Goal: Task Accomplishment & Management: Complete application form

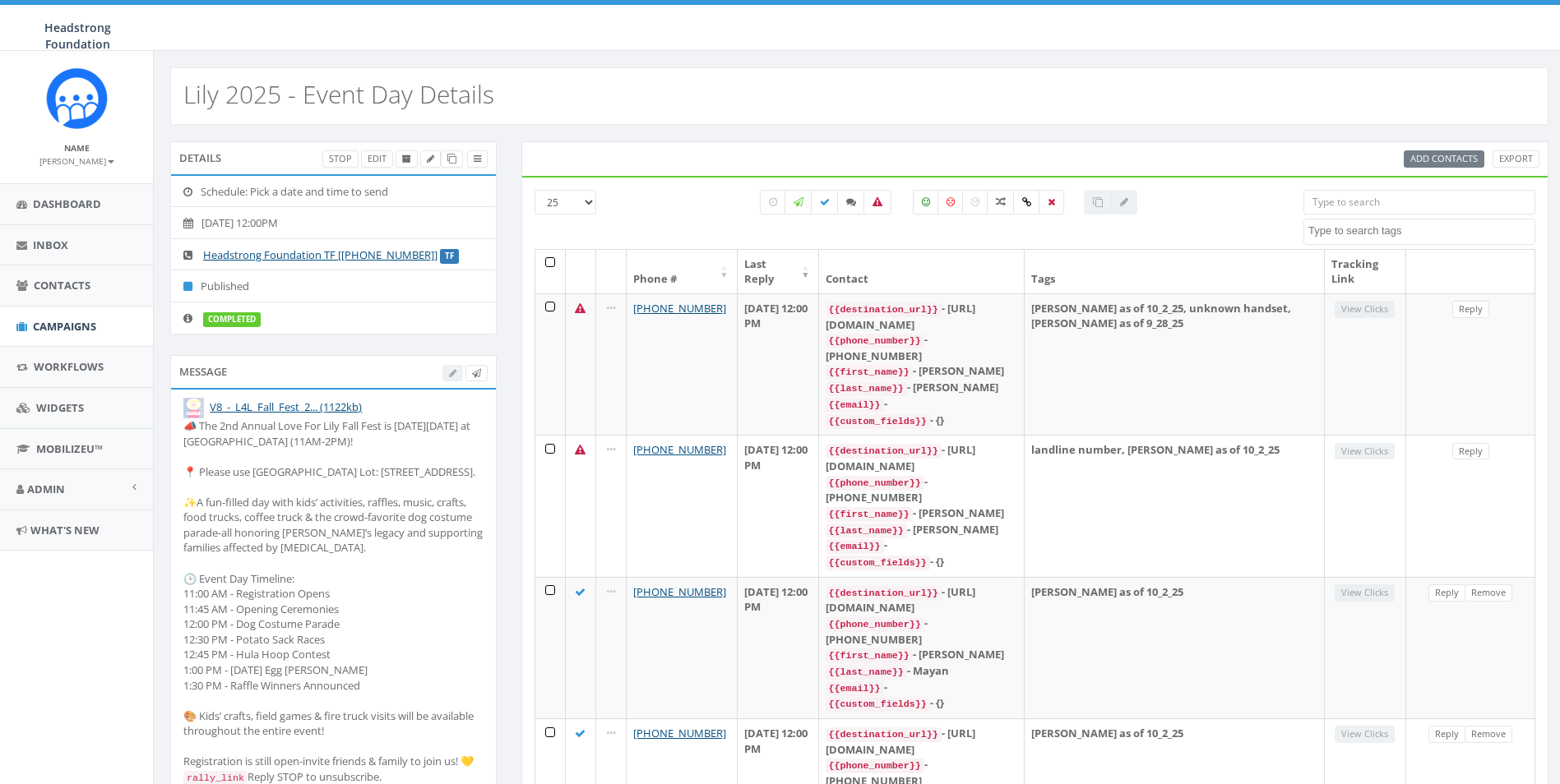
select select
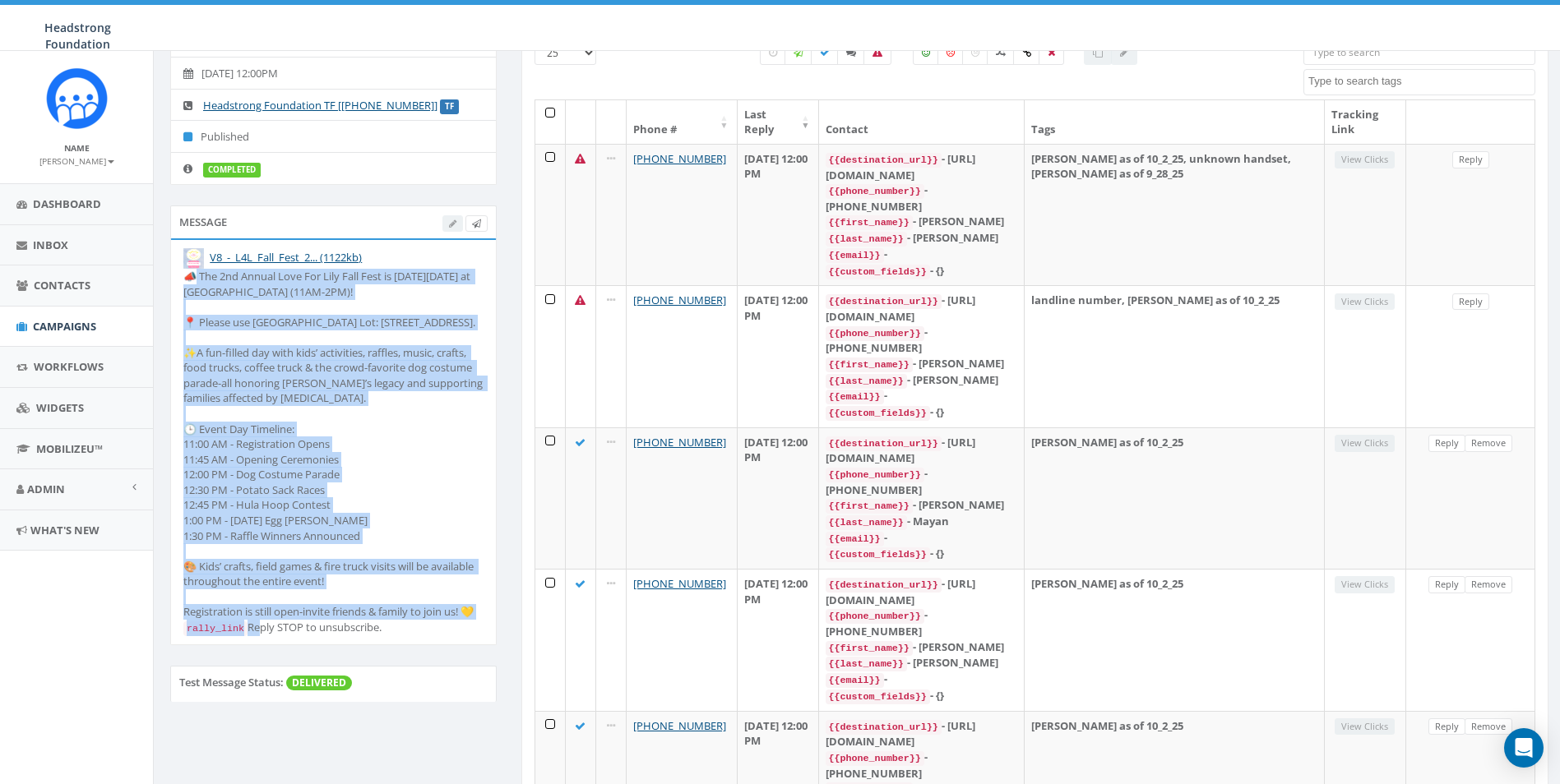
drag, startPoint x: 282, startPoint y: 652, endPoint x: 191, endPoint y: 269, distance: 393.7
click at [191, 269] on div "📣 The 2nd Annual Love For Lily Fall Fest is THIS Sunday, Oct 5 at Exton Park (1…" at bounding box center [333, 453] width 300 height 367
drag, startPoint x: 191, startPoint y: 269, endPoint x: 238, endPoint y: 288, distance: 50.7
copy div "The 2nd Annual Love For Lily Fall Fest is THIS Sunday, Oct 5 at Exton Park (11A…"
click at [62, 320] on span "Campaigns" at bounding box center [64, 326] width 63 height 15
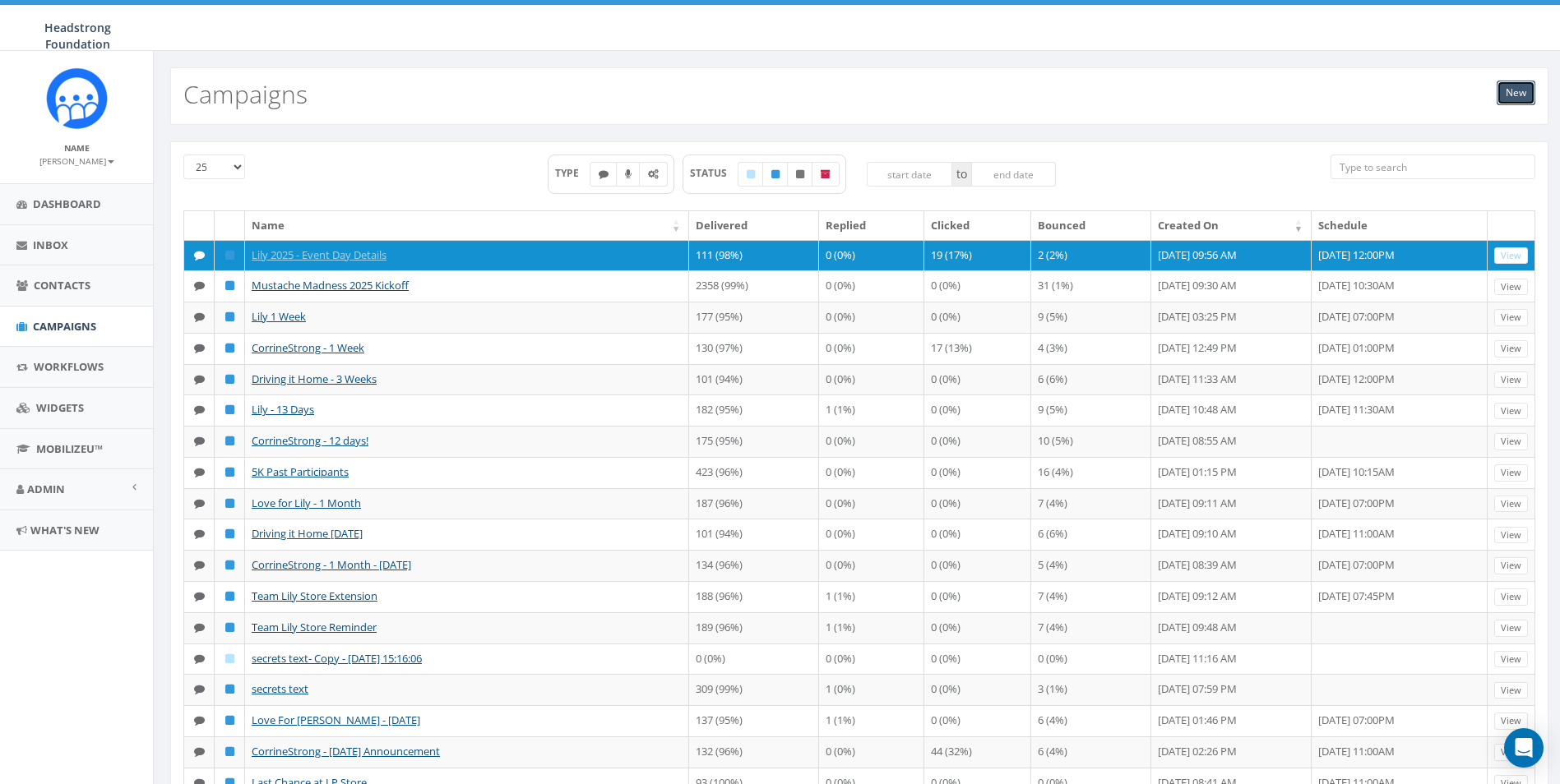
click at [1519, 92] on link "New" at bounding box center [1516, 93] width 39 height 25
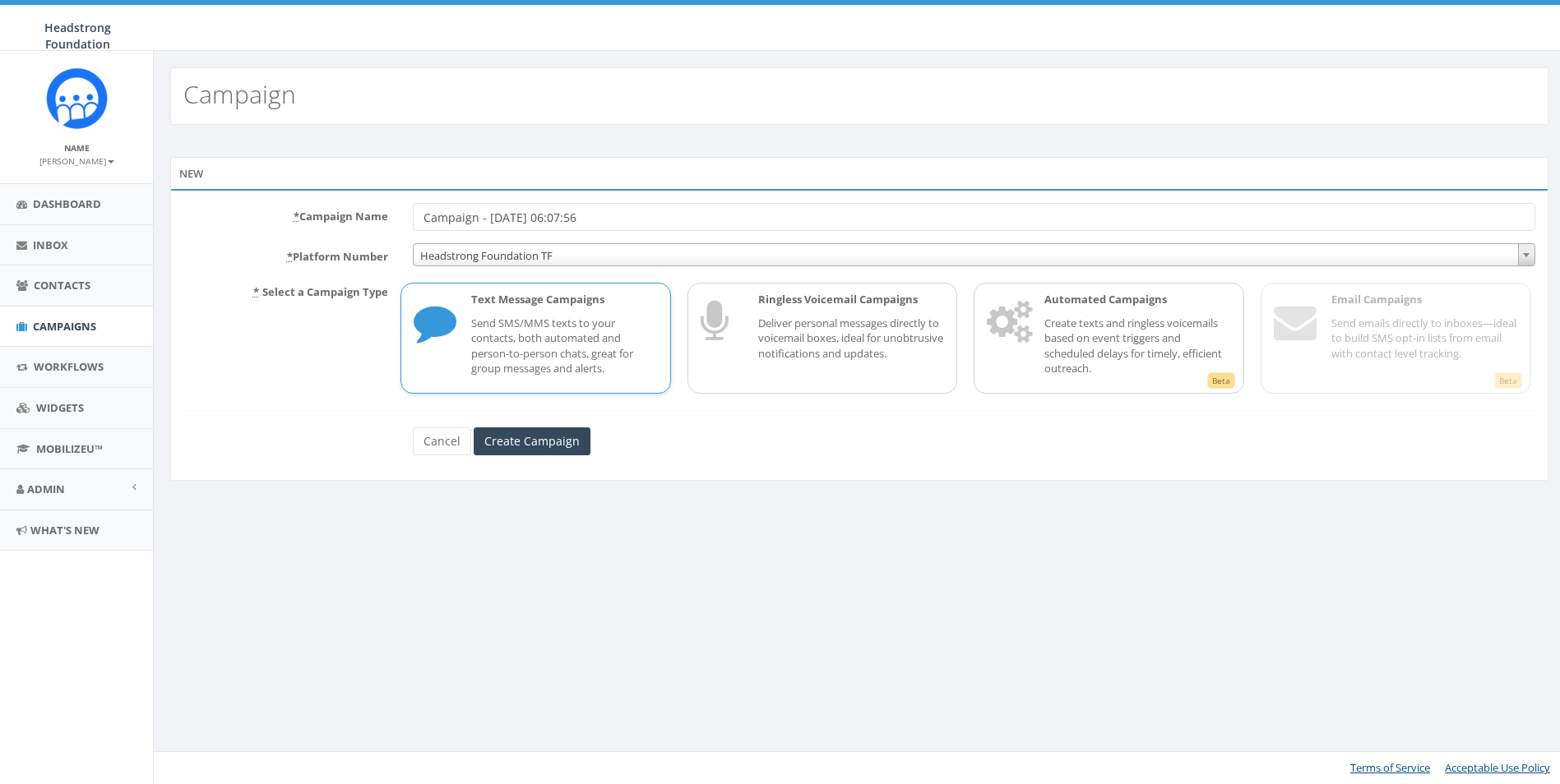
click at [649, 224] on input "Campaign - [DATE] 06:07:56" at bounding box center [975, 217] width 1123 height 28
drag, startPoint x: 682, startPoint y: 216, endPoint x: 332, endPoint y: 213, distance: 350.0
click at [332, 213] on div "* Campaign Name Campaign - 10/03/2025, 06:07:56" at bounding box center [865, 217] width 1389 height 28
type input "Love For [PERSON_NAME] 2025 - Day Before Text"
click at [526, 453] on input "Create Campaign" at bounding box center [533, 441] width 117 height 28
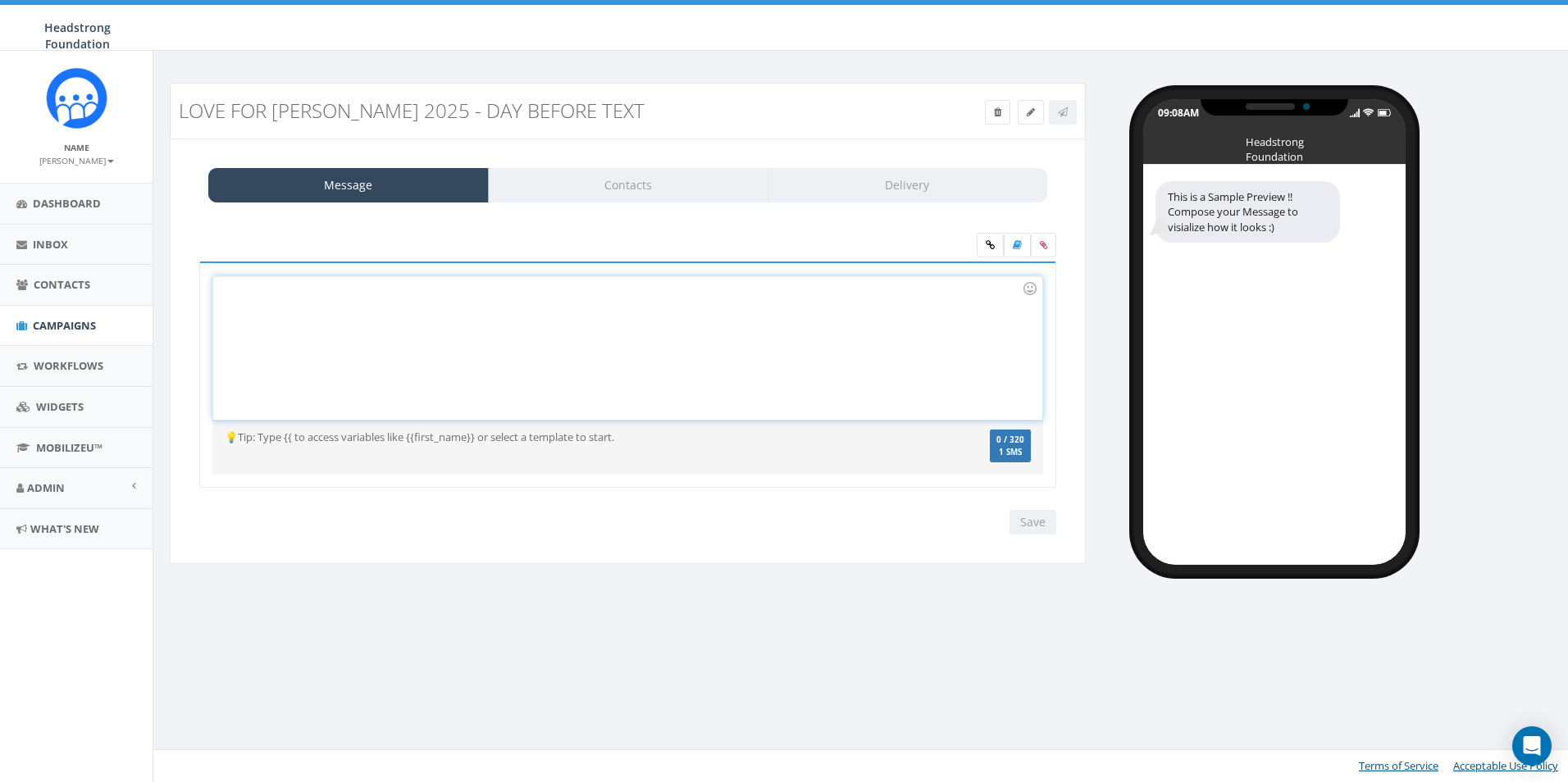
click at [551, 353] on div at bounding box center [627, 348] width 829 height 143
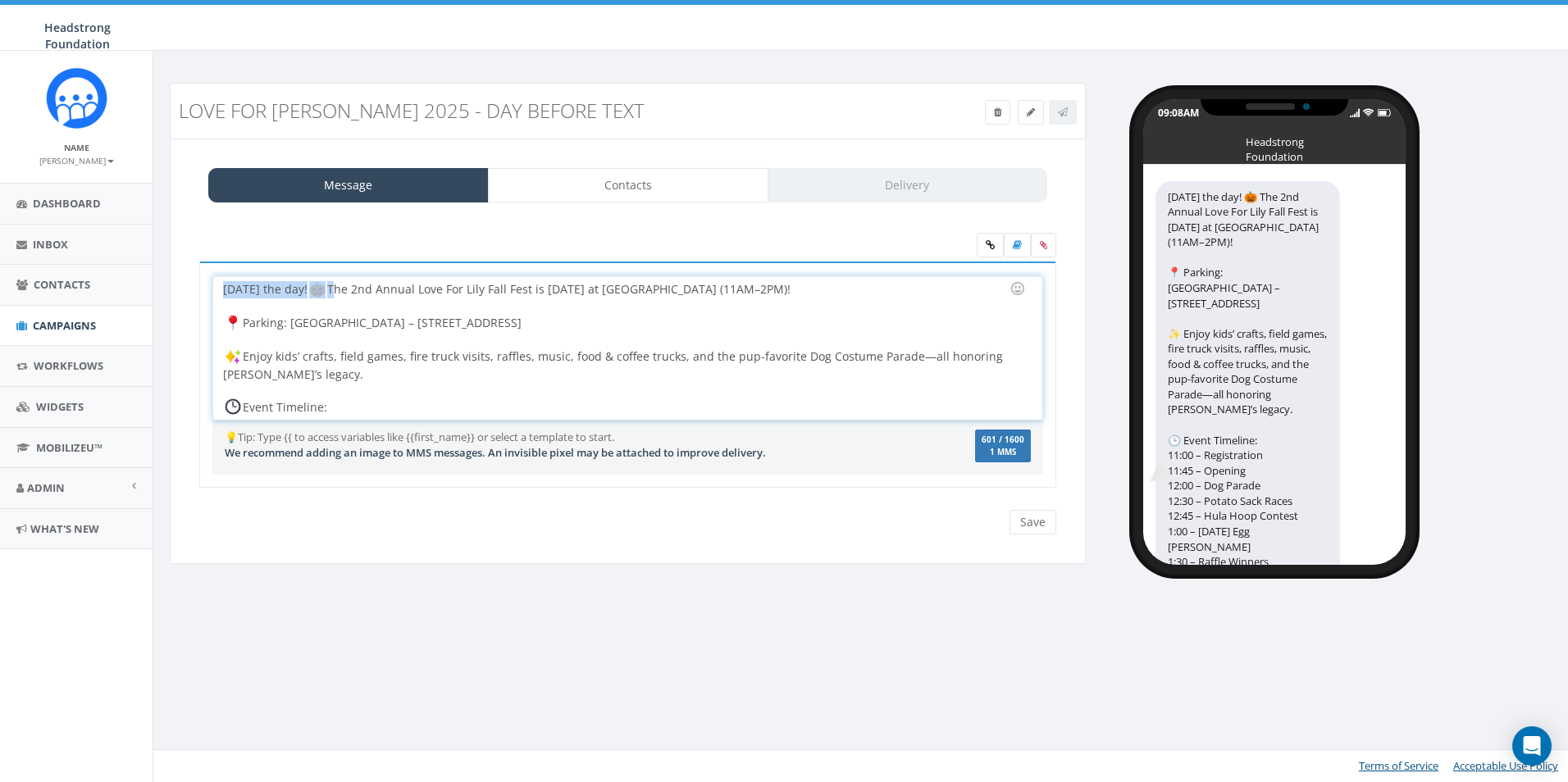
drag, startPoint x: 356, startPoint y: 291, endPoint x: 340, endPoint y: 288, distance: 16.3
click at [340, 288] on div "Tomorrow’s the day! The 2nd Annual Love For Lily Fall Fest is Sun, Oct 5 at Ext…" at bounding box center [627, 348] width 829 height 143
click at [774, 286] on div "Tomorrow’s the day! The 2nd Annual Love For Lily Fall Fest is Sun, Oct 5 at Ext…" at bounding box center [627, 348] width 829 height 143
click at [312, 332] on div at bounding box center [622, 339] width 799 height 17
click at [279, 324] on div "Tomorrow’s the day! The 2nd Annual Love For Lily Fall Fest is Sun, Oct 5 at Ext…" at bounding box center [627, 348] width 829 height 143
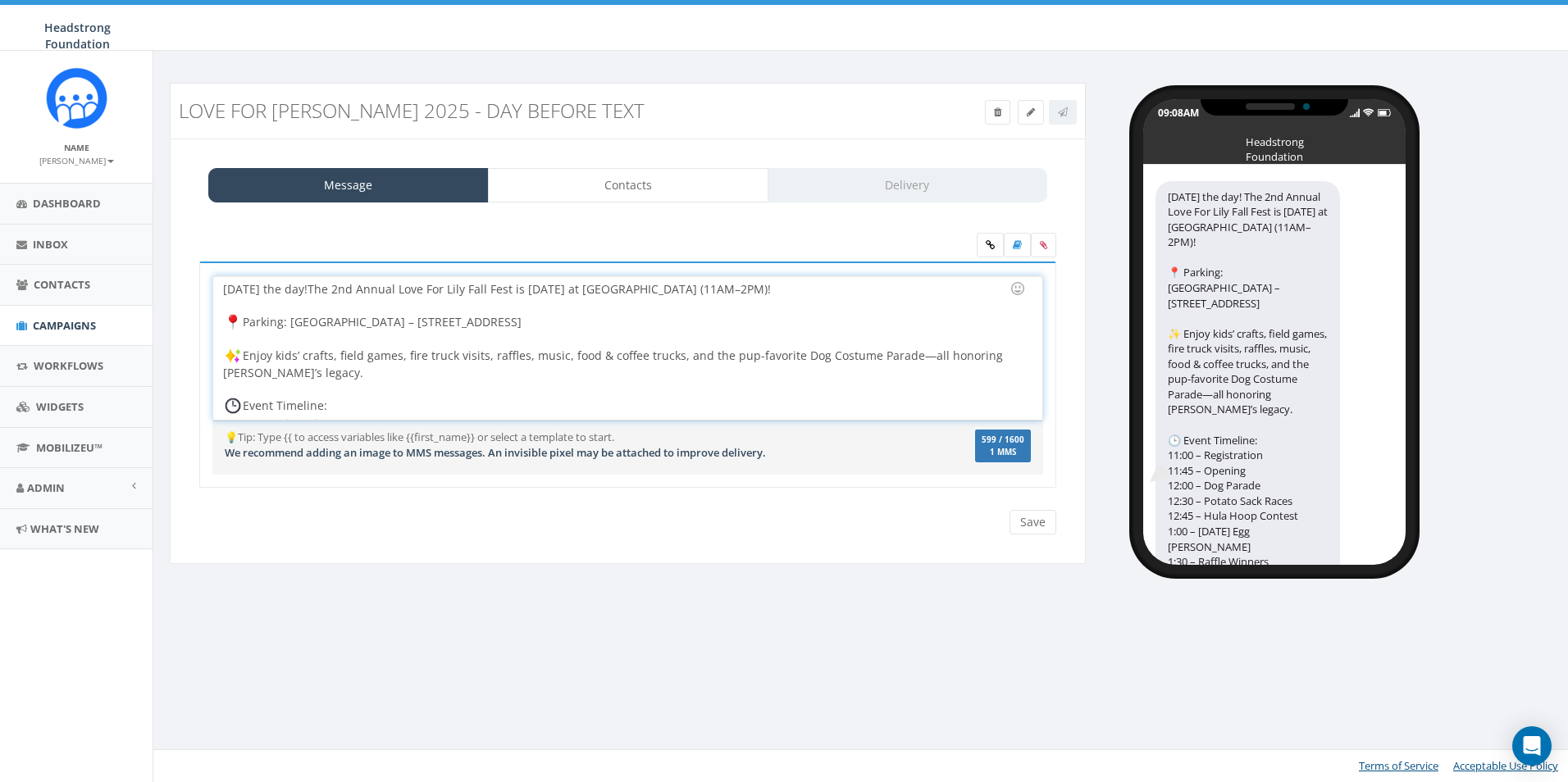
click at [290, 322] on div "Tomorrow’s the day! The 2nd Annual Love For Lily Fall Fest is Sun, Oct 5 at Ext…" at bounding box center [627, 348] width 829 height 143
click at [323, 342] on div at bounding box center [622, 339] width 799 height 17
drag, startPoint x: 286, startPoint y: 323, endPoint x: 248, endPoint y: 326, distance: 38.1
click at [248, 326] on div "Tomorrow’s the day! The 2nd Annual Love For Lily Fall Fest is Sun, Oct 5 at Ext…" at bounding box center [627, 348] width 829 height 143
click at [346, 374] on div "Tomorrow’s the day! The 2nd Annual Love For Lily Fall Fest is Sun, Oct 5 at Ext…" at bounding box center [627, 348] width 829 height 143
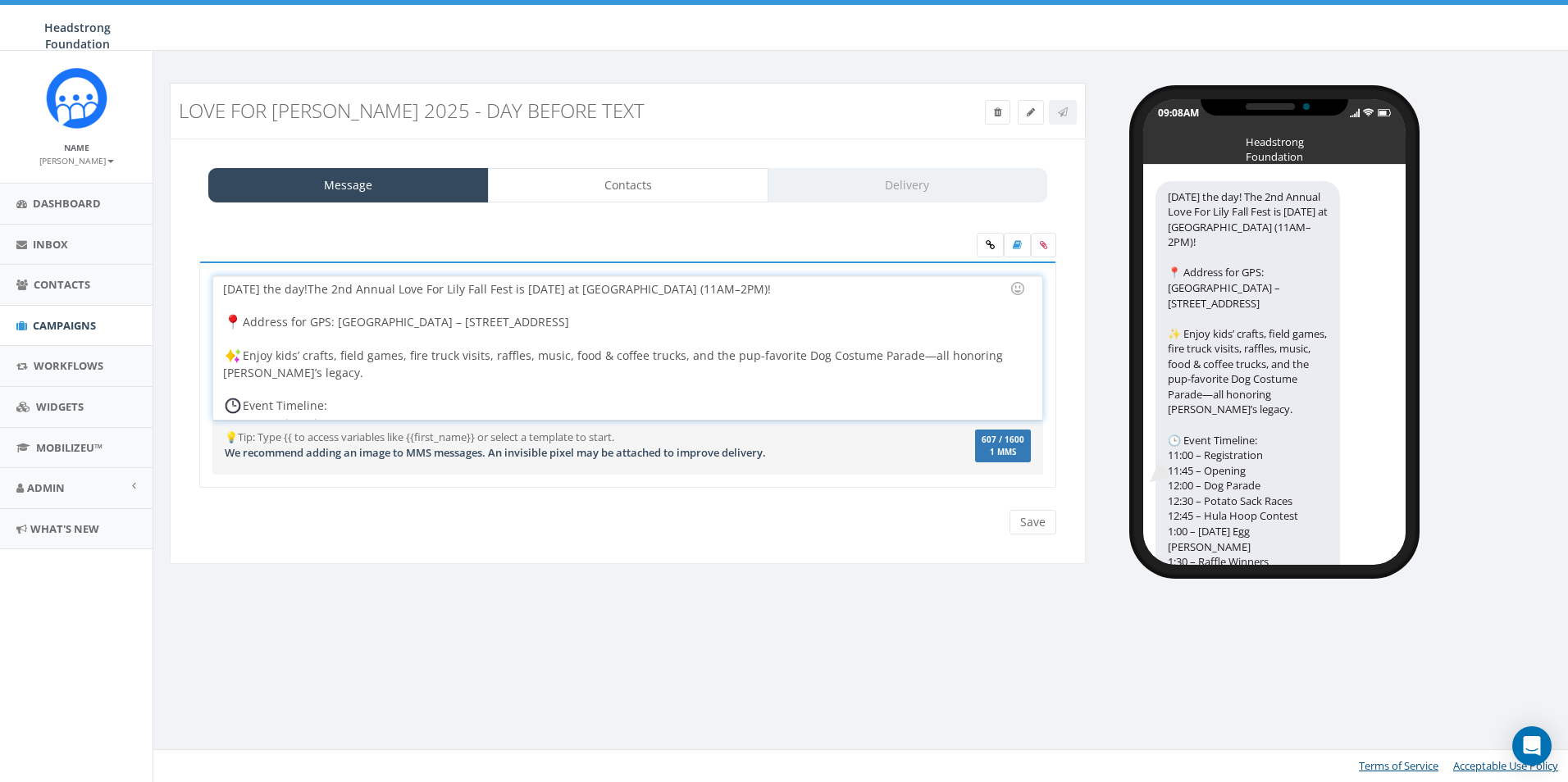
click at [335, 354] on div "Tomorrow’s the day! The 2nd Annual Love For Lily Fall Fest is Sun, Oct 5 at Ext…" at bounding box center [627, 348] width 829 height 143
click at [436, 345] on div at bounding box center [622, 339] width 799 height 17
click at [433, 363] on div "Tomorrow’s the day! The 2nd Annual Love For Lily Fall Fest is Sun, Oct 5 at Ext…" at bounding box center [627, 348] width 829 height 143
click at [533, 360] on div "Tomorrow’s the day! The 2nd Annual Love For Lily Fall Fest is Sun, Oct 5 at Ext…" at bounding box center [627, 348] width 829 height 143
click at [556, 360] on div "Tomorrow’s the day! The 2nd Annual Love For Lily Fall Fest is Sun, Oct 5 at Ext…" at bounding box center [627, 348] width 829 height 143
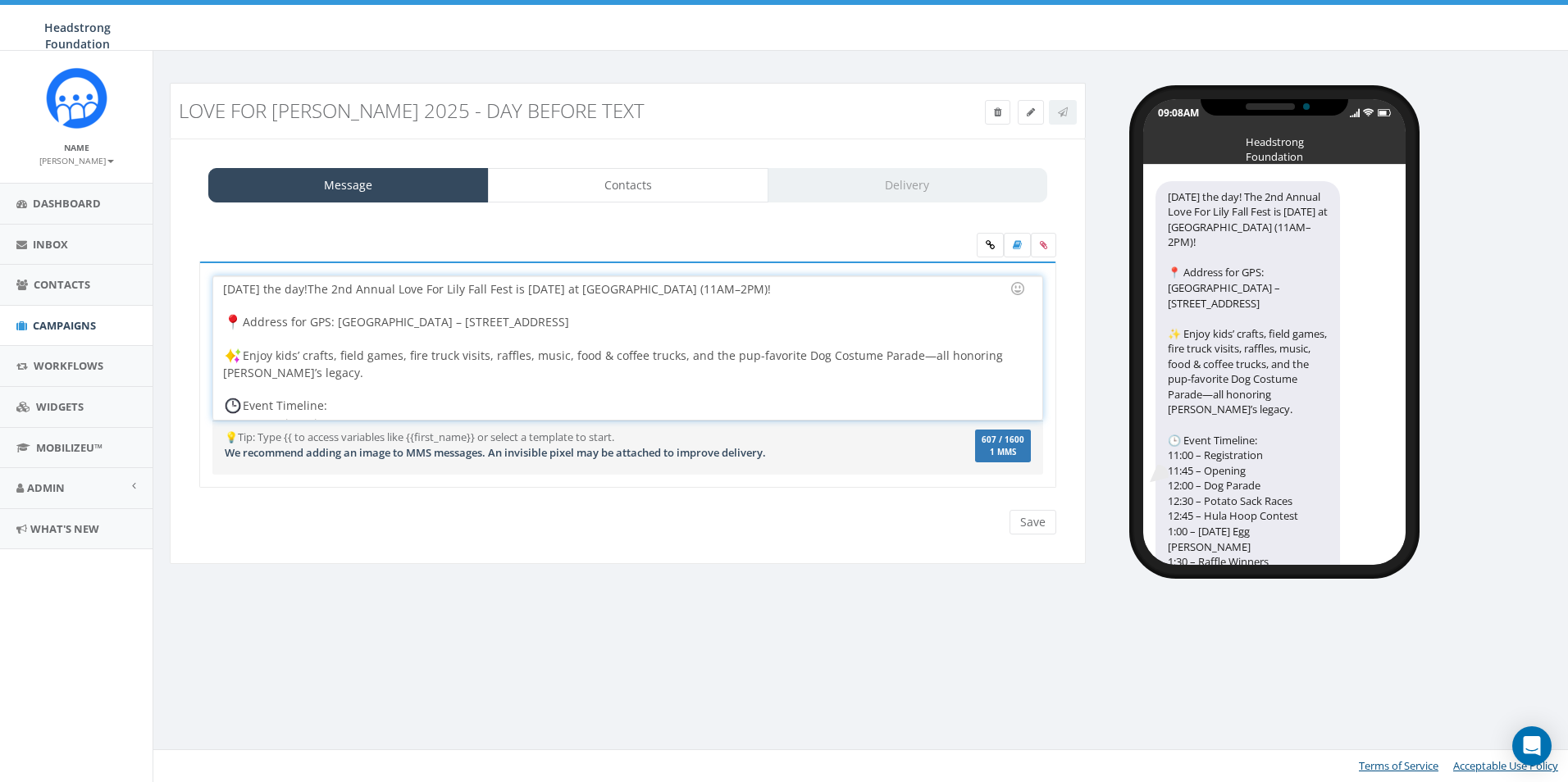
click at [593, 357] on div "Tomorrow’s the day! The 2nd Annual Love For Lily Fall Fest is Sun, Oct 5 at Ext…" at bounding box center [627, 348] width 829 height 143
click at [641, 360] on div "Tomorrow’s the day! The 2nd Annual Love For Lily Fall Fest is Sun, Oct 5 at Ext…" at bounding box center [627, 348] width 829 height 143
click at [925, 355] on div "Tomorrow’s the day! The 2nd Annual Love For Lily Fall Fest is Sun, Oct 5 at Ext…" at bounding box center [627, 348] width 829 height 143
drag, startPoint x: 728, startPoint y: 359, endPoint x: 908, endPoint y: 357, distance: 180.0
click at [908, 357] on div "Tomorrow’s the day! The 2nd Annual Love For Lily Fall Fest is Sun, Oct 5 at Ext…" at bounding box center [627, 348] width 829 height 143
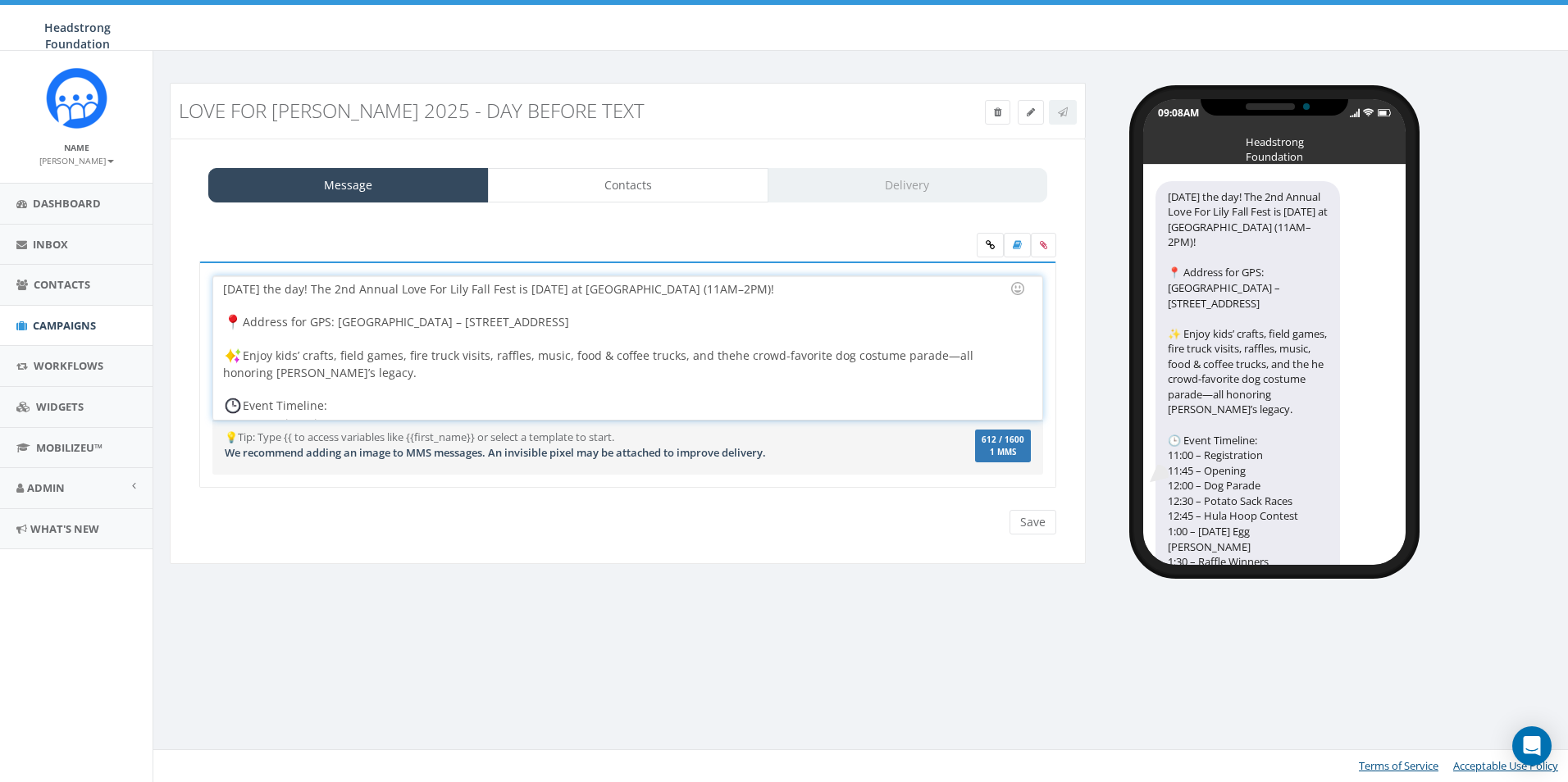
click at [728, 356] on div "Tomorrow’s the day! The 2nd Annual Love For Lily Fall Fest is Sun, Oct 5 at Ext…" at bounding box center [627, 348] width 829 height 143
drag, startPoint x: 748, startPoint y: 355, endPoint x: 830, endPoint y: 354, distance: 82.0
click at [830, 354] on div "Tomorrow’s the day! The 2nd Annual Love For Lily Fall Fest is Sun, Oct 5 at Ext…" at bounding box center [627, 348] width 829 height 143
drag, startPoint x: 741, startPoint y: 358, endPoint x: 704, endPoint y: 357, distance: 37.0
click at [704, 357] on div "Tomorrow’s the day! The 2nd Annual Love For Lily Fall Fest is Sun, Oct 5 at Ext…" at bounding box center [627, 348] width 829 height 143
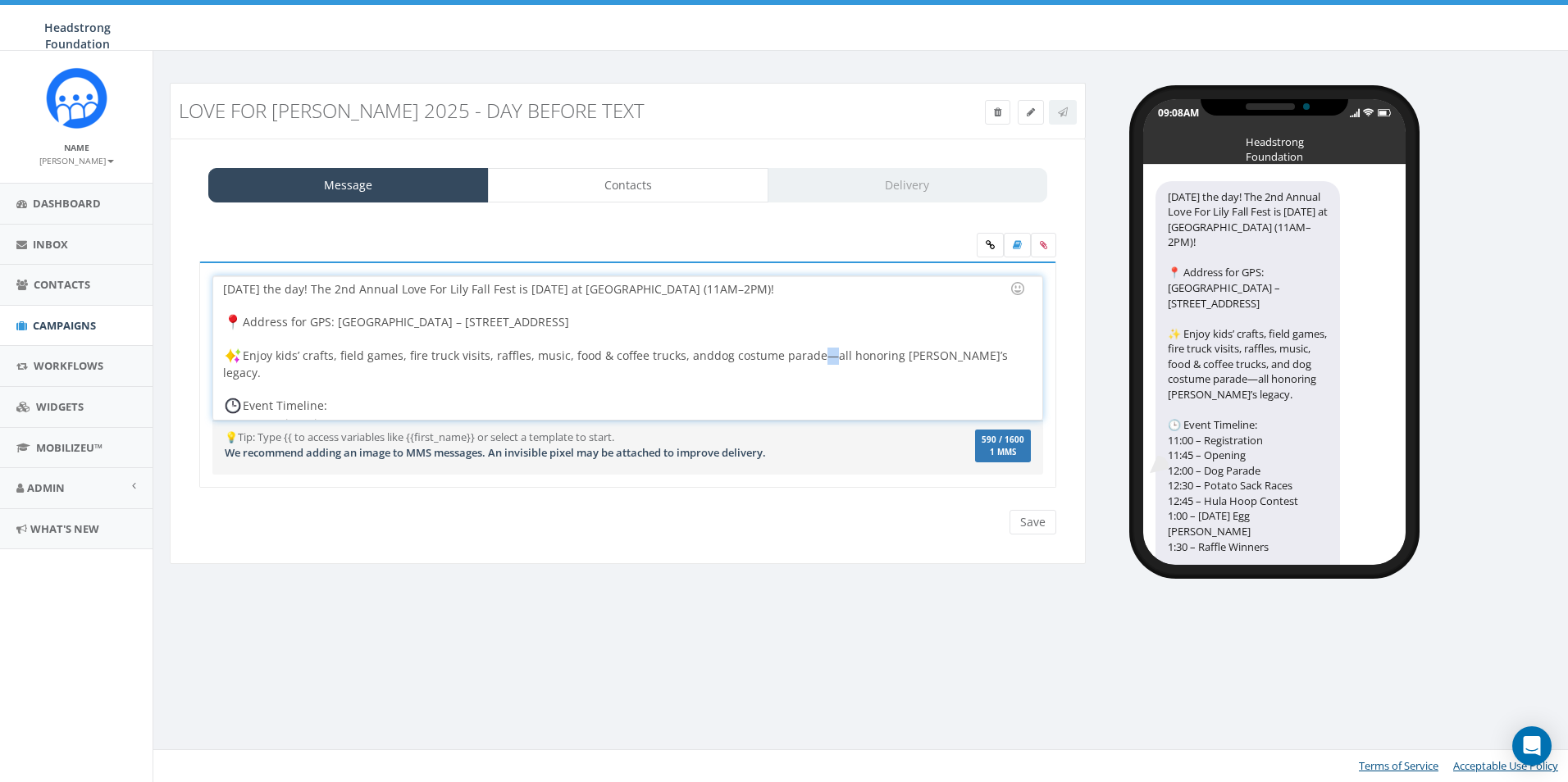
drag, startPoint x: 826, startPoint y: 356, endPoint x: 817, endPoint y: 356, distance: 9.0
click at [817, 356] on div "Tomorrow’s the day! The 2nd Annual Love For Lily Fall Fest is Sun, Oct 5 at Ext…" at bounding box center [627, 348] width 829 height 143
click at [833, 381] on div at bounding box center [622, 389] width 799 height 17
click at [817, 357] on div "Tomorrow’s the day! The 2nd Annual Love For Lily Fall Fest is Sun, Oct 5 at Ext…" at bounding box center [627, 348] width 829 height 143
click at [821, 358] on div "Tomorrow’s the day! The 2nd Annual Love For Lily Fall Fest is Sun, Oct 5 at Ext…" at bounding box center [627, 348] width 829 height 143
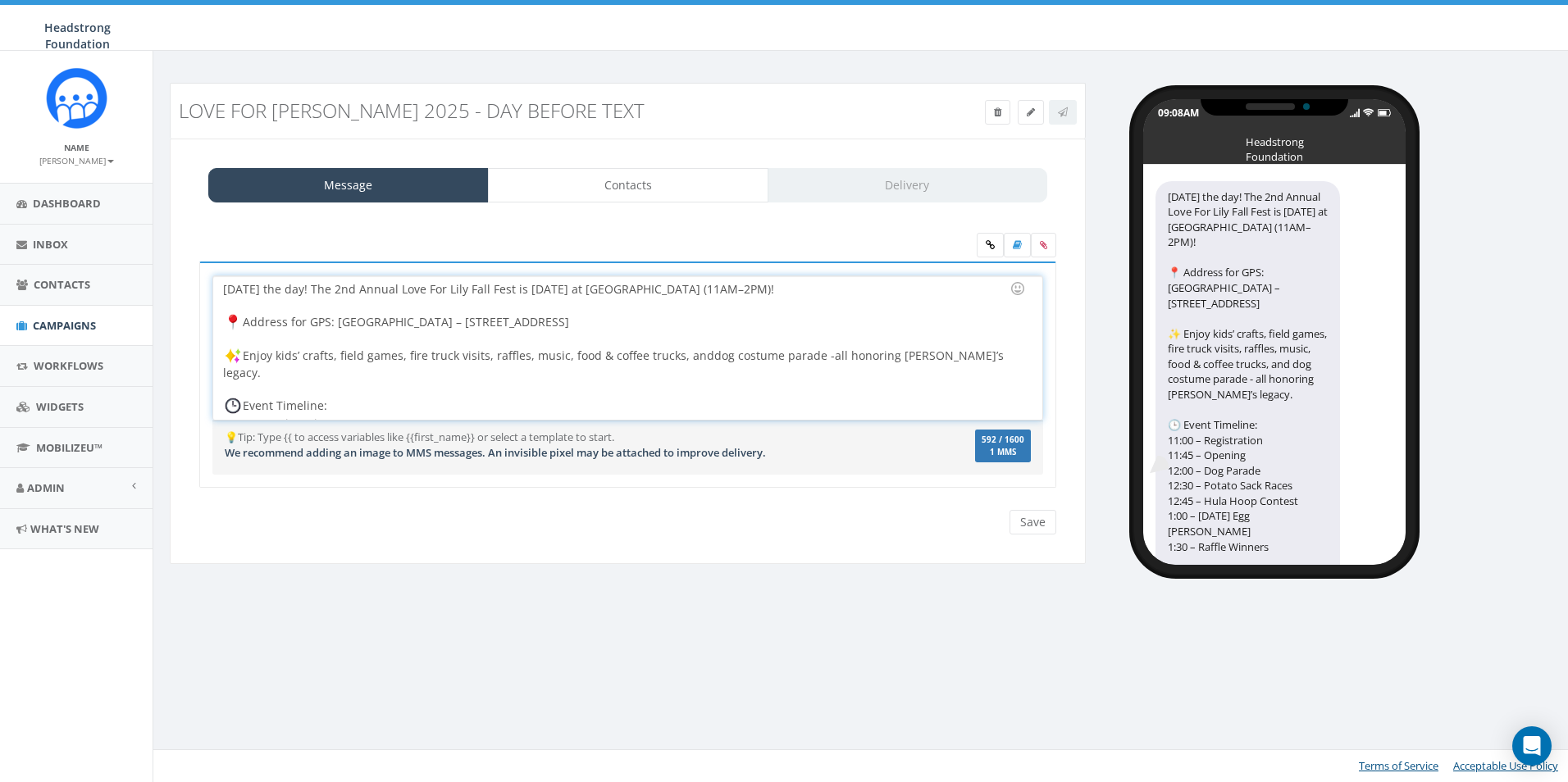
click at [362, 388] on div "Tomorrow’s the day! The 2nd Annual Love For Lily Fall Fest is Sun, Oct 5 at Ext…" at bounding box center [627, 348] width 829 height 143
click at [368, 400] on div "Tomorrow’s the day! The 2nd Annual Love For Lily Fall Fest is Sun, Oct 5 at Ext…" at bounding box center [627, 348] width 829 height 143
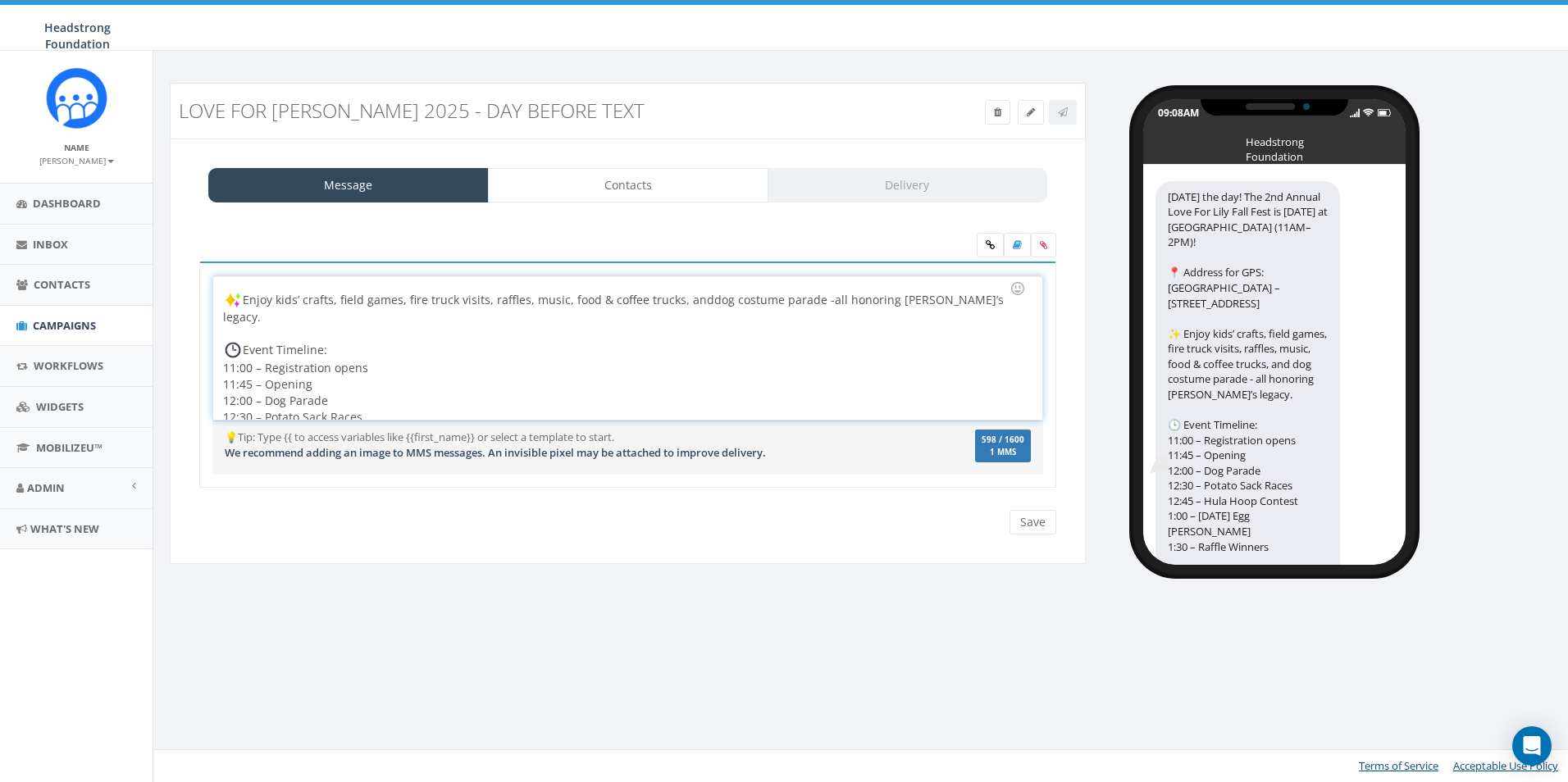
scroll to position [59, 0]
click at [392, 359] on div "Tomorrow’s the day! The 2nd Annual Love For Lily Fall Fest is Sun, Oct 5 at Ext…" at bounding box center [627, 348] width 829 height 143
click at [368, 322] on div "Tomorrow’s the day! The 2nd Annual Love For Lily Fall Fest is Sun, Oct 5 at Ext…" at bounding box center [627, 348] width 829 height 143
click at [326, 360] on div "Tomorrow’s the day! The 2nd Annual Love For Lily Fall Fest is Sun, Oct 5 at Ext…" at bounding box center [627, 348] width 829 height 143
click at [334, 343] on div "Tomorrow’s the day! The 2nd Annual Love For Lily Fall Fest is Sun, Oct 5 at Ext…" at bounding box center [627, 348] width 829 height 143
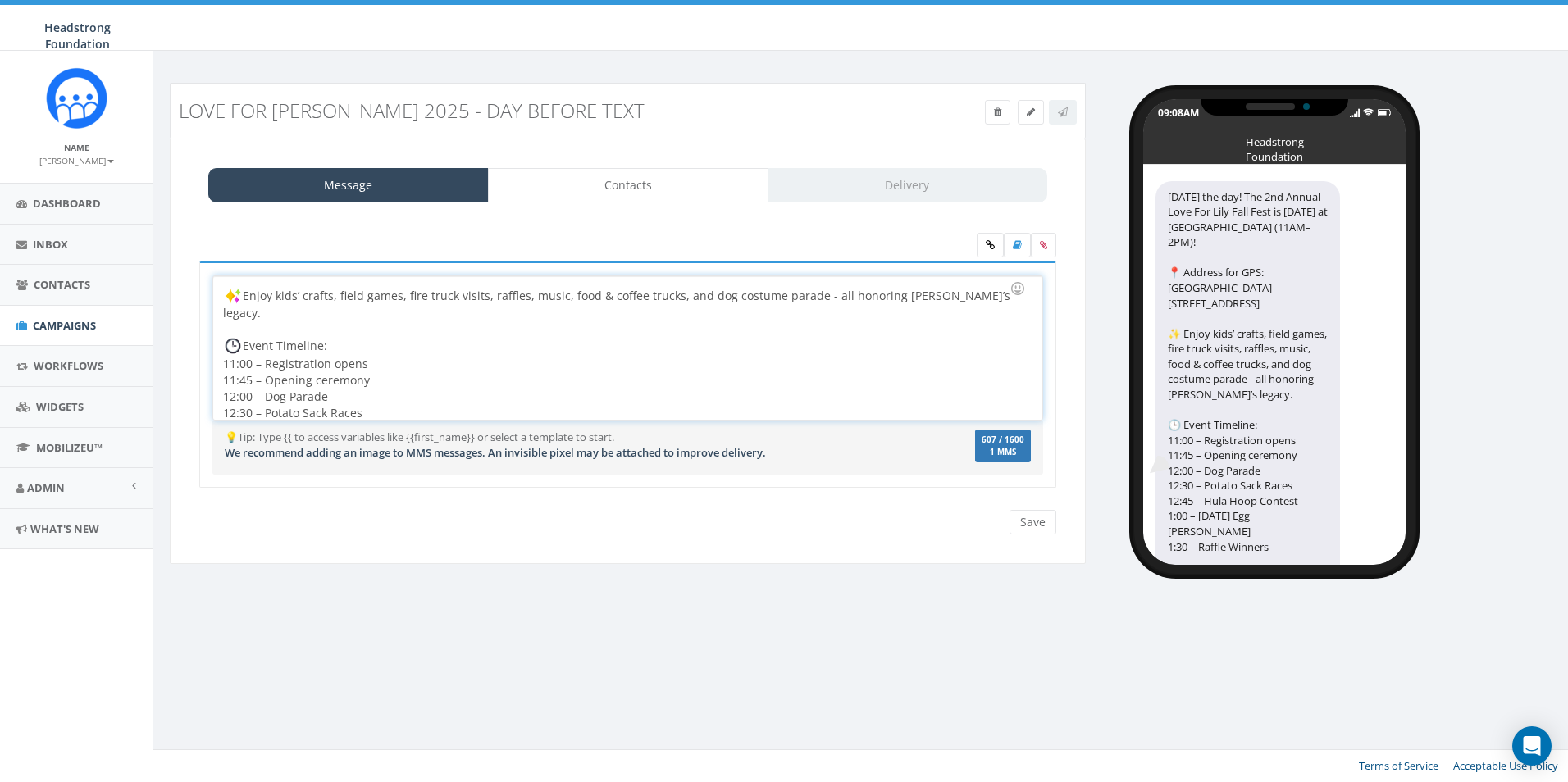
click at [337, 346] on div "Tomorrow’s the day! The 2nd Annual Love For Lily Fall Fest is Sun, Oct 5 at Ext…" at bounding box center [627, 348] width 829 height 143
click at [352, 380] on div "Tomorrow’s the day! The 2nd Annual Love For Lily Fall Fest is Sun, Oct 5 at Ext…" at bounding box center [627, 348] width 829 height 143
click at [290, 378] on div "Tomorrow’s the day! The 2nd Annual Love For Lily Fall Fest is Sun, Oct 5 at Ext…" at bounding box center [627, 348] width 829 height 143
click at [325, 366] on div "Tomorrow’s the day! The 2nd Annual Love For Lily Fall Fest is Sun, Oct 5 at Ext…" at bounding box center [627, 348] width 829 height 143
click at [318, 364] on div "Tomorrow’s the day! The 2nd Annual Love For Lily Fall Fest is Sun, Oct 5 at Ext…" at bounding box center [627, 348] width 829 height 143
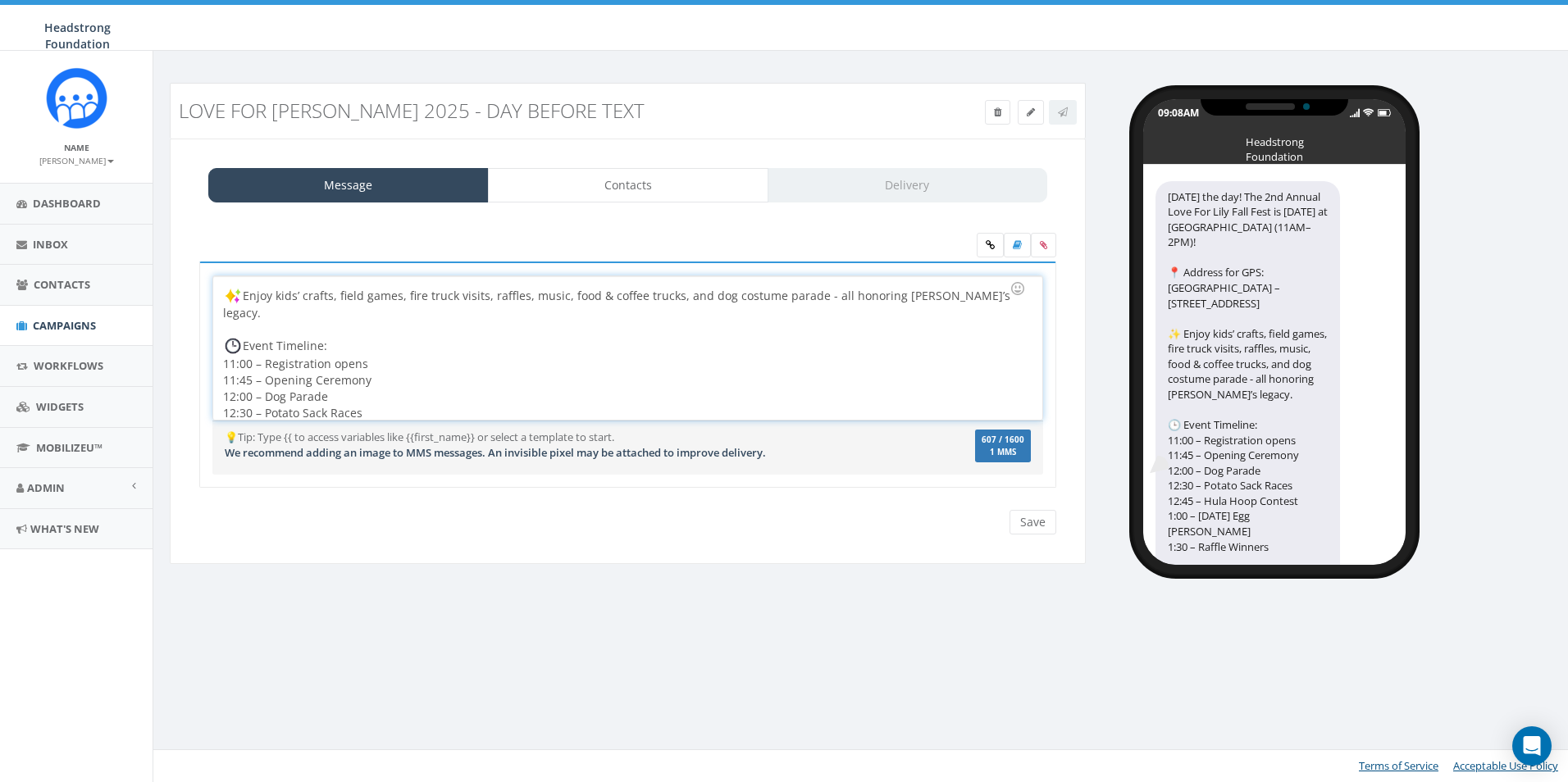
click at [333, 346] on div "Tomorrow’s the day! The 2nd Annual Love For Lily Fall Fest is Sun, Oct 5 at Ext…" at bounding box center [627, 348] width 829 height 143
click at [330, 347] on div "Tomorrow’s the day! The 2nd Annual Love For Lily Fall Fest is Sun, Oct 5 at Ext…" at bounding box center [627, 348] width 829 height 143
click at [337, 350] on div "Tomorrow’s the day! The 2nd Annual Love For Lily Fall Fest is Sun, Oct 5 at Ext…" at bounding box center [627, 348] width 829 height 143
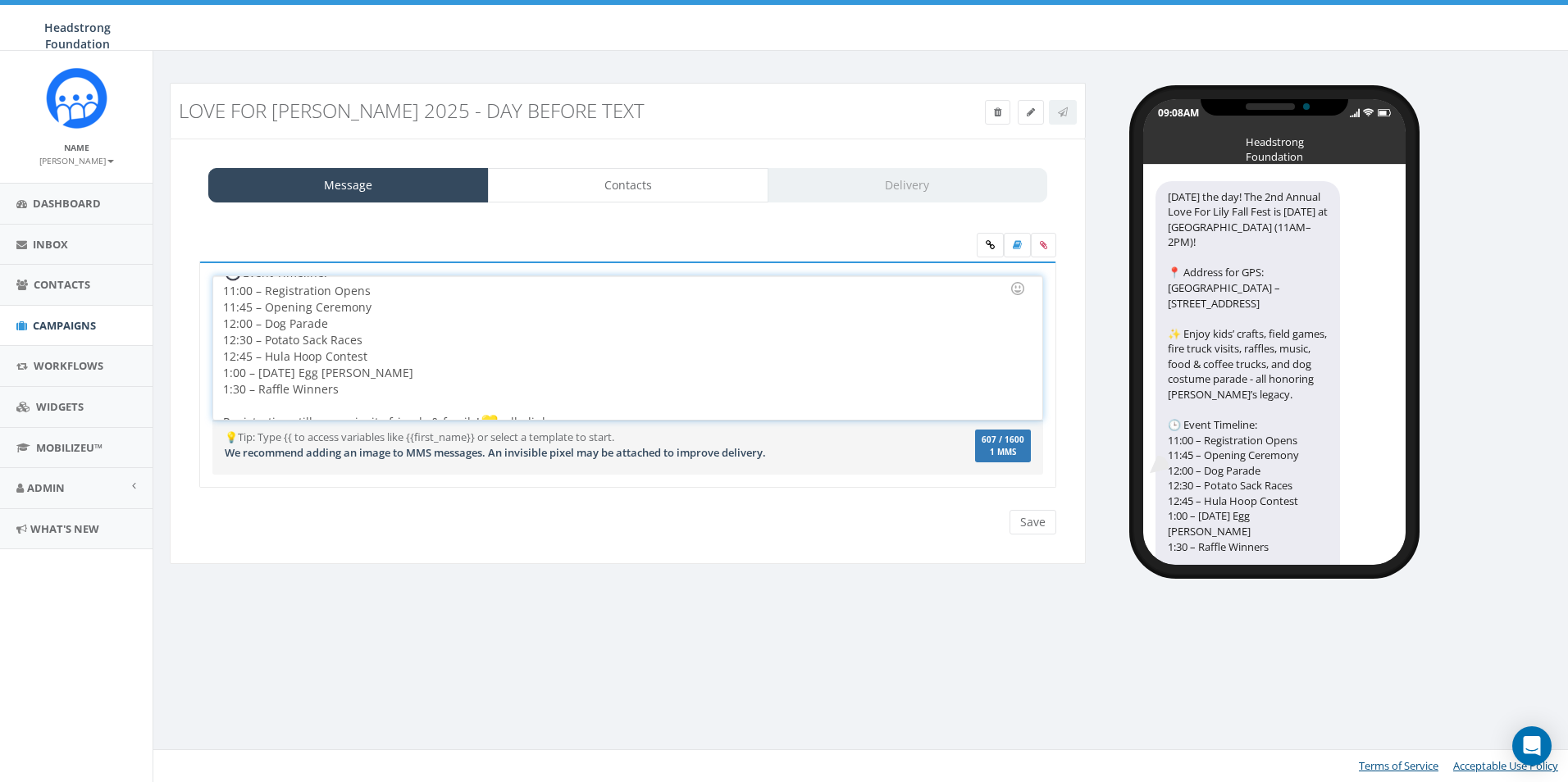
click at [374, 345] on div "Tomorrow’s the day! The 2nd Annual Love For Lily Fall Fest is Sun, Oct 5 at Ext…" at bounding box center [627, 348] width 829 height 143
click at [374, 360] on div "Tomorrow’s the day! The 2nd Annual Love For Lily Fall Fest is Sun, Oct 5 at Ext…" at bounding box center [627, 348] width 829 height 143
click at [376, 378] on div "Tomorrow’s the day! The 2nd Annual Love For Lily Fall Fest is Sun, Oct 5 at Ext…" at bounding box center [627, 348] width 829 height 143
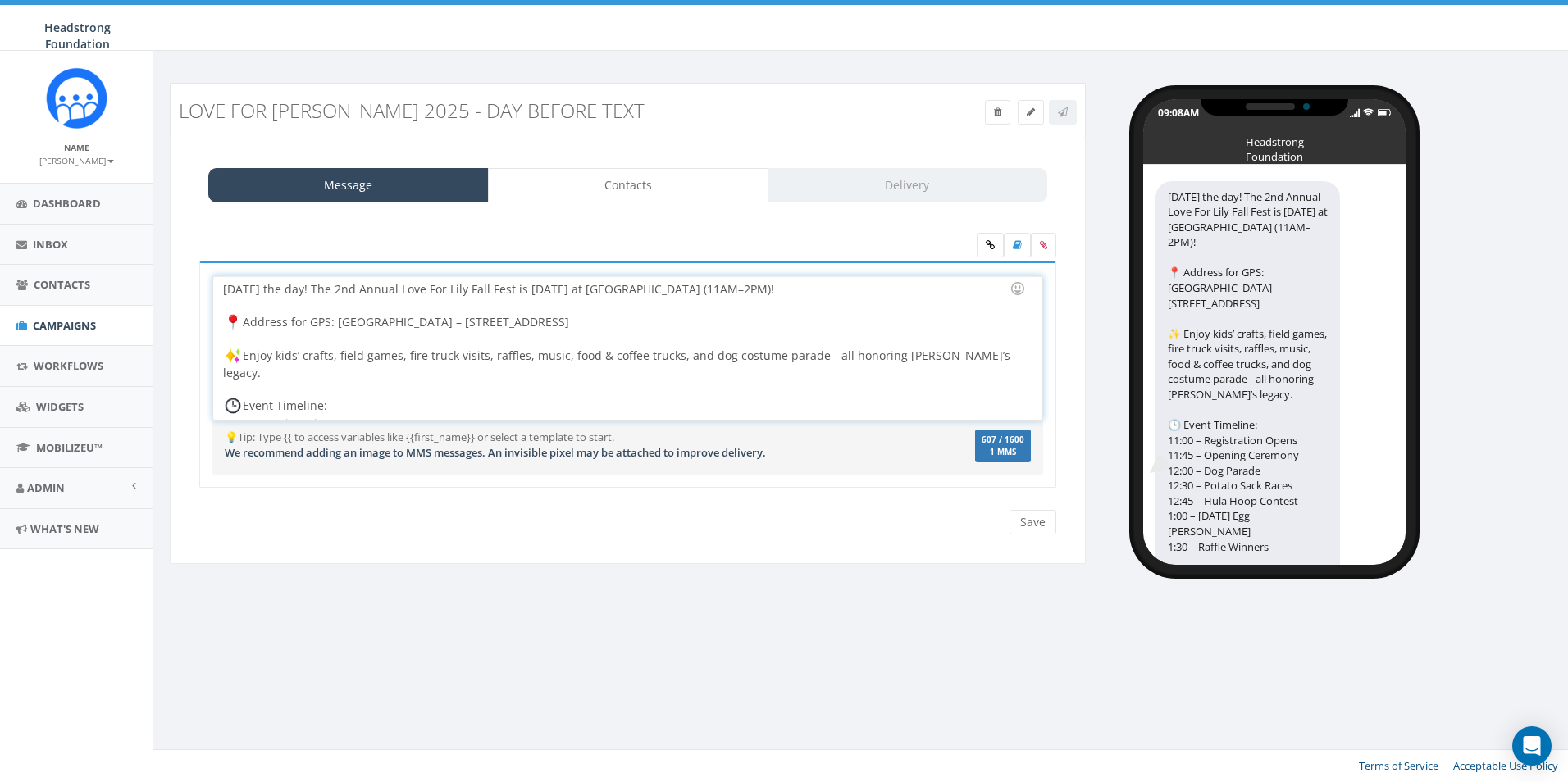
click at [254, 403] on div "Tomorrow’s the day! The 2nd Annual Love For Lily Fall Fest is Sun, Oct 5 at Ext…" at bounding box center [627, 348] width 829 height 143
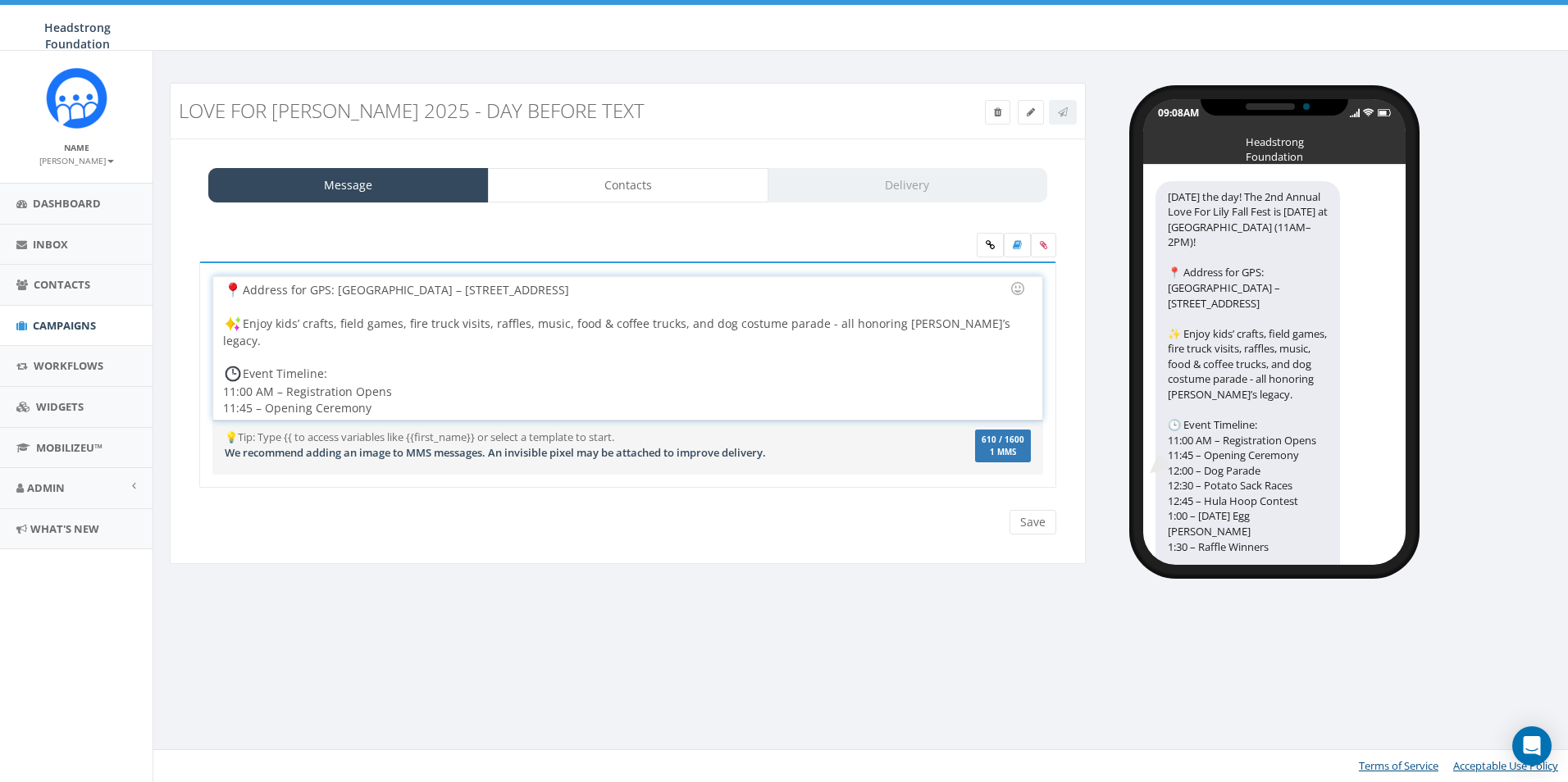
click at [255, 386] on div "Tomorrow’s the day! The 2nd Annual Love For Lily Fall Fest is Sun, Oct 5 at Ext…" at bounding box center [627, 348] width 829 height 143
click at [259, 405] on div "Tomorrow’s the day! The 2nd Annual Love For Lily Fall Fest is Sun, Oct 5 at Ext…" at bounding box center [627, 348] width 829 height 143
click at [252, 404] on div "Tomorrow’s the day! The 2nd Annual Love For Lily Fall Fest is Sun, Oct 5 at Ext…" at bounding box center [627, 348] width 829 height 143
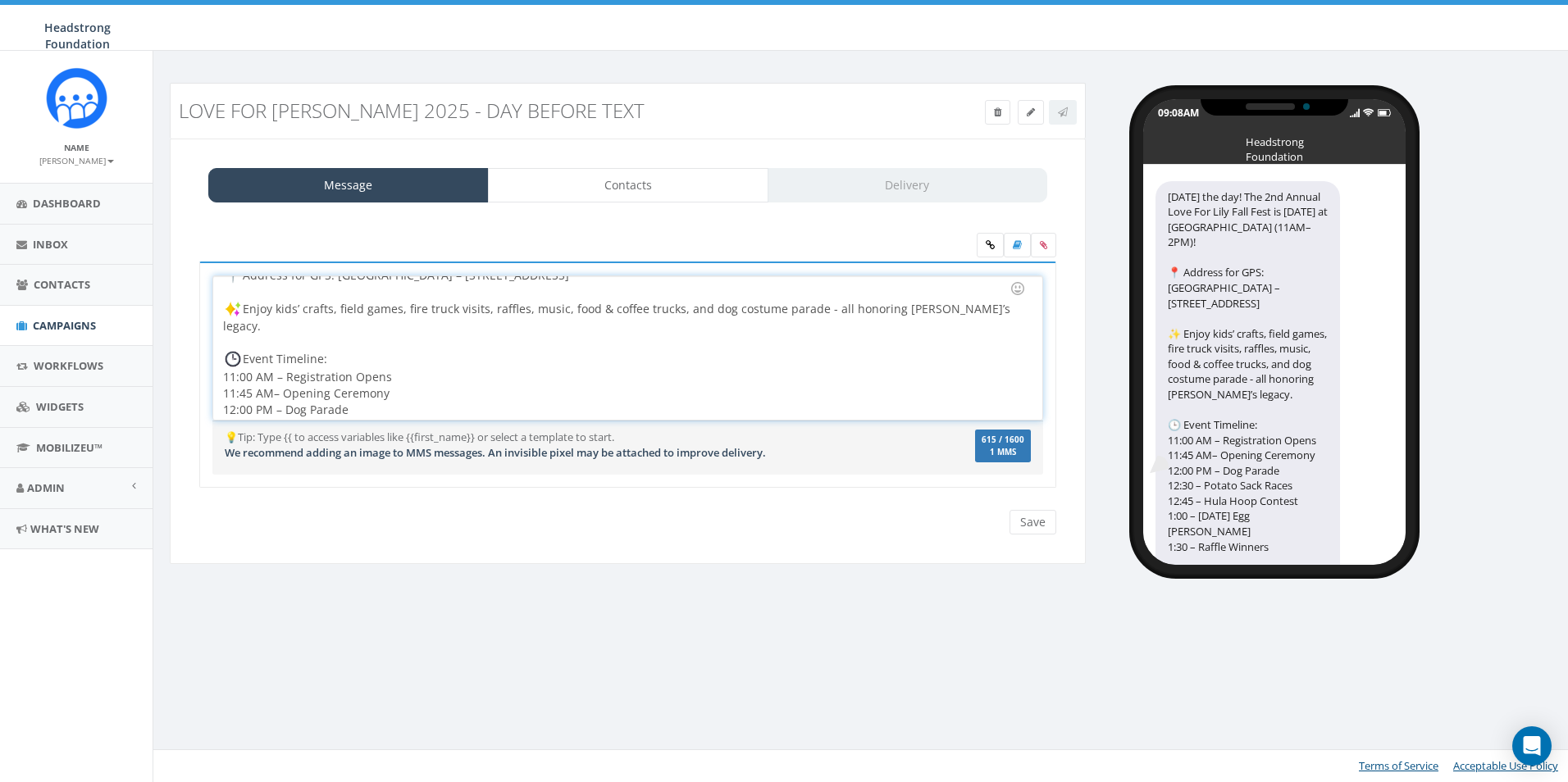
scroll to position [84, 0]
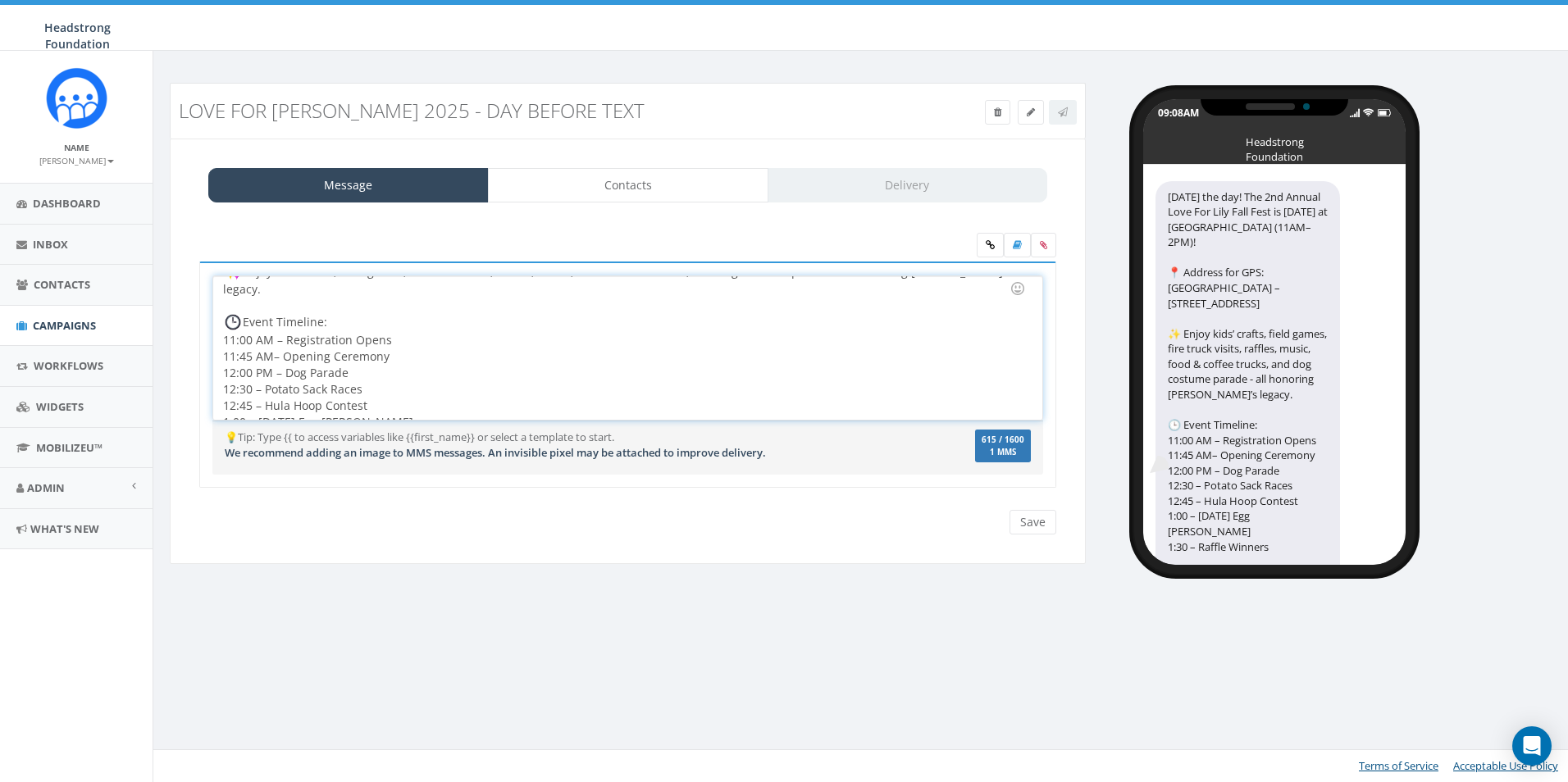
click at [256, 374] on div "Tomorrow’s the day! The 2nd Annual Love For Lily Fall Fest is Sun, Oct 5 at Ext…" at bounding box center [627, 348] width 829 height 143
click at [254, 393] on div "Tomorrow’s the day! The 2nd Annual Love For Lily Fall Fest is Sun, Oct 5 at Ext…" at bounding box center [627, 348] width 829 height 143
click at [259, 396] on div "Tomorrow’s the day! The 2nd Annual Love For Lily Fall Fest is Sun, Oct 5 at Ext…" at bounding box center [627, 348] width 829 height 143
click at [258, 392] on div "Tomorrow’s the day! The 2nd Annual Love For Lily Fall Fest is Sun, Oct 5 at Ext…" at bounding box center [627, 348] width 829 height 143
click at [254, 388] on div "Tomorrow’s the day! The 2nd Annual Love For Lily Fall Fest is Sun, Oct 5 at Ext…" at bounding box center [627, 348] width 829 height 143
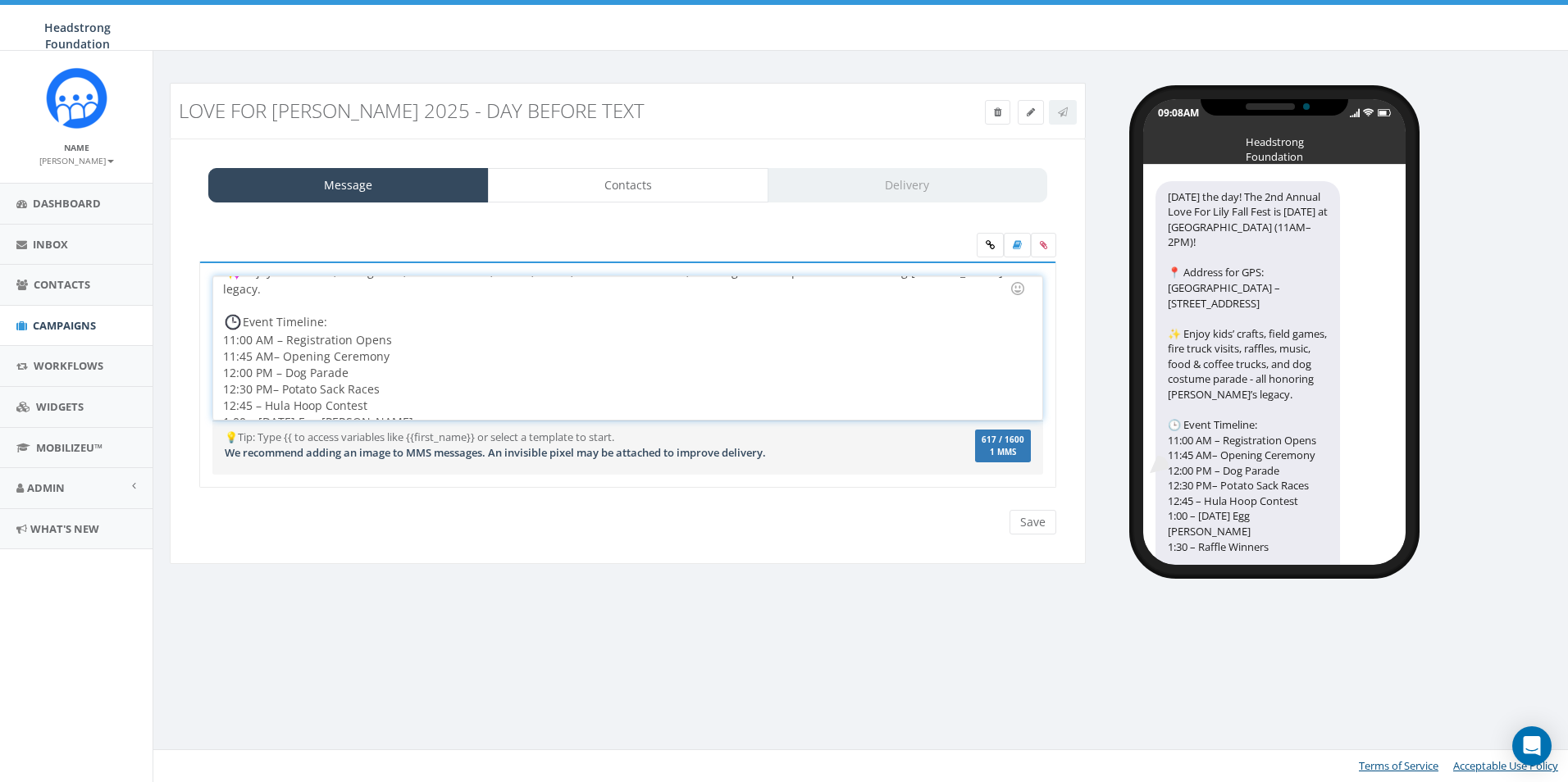
click at [256, 389] on div "Tomorrow’s the day! The 2nd Annual Love For Lily Fall Fest is Sun, Oct 5 at Ext…" at bounding box center [627, 348] width 829 height 143
click at [249, 408] on div "Tomorrow’s the day! The 2nd Annual Love For Lily Fall Fest is Sun, Oct 5 at Ext…" at bounding box center [627, 348] width 829 height 143
click at [248, 373] on div "Tomorrow’s the day! The 2nd Annual Love For Lily Fall Fest is Sun, Oct 5 at Ext…" at bounding box center [627, 348] width 829 height 143
click at [565, 407] on div "Tomorrow’s the day! The 2nd Annual Love For Lily Fall Fest is Sun, Oct 5 at Ext…" at bounding box center [627, 348] width 829 height 143
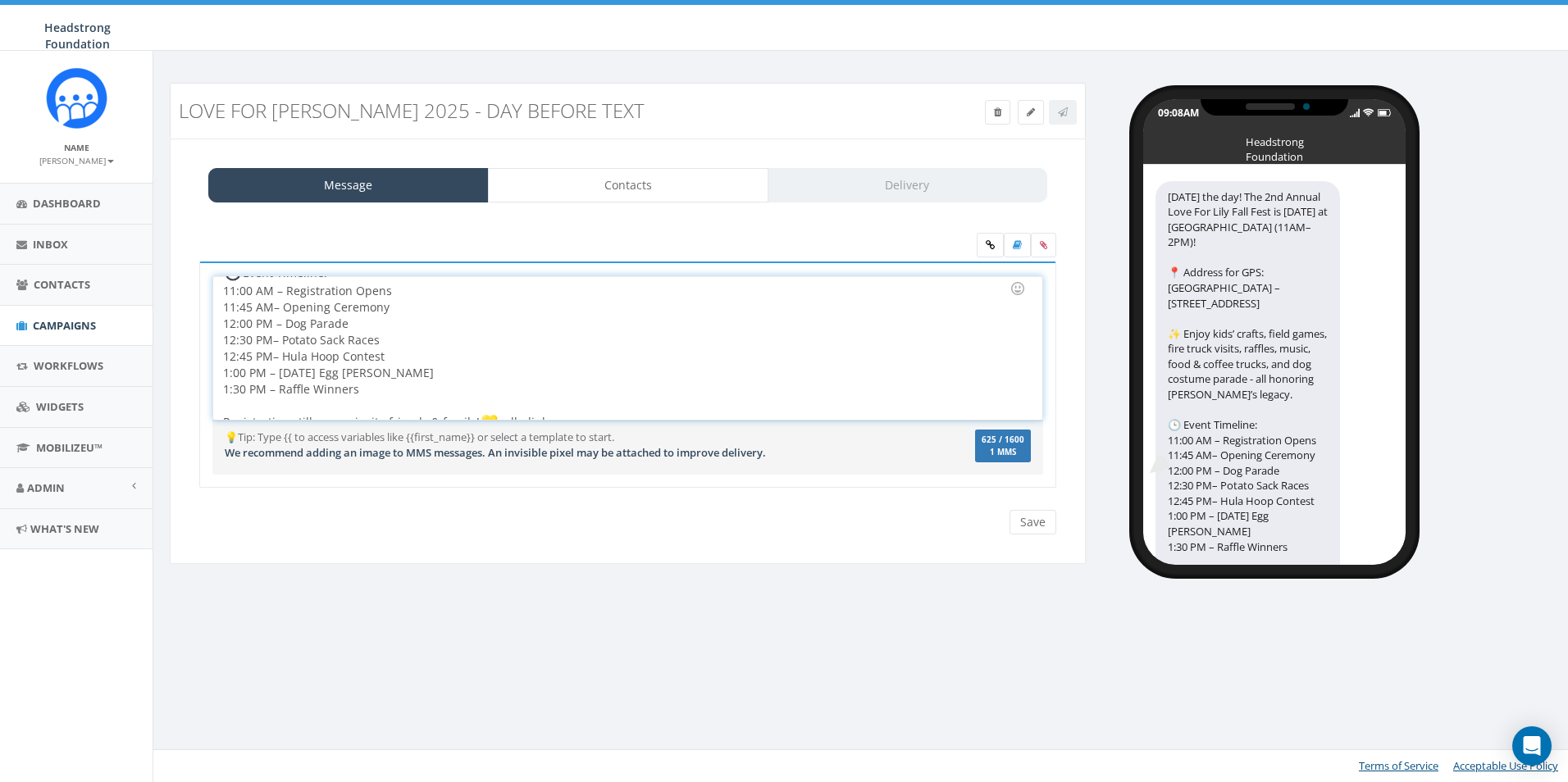
drag, startPoint x: 567, startPoint y: 408, endPoint x: 201, endPoint y: 411, distance: 366.0
click at [201, 411] on div "Tomorrow’s the day! The 2nd Annual Love For Lily Fall Fest is Sun, Oct 5 at Ext…" at bounding box center [628, 375] width 858 height 227
click at [486, 413] on img at bounding box center [489, 421] width 17 height 17
click at [466, 404] on div "Tomorrow’s the day! The 2nd Annual Love For Lily Fall Fest is Sun, Oct 5 at Ext…" at bounding box center [627, 348] width 829 height 143
drag, startPoint x: 473, startPoint y: 405, endPoint x: 214, endPoint y: 398, distance: 259.1
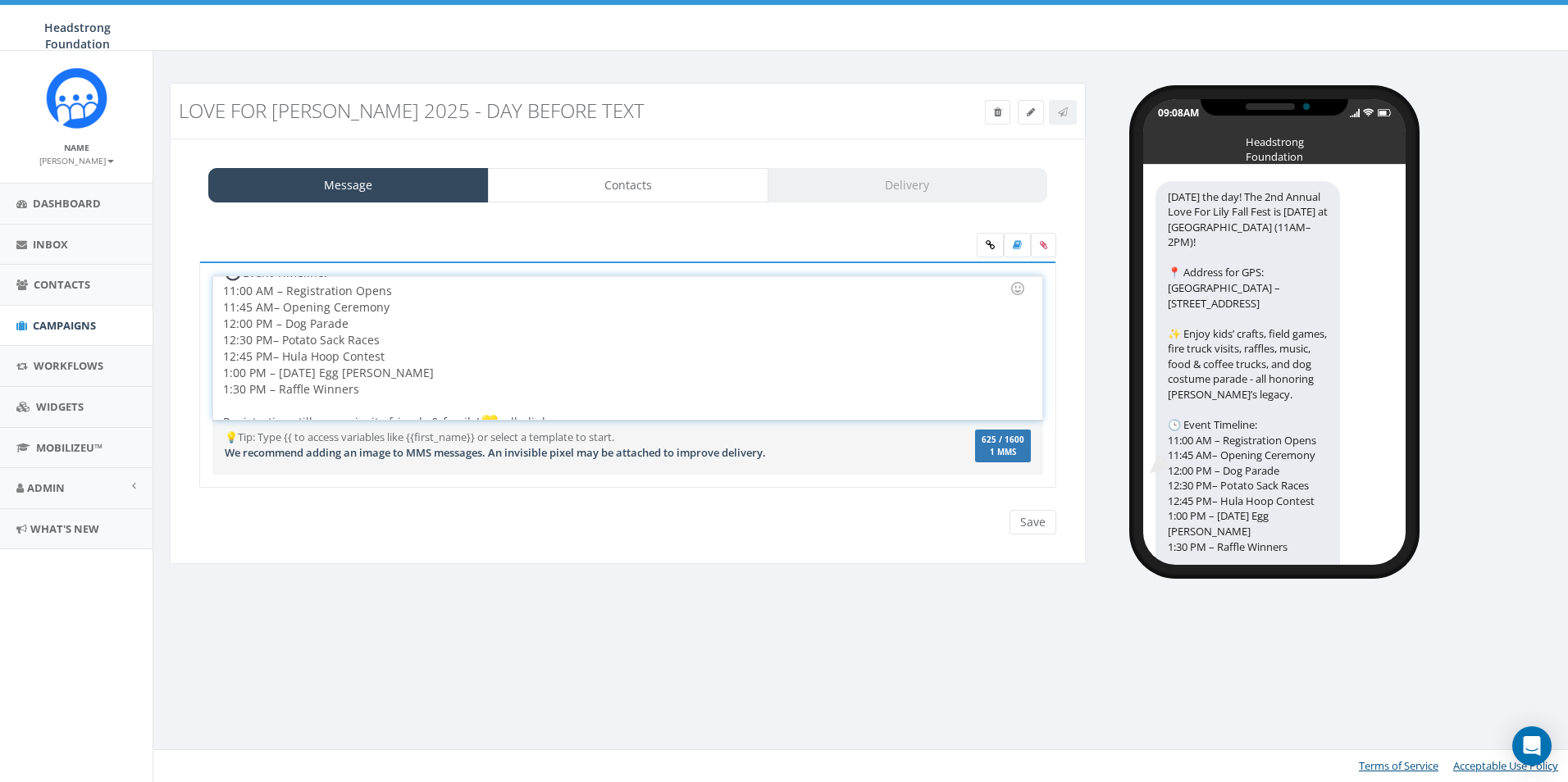
click at [214, 398] on div "Tomorrow’s the day! The 2nd Annual Love For Lily Fall Fest is Sun, Oct 5 at Ext…" at bounding box center [627, 348] width 829 height 143
drag, startPoint x: 472, startPoint y: 405, endPoint x: 218, endPoint y: 408, distance: 254.0
click at [218, 408] on div "Tomorrow’s the day! The 2nd Annual Love For Lily Fall Fest is Sun, Oct 5 at Ext…" at bounding box center [627, 348] width 829 height 143
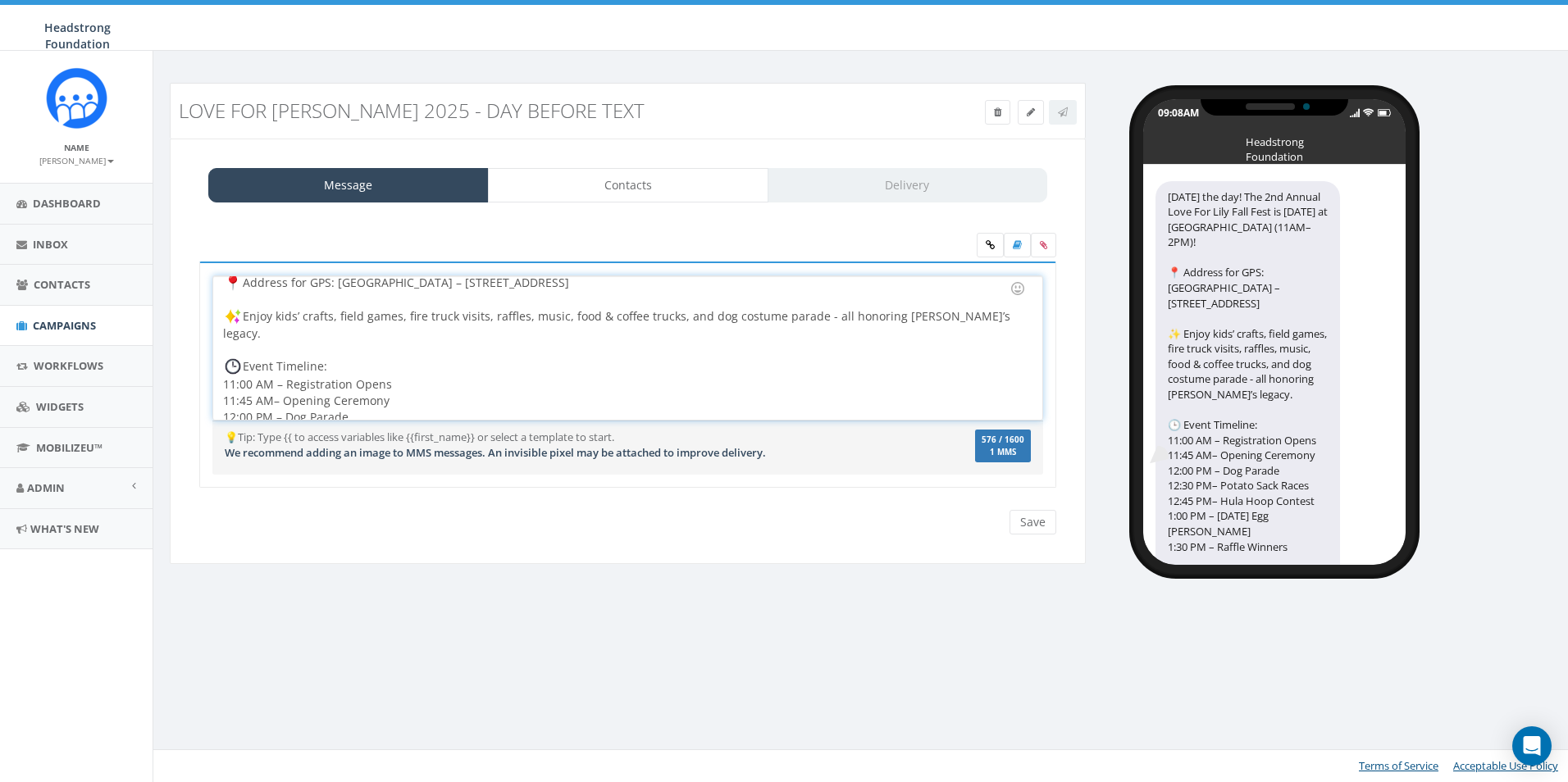
scroll to position [0, 0]
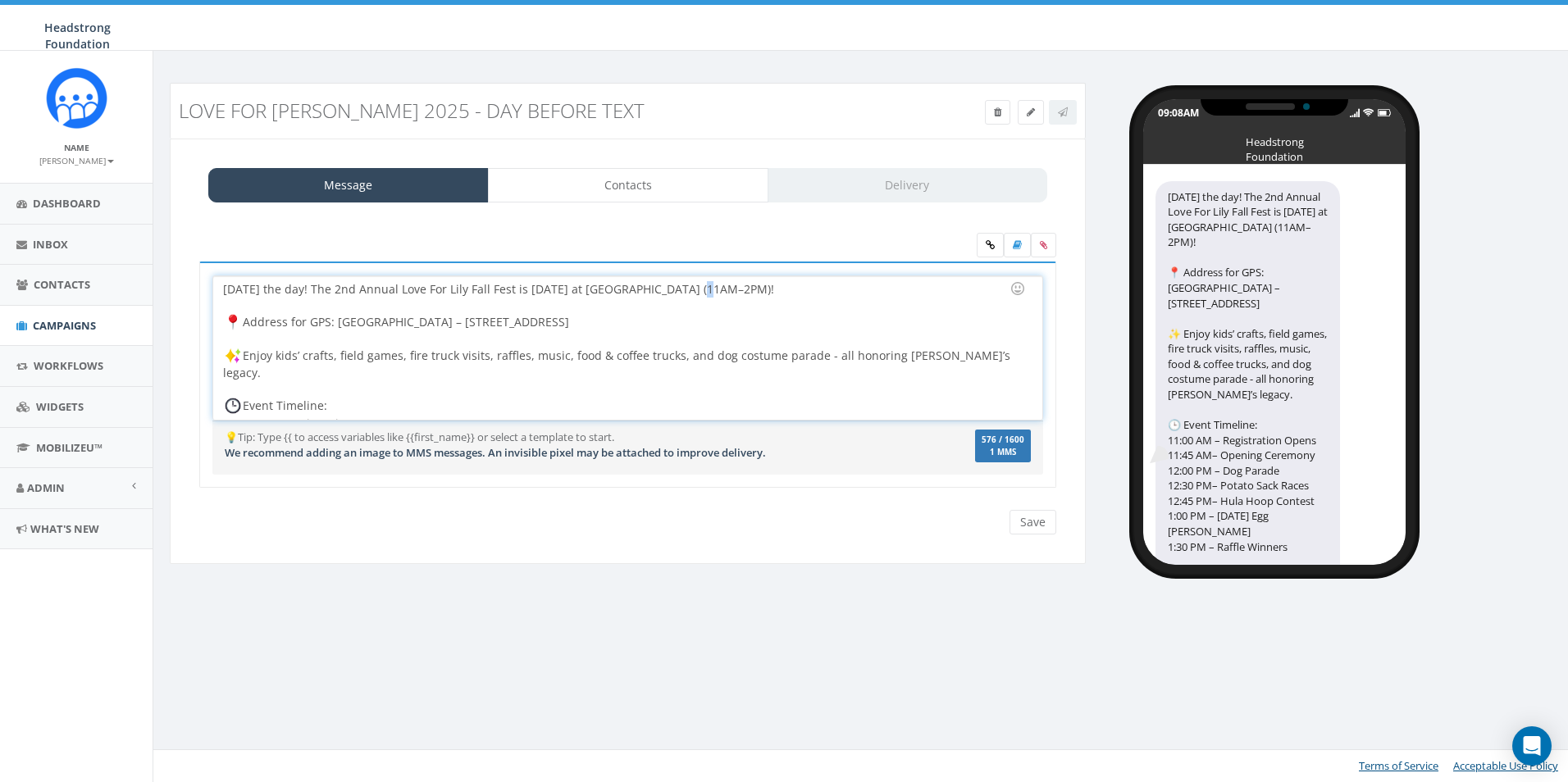
click at [682, 284] on div "Tomorrow’s the day! The 2nd Annual Love For Lily Fall Fest is Sun, Oct 5 at Ext…" at bounding box center [627, 348] width 829 height 143
click at [770, 285] on div "Tomorrow’s the day! The 2nd Annual Love For Lily Fall Fest is Sun, Oct 5 at Ext…" at bounding box center [627, 348] width 829 height 143
click at [773, 286] on div "Tomorrow’s the day! The 2nd Annual Love For Lily Fall Fest is Sun, Oct 5 at Ext…" at bounding box center [627, 348] width 829 height 143
click at [724, 291] on div "Tomorrow’s the day! The 2nd Annual Love For Lily Fall Fest is Sun, Oct 5 at Ext…" at bounding box center [627, 348] width 829 height 143
click at [256, 412] on div "Tomorrow’s the day! The 2nd Annual Love For Lily Fall Fest is Sun, Oct 5 at Ext…" at bounding box center [627, 348] width 829 height 143
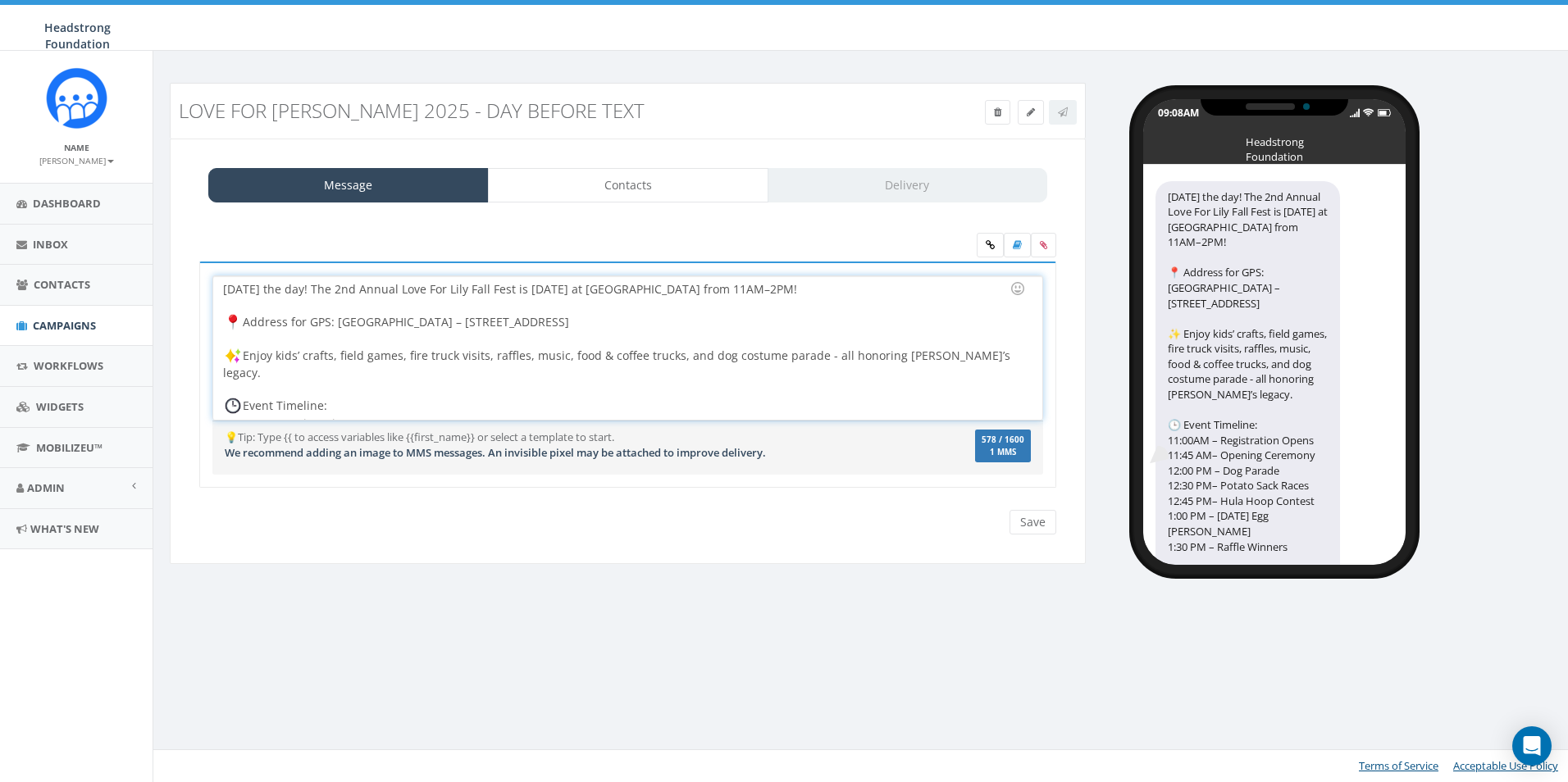
scroll to position [45, 0]
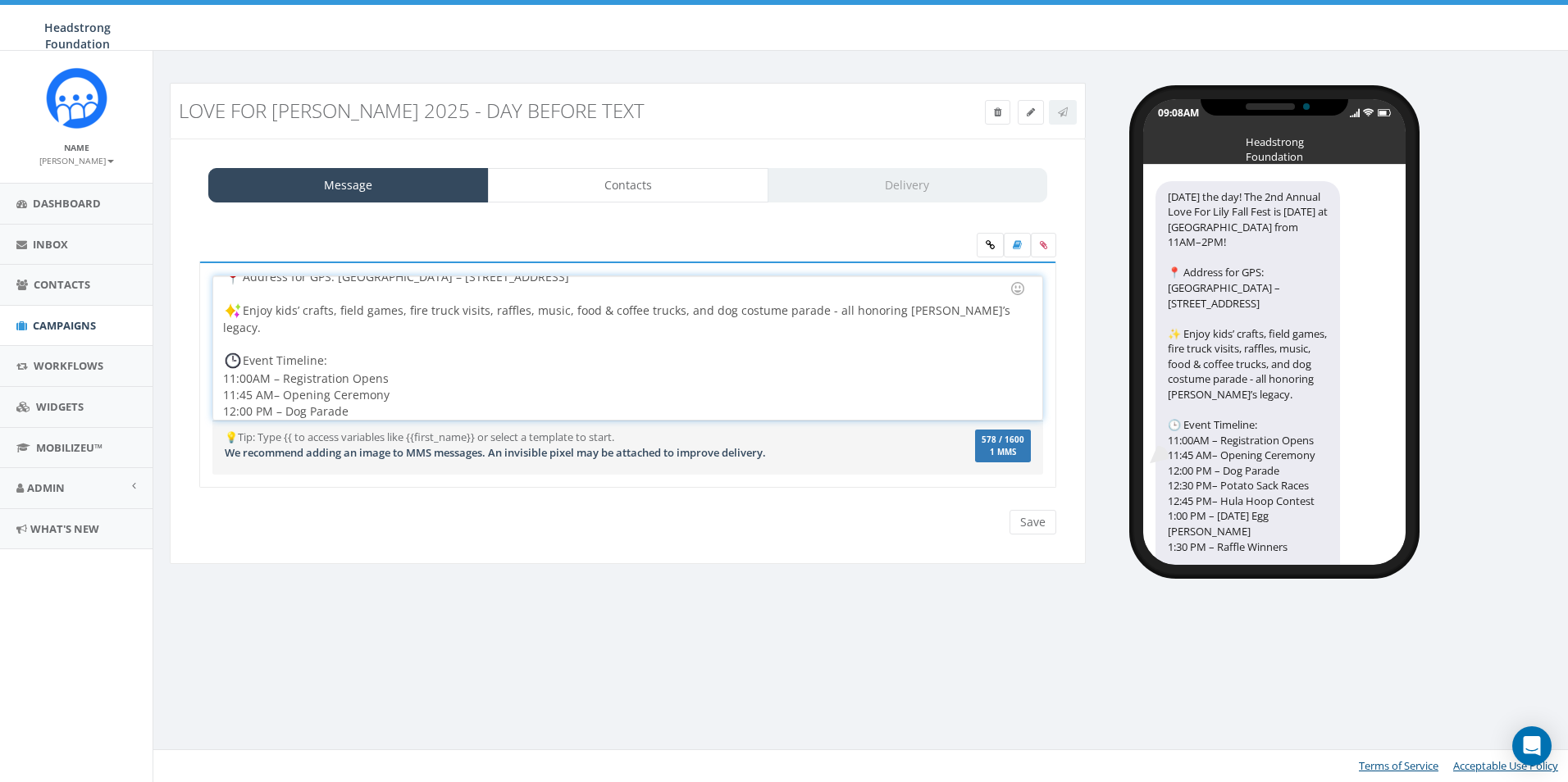
click at [259, 380] on div "Tomorrow’s the day! The 2nd Annual Love For Lily Fall Fest is Sun, Oct 5 at Ext…" at bounding box center [627, 348] width 829 height 143
click at [256, 380] on div "Tomorrow’s the day! The 2nd Annual Love For Lily Fall Fest is Sun, Oct 5 at Ext…" at bounding box center [627, 348] width 829 height 143
click at [256, 393] on div "Tomorrow’s the day! The 2nd Annual Love For Lily Fall Fest is Sun, Oct 5 at Ext…" at bounding box center [627, 348] width 829 height 143
click at [256, 410] on div "Tomorrow’s the day! The 2nd Annual Love For Lily Fall Fest is Sun, Oct 5 at Ext…" at bounding box center [627, 348] width 829 height 143
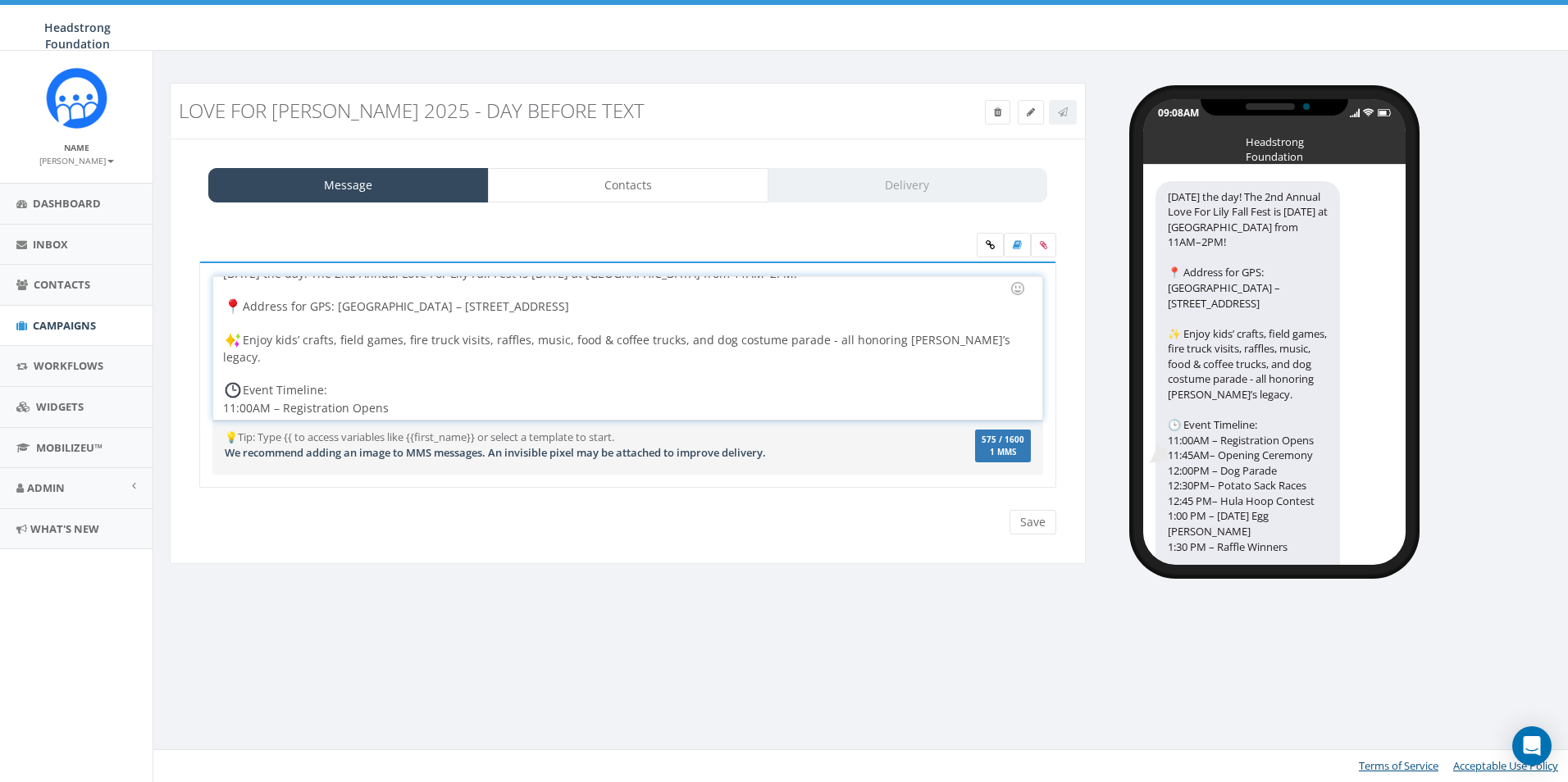
scroll to position [0, 0]
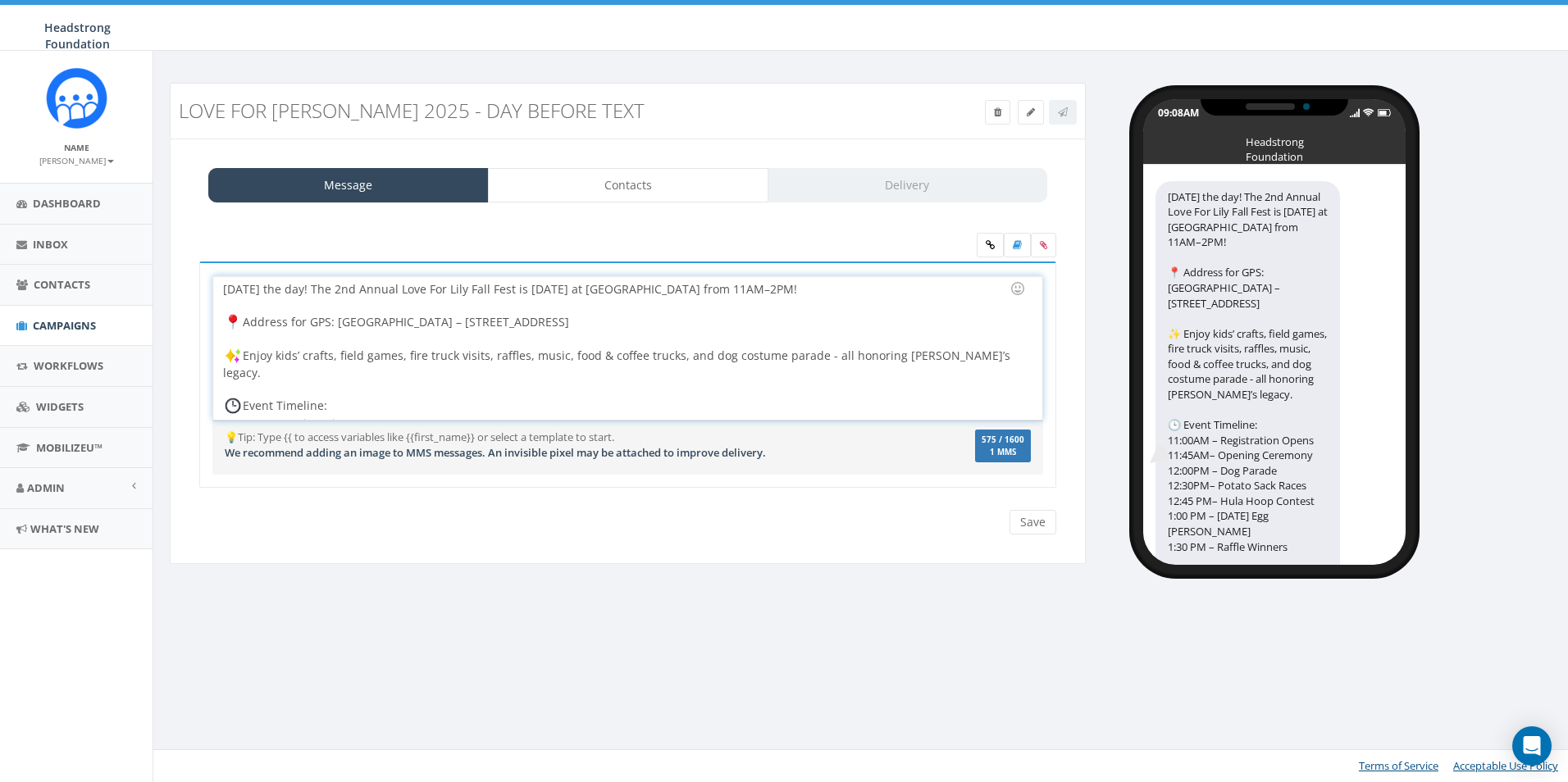
click at [721, 290] on div "Tomorrow’s the day! The 2nd Annual Love For Lily Fall Fest is Sun, Oct 5 at Ext…" at bounding box center [627, 348] width 829 height 143
click at [755, 290] on div "Tomorrow’s the day! The 2nd Annual Love For Lily Fall Fest is Sun, Oct 5 at Ext…" at bounding box center [627, 348] width 829 height 143
click at [724, 284] on div "Tomorrow’s the day! The 2nd Annual Love For Lily Fall Fest is Sun, Oct 5 at Ext…" at bounding box center [627, 348] width 829 height 143
click at [728, 288] on div "Tomorrow’s the day! The 2nd Annual Love For Lily Fall Fest is Sun, Oct 5 at Ext…" at bounding box center [627, 348] width 829 height 143
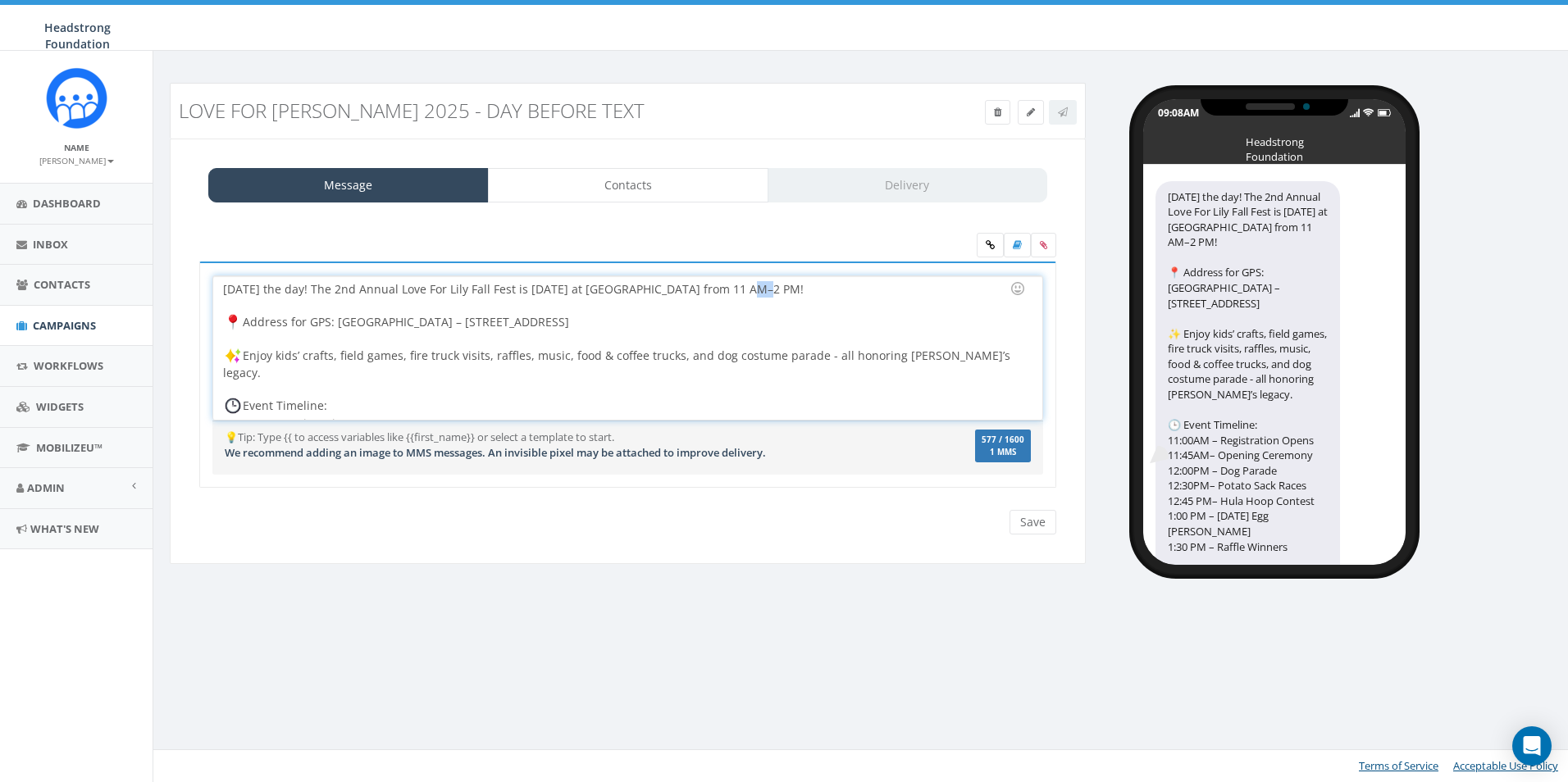
click at [732, 293] on div "Tomorrow’s the day! The 2nd Annual Love For Lily Fall Fest is Sun, Oct 5 at Ext…" at bounding box center [627, 348] width 829 height 143
click at [727, 288] on div "Tomorrow’s the day! The 2nd Annual Love For Lily Fall Fest is Sun, Oct 5 at Ext…" at bounding box center [627, 348] width 829 height 143
click at [757, 289] on div "Tomorrow’s the day! The 2nd Annual Love For Lily Fall Fest is Sun, Oct 5 at Ext…" at bounding box center [627, 348] width 829 height 143
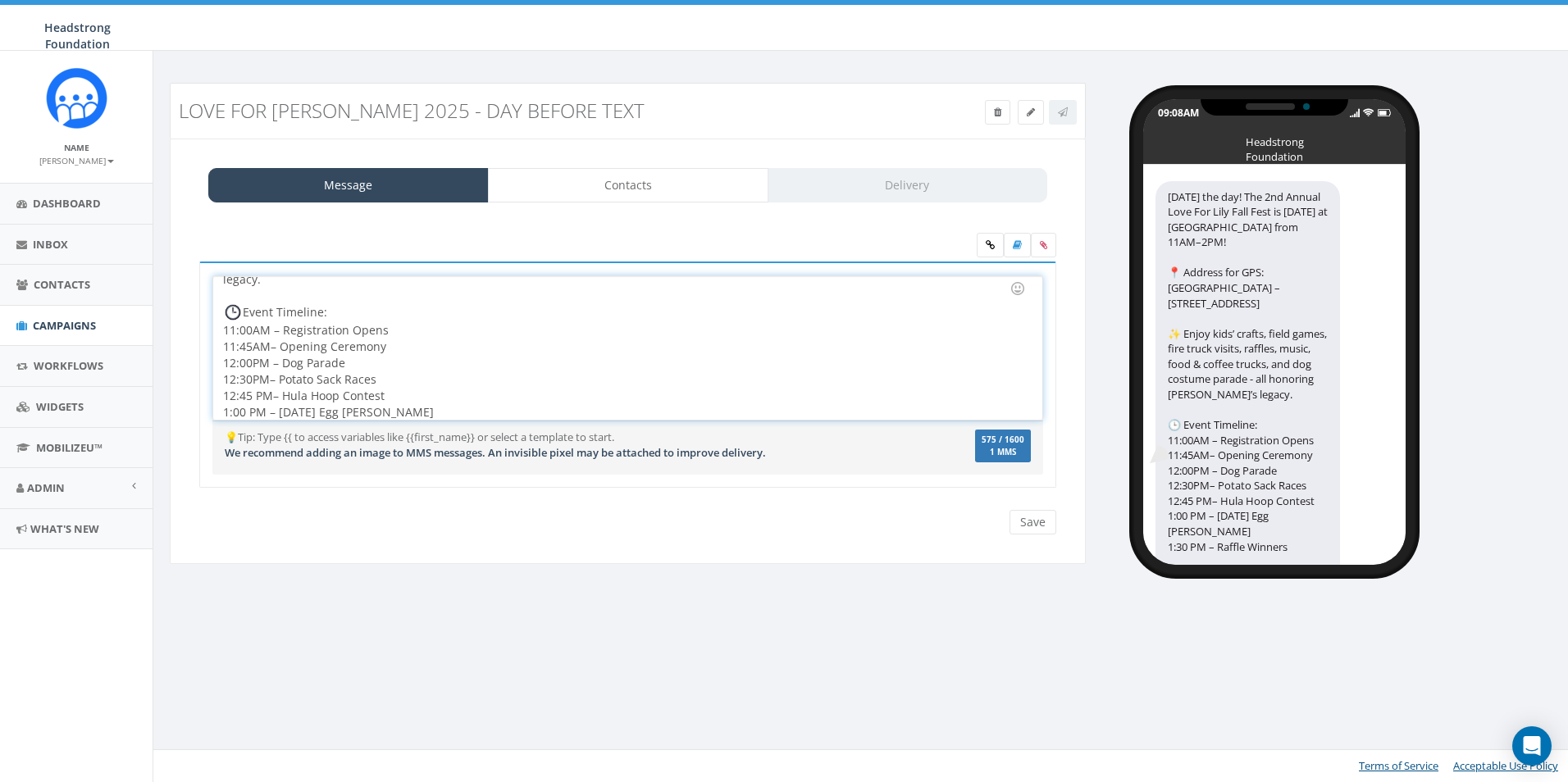
scroll to position [133, 0]
click at [268, 315] on div "Tomorrow’s the day! The 2nd Annual Love For Lily Fall Fest is Sun, Oct 5 at Ext…" at bounding box center [627, 348] width 829 height 143
click at [268, 335] on div "Tomorrow’s the day! The 2nd Annual Love For Lily Fall Fest is Sun, Oct 5 at Ext…" at bounding box center [627, 348] width 829 height 143
click at [270, 350] on div "Tomorrow’s the day! The 2nd Annual Love For Lily Fall Fest is Sun, Oct 5 at Ext…" at bounding box center [627, 348] width 829 height 143
click at [253, 355] on div "Tomorrow’s the day! The 2nd Annual Love For Lily Fall Fest is Sun, Oct 5 at Ext…" at bounding box center [627, 348] width 829 height 143
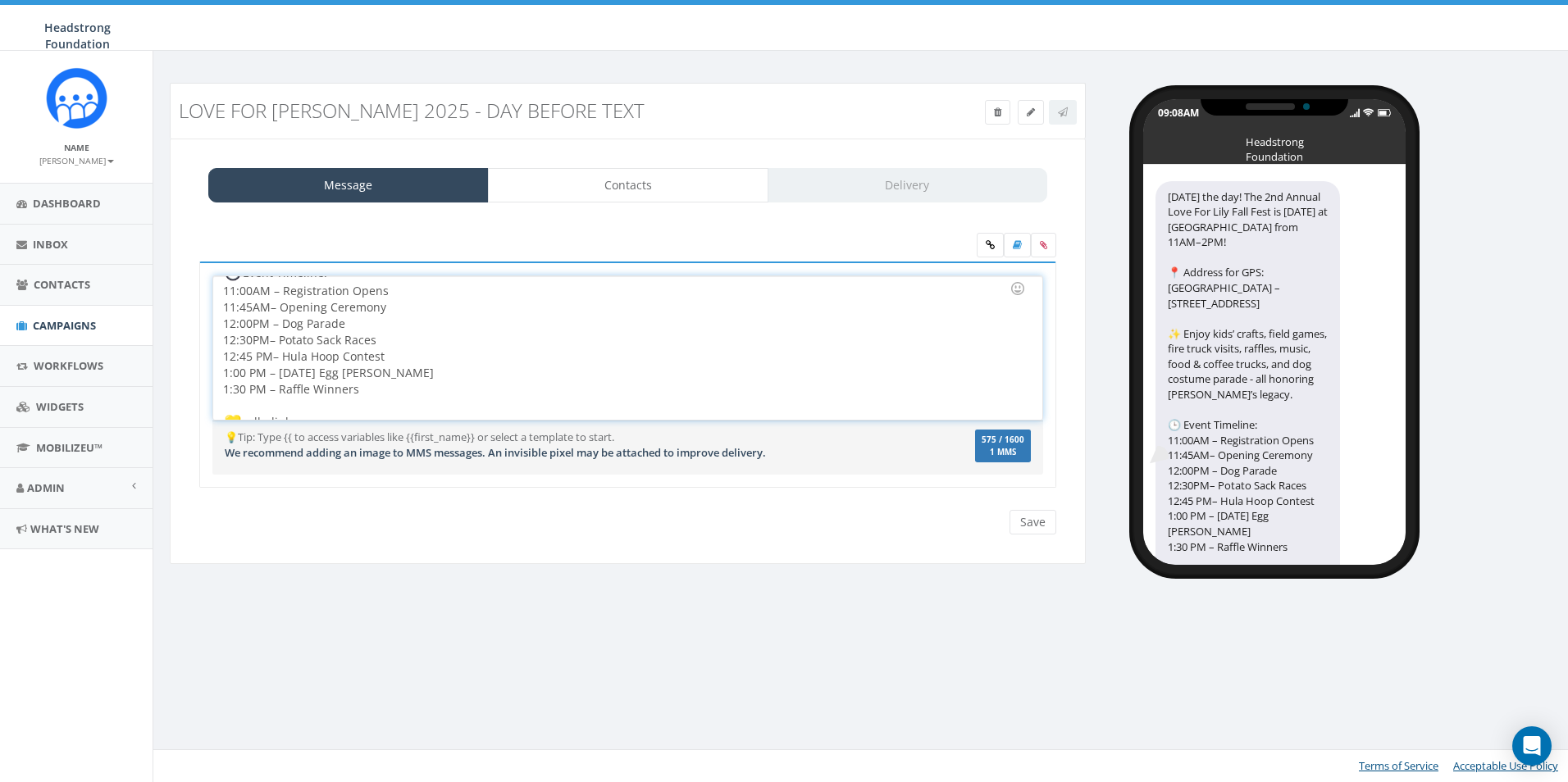
click at [253, 350] on div "Tomorrow’s the day! The 2nd Annual Love For Lily Fall Fest is Sun, Oct 5 at Ext…" at bounding box center [627, 348] width 829 height 143
click at [251, 354] on div "Tomorrow’s the day! The 2nd Annual Love For Lily Fall Fest is Sun, Oct 5 at Ext…" at bounding box center [627, 348] width 829 height 143
click at [251, 325] on div "Tomorrow’s the day! The 2nd Annual Love For Lily Fall Fest is Sun, Oct 5 at Ext…" at bounding box center [627, 348] width 829 height 143
click at [256, 308] on div "Tomorrow’s the day! The 2nd Annual Love For Lily Fall Fest is Sun, Oct 5 at Ext…" at bounding box center [627, 348] width 829 height 143
click at [254, 291] on div "Tomorrow’s the day! The 2nd Annual Love For Lily Fall Fest is Sun, Oct 5 at Ext…" at bounding box center [627, 348] width 829 height 143
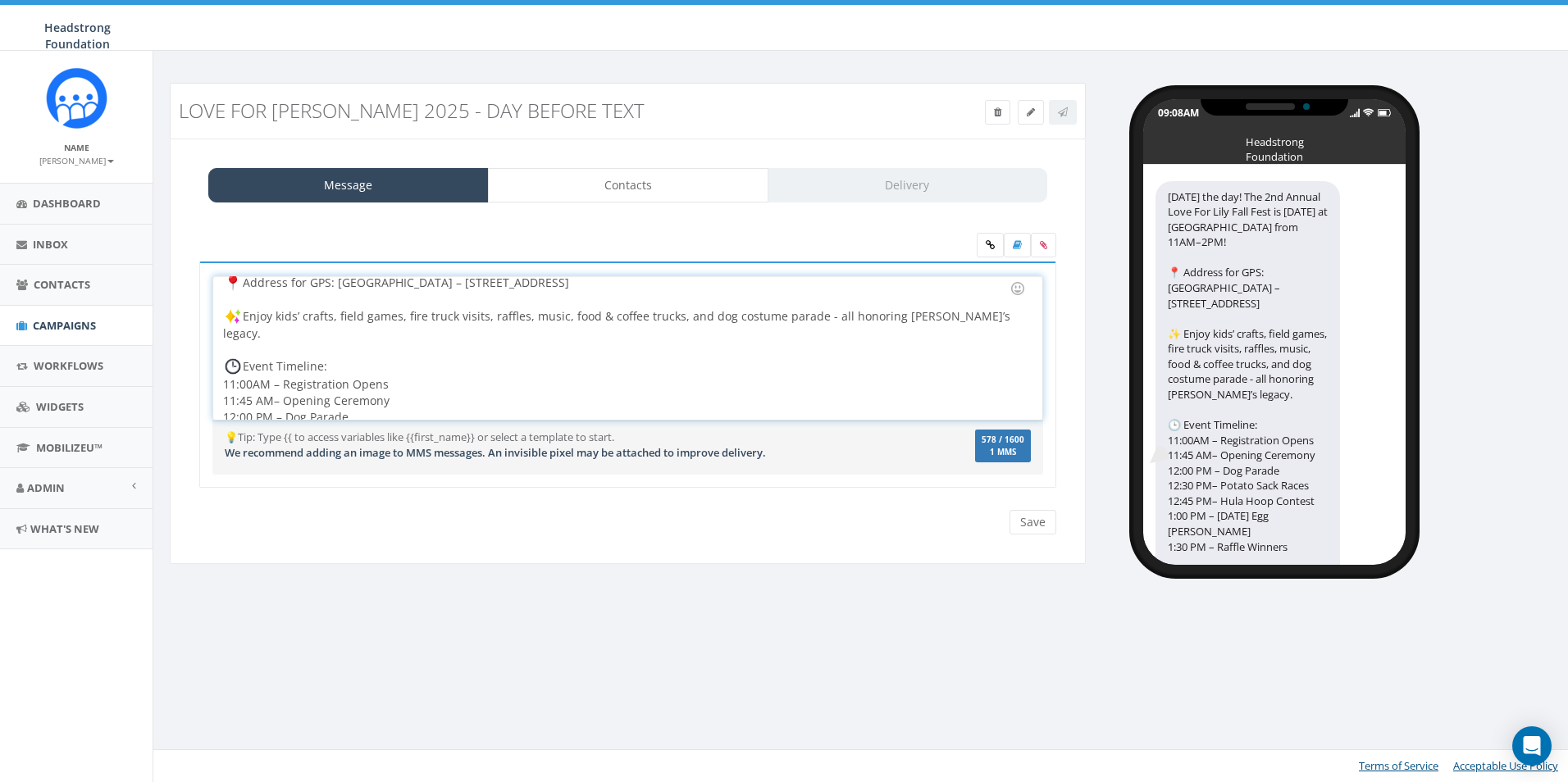
scroll to position [0, 0]
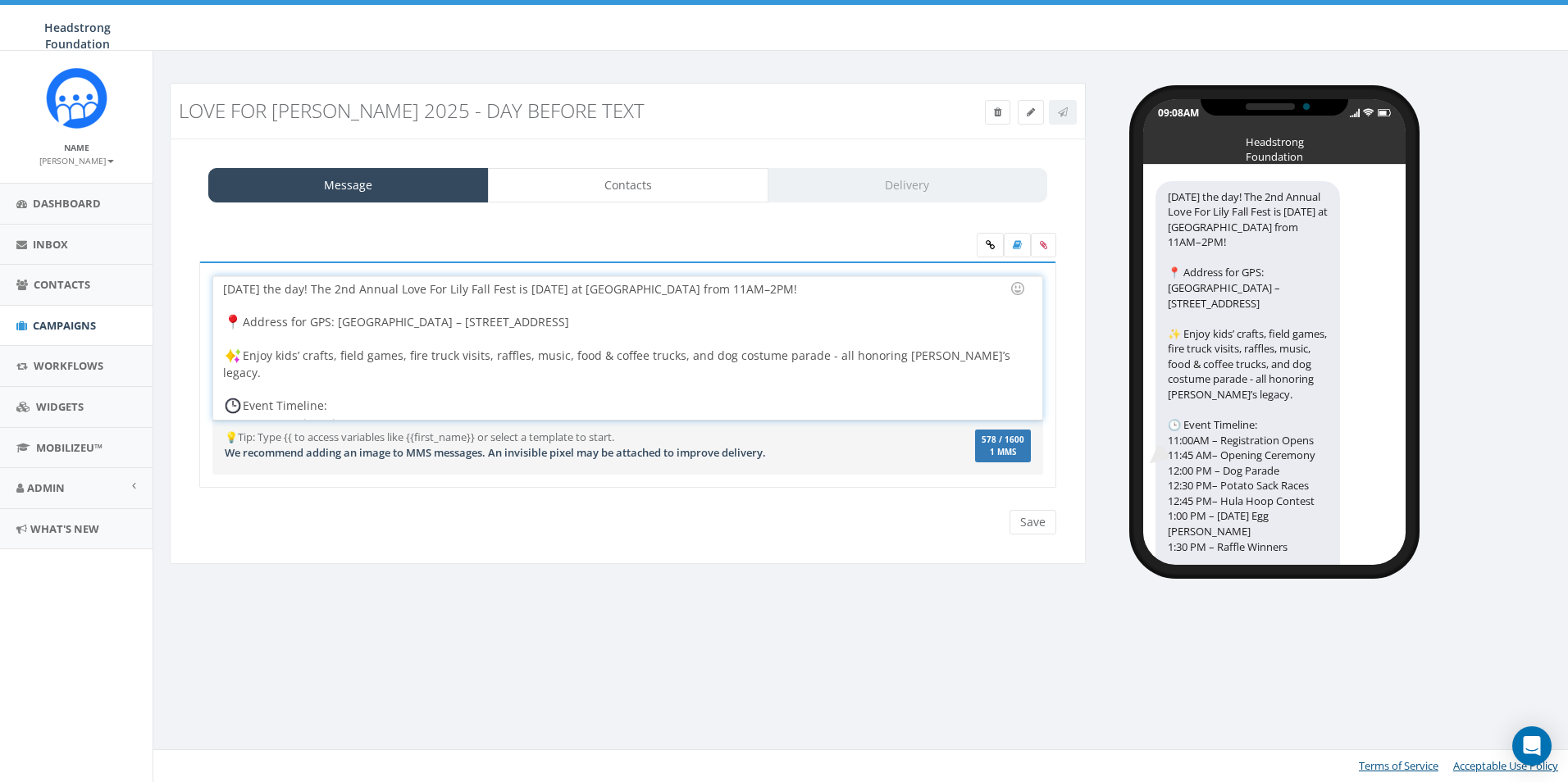
click at [255, 404] on div "Tomorrow’s the day! The 2nd Annual Love For Lily Fall Fest is Sun, Oct 5 at Ext…" at bounding box center [627, 348] width 829 height 143
click at [726, 290] on div "Tomorrow’s the day! The 2nd Annual Love For Lily Fall Fest is Sun, Oct 5 at Ext…" at bounding box center [627, 348] width 829 height 143
click at [722, 287] on div "Tomorrow’s the day! The 2nd Annual Love For Lily Fall Fest is Sun, Oct 5 at Ext…" at bounding box center [627, 348] width 829 height 143
click at [754, 289] on div "Tomorrow’s the day! The 2nd Annual Love For Lily Fall Fest is Sun, Oct 5 at Ext…" at bounding box center [627, 348] width 829 height 143
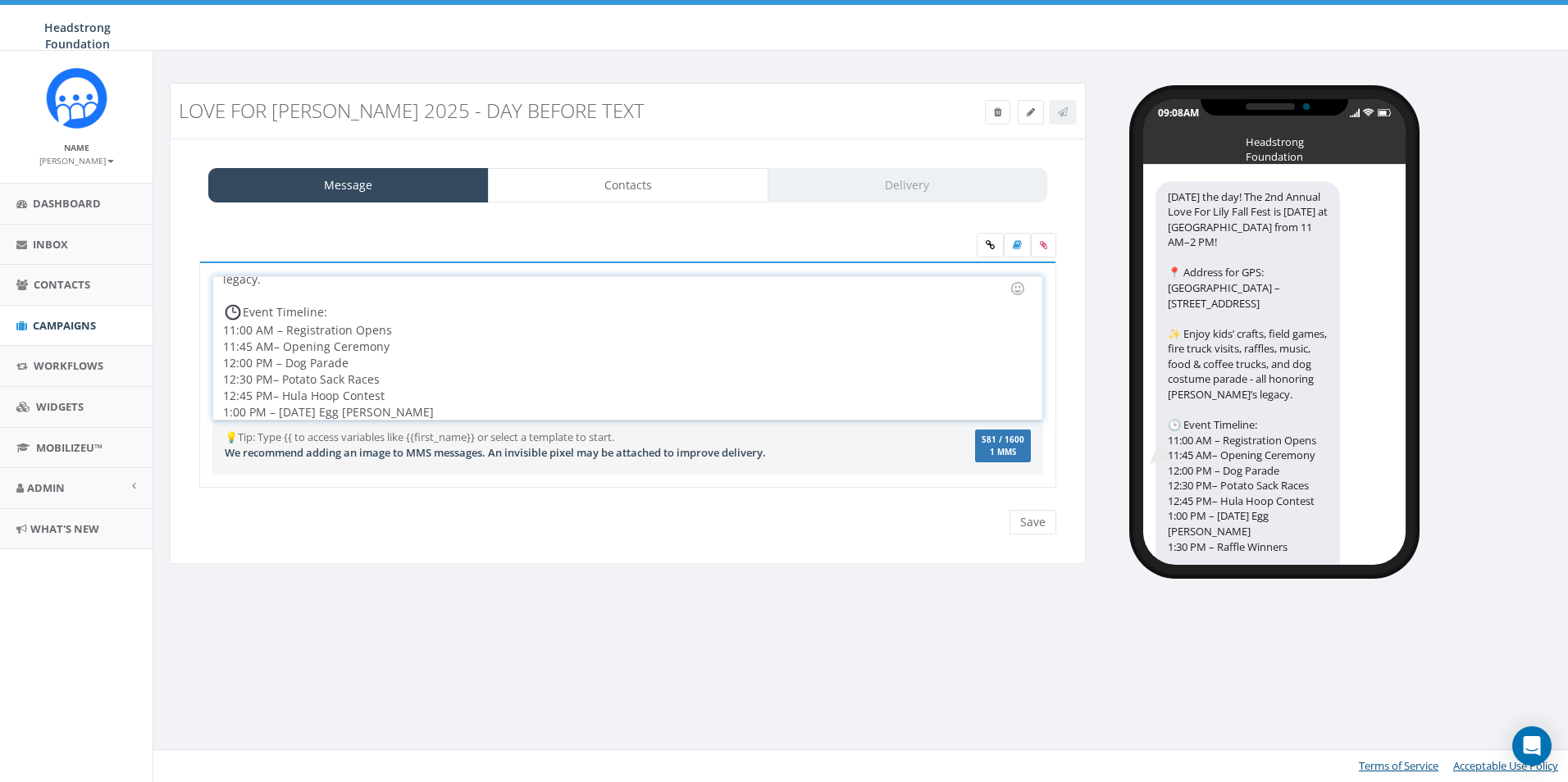
scroll to position [133, 0]
click at [1029, 522] on input "Save" at bounding box center [1032, 522] width 46 height 24
click at [794, 339] on div "Tomorrow’s the day! The 2nd Annual Love For Lily Fall Fest is Sun, Oct 5 at Ext…" at bounding box center [627, 348] width 829 height 143
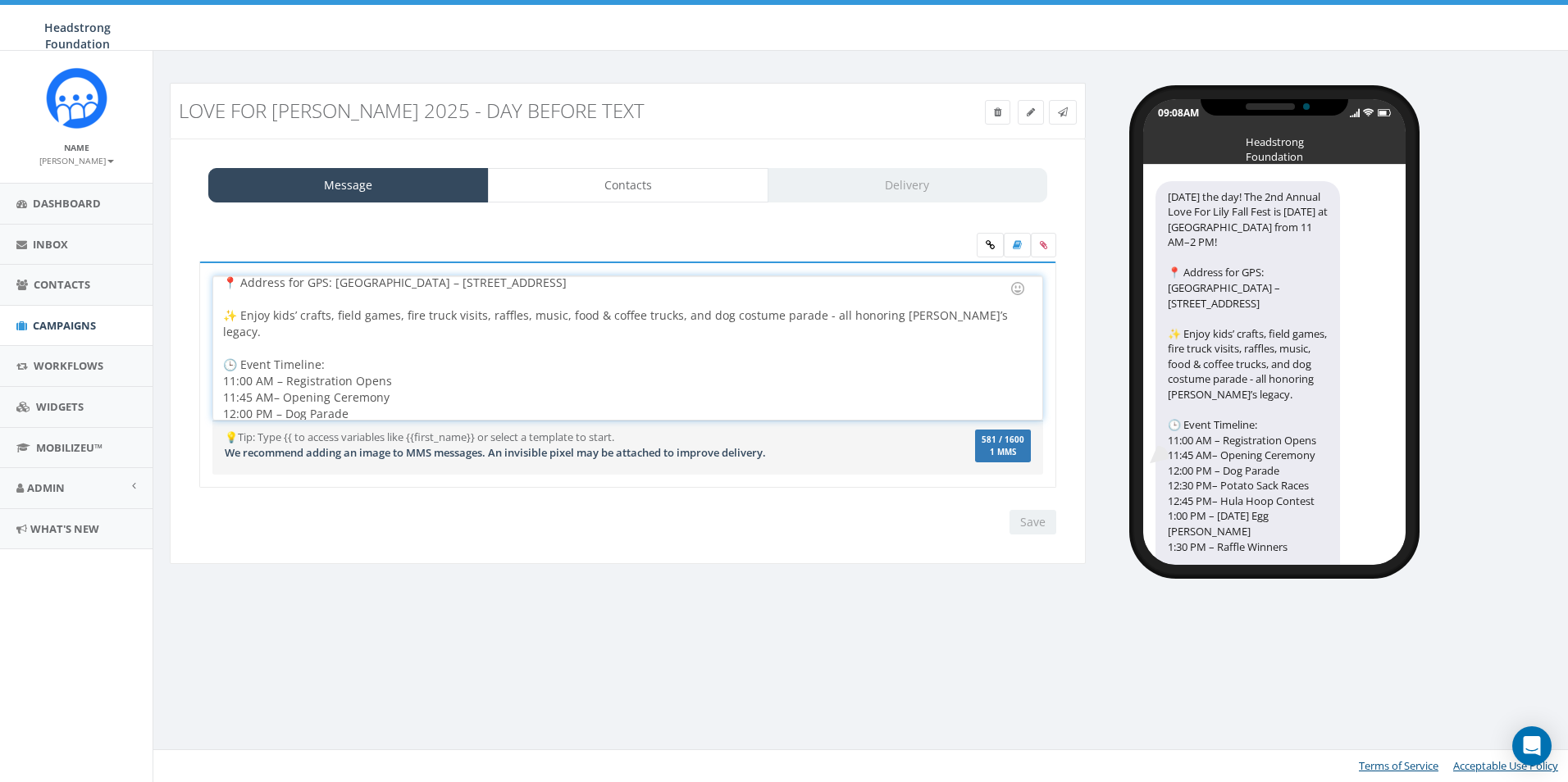
scroll to position [0, 0]
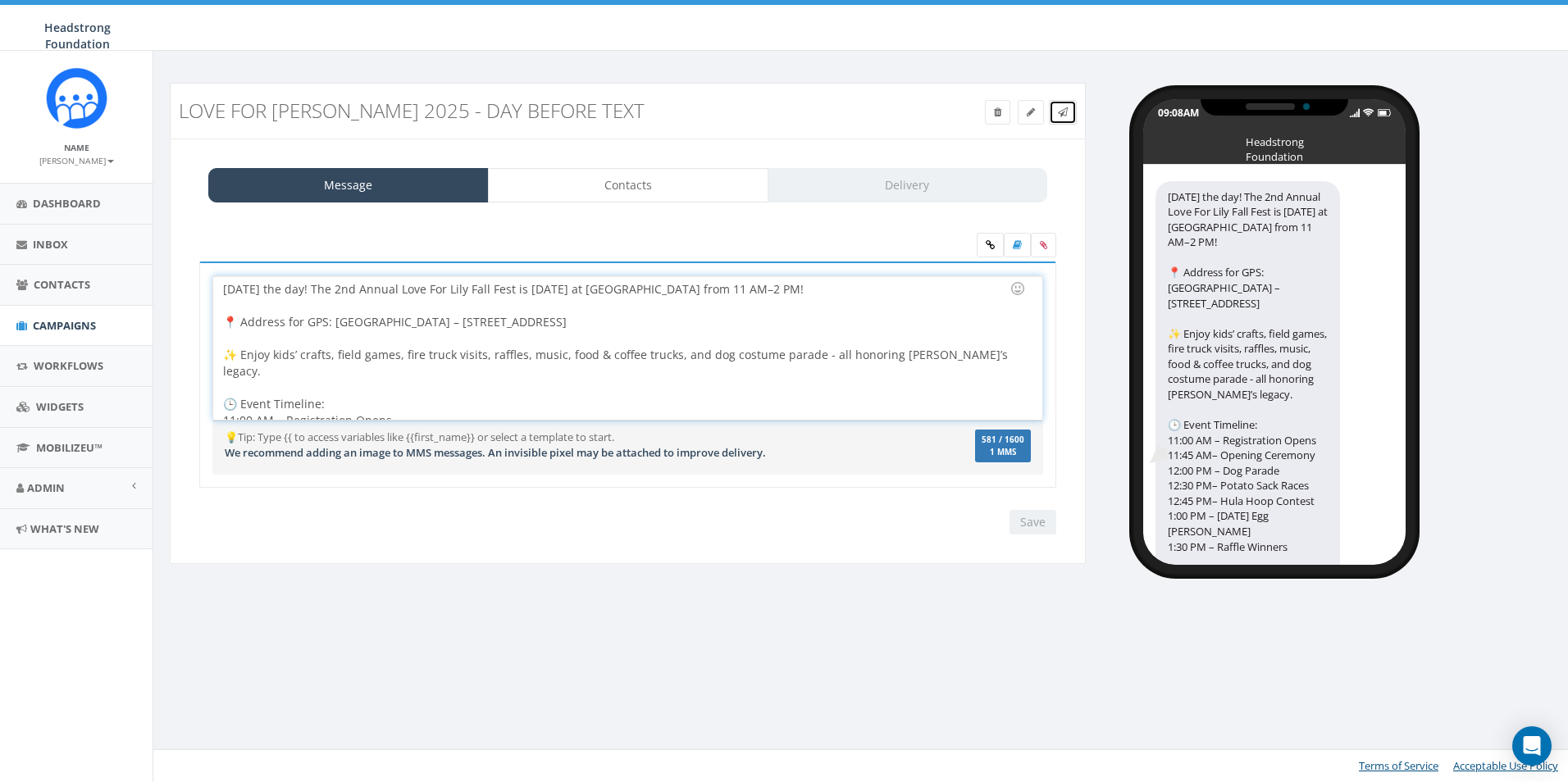
click at [1073, 111] on link at bounding box center [1063, 112] width 28 height 24
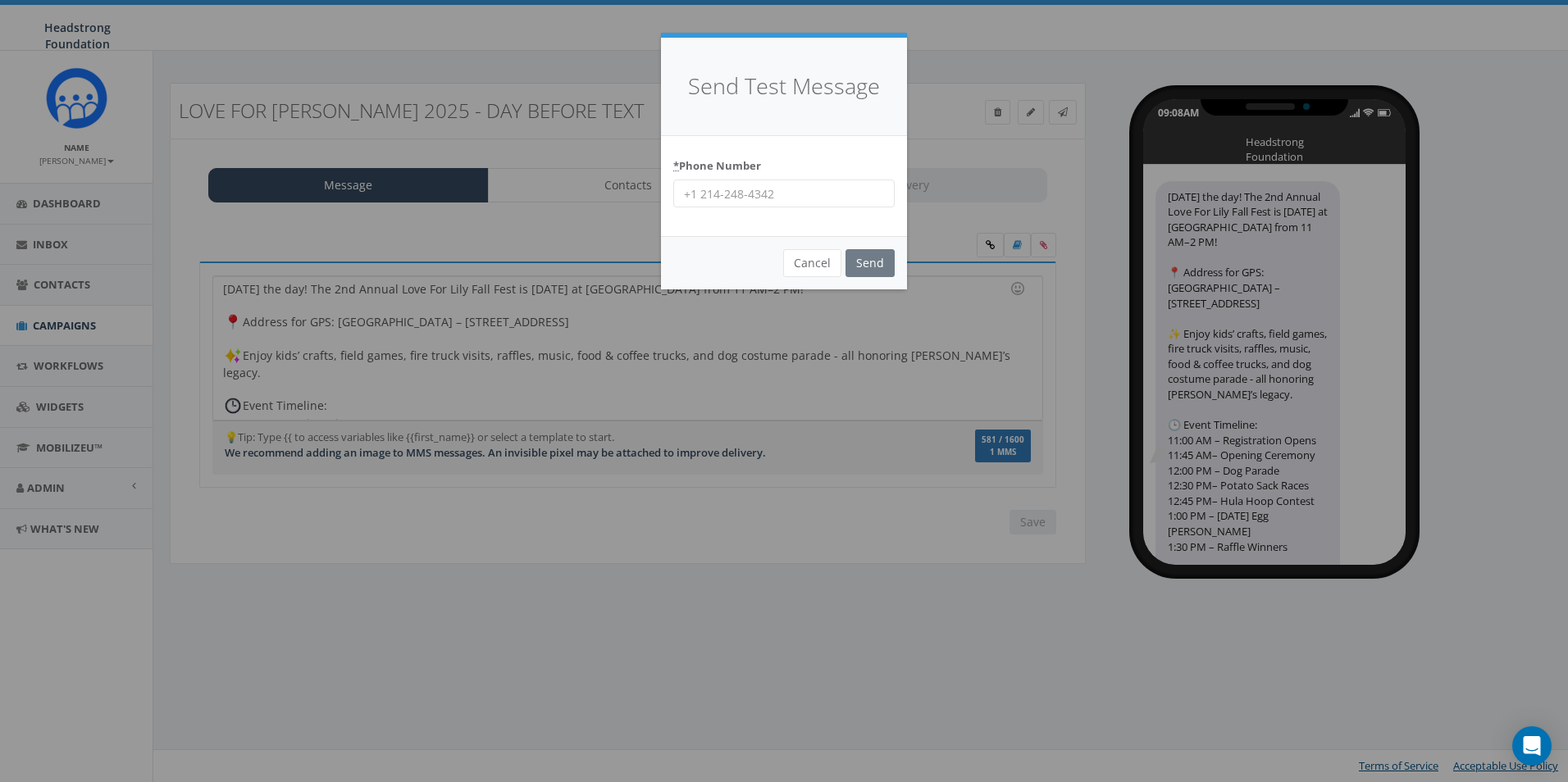
click at [768, 199] on input "* Phone Number" at bounding box center [784, 193] width 221 height 28
type input "6098022576"
click at [884, 258] on input "Send" at bounding box center [871, 263] width 49 height 28
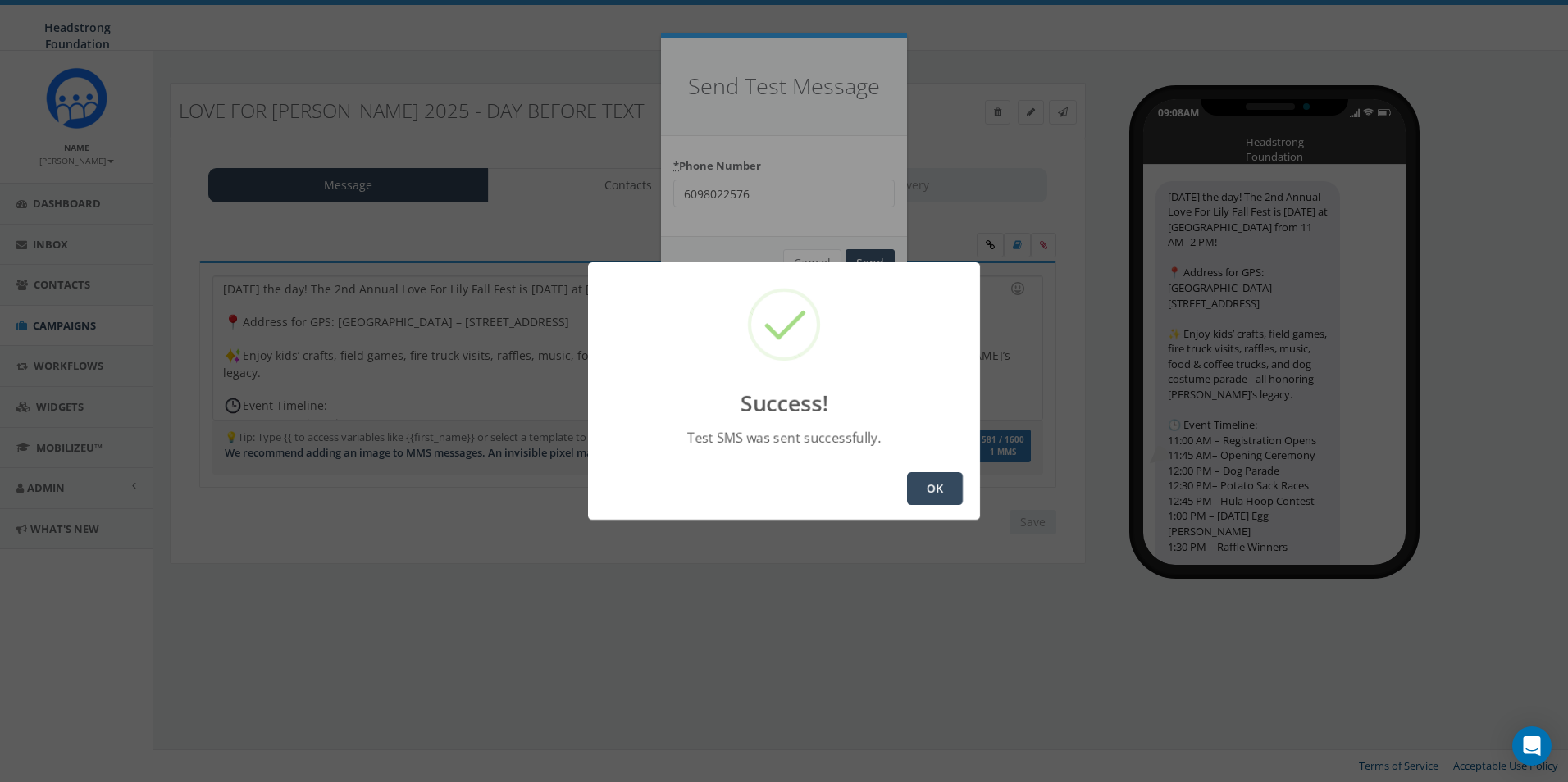
click at [948, 492] on button "OK" at bounding box center [935, 488] width 56 height 32
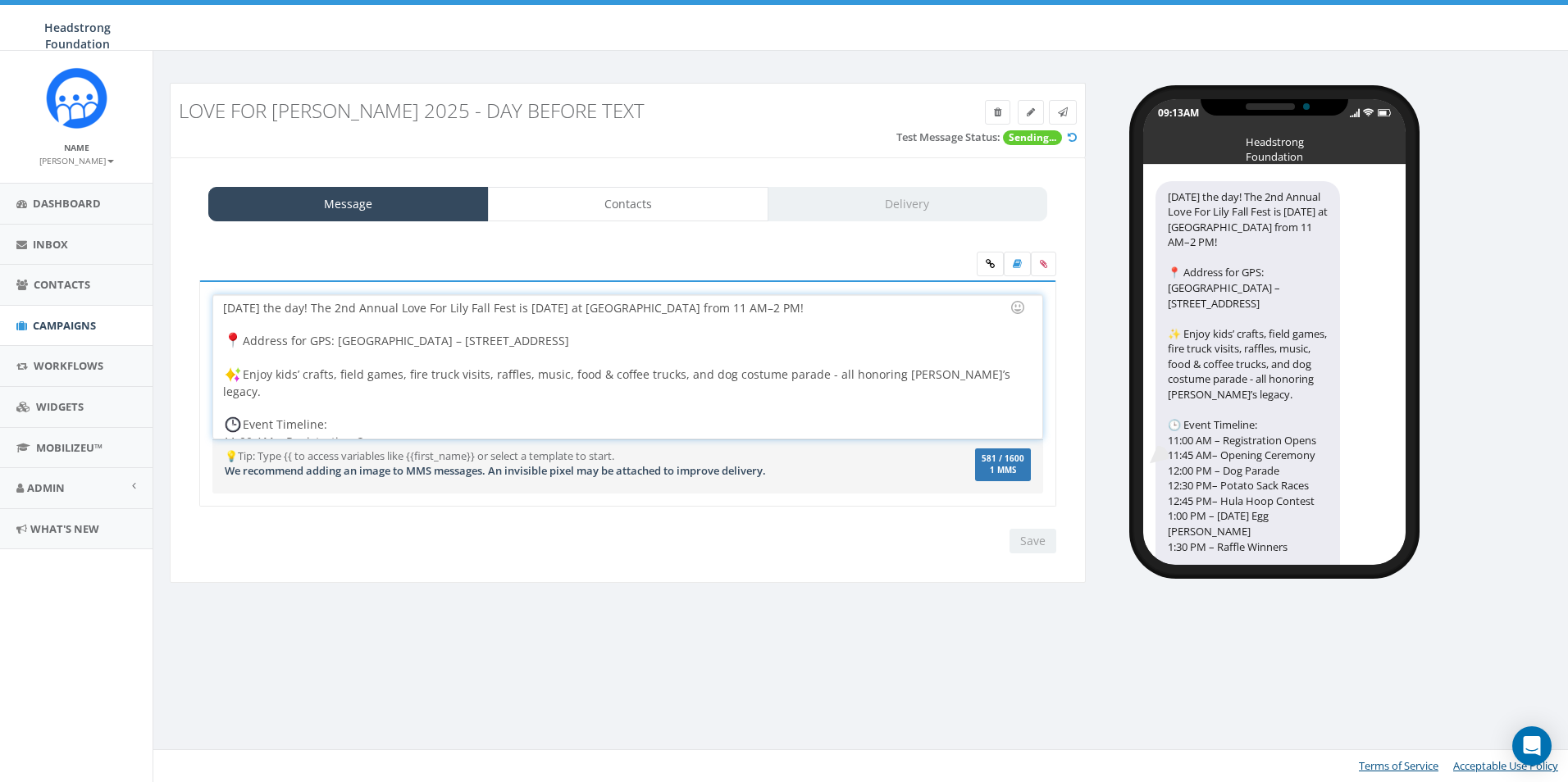
drag, startPoint x: 1025, startPoint y: 329, endPoint x: 1021, endPoint y: 405, distance: 76.1
click at [1021, 405] on div "Tomorrow’s the day! The 2nd Annual Love For Lily Fall Fest is Sun, Oct 5 at Ext…" at bounding box center [627, 367] width 829 height 143
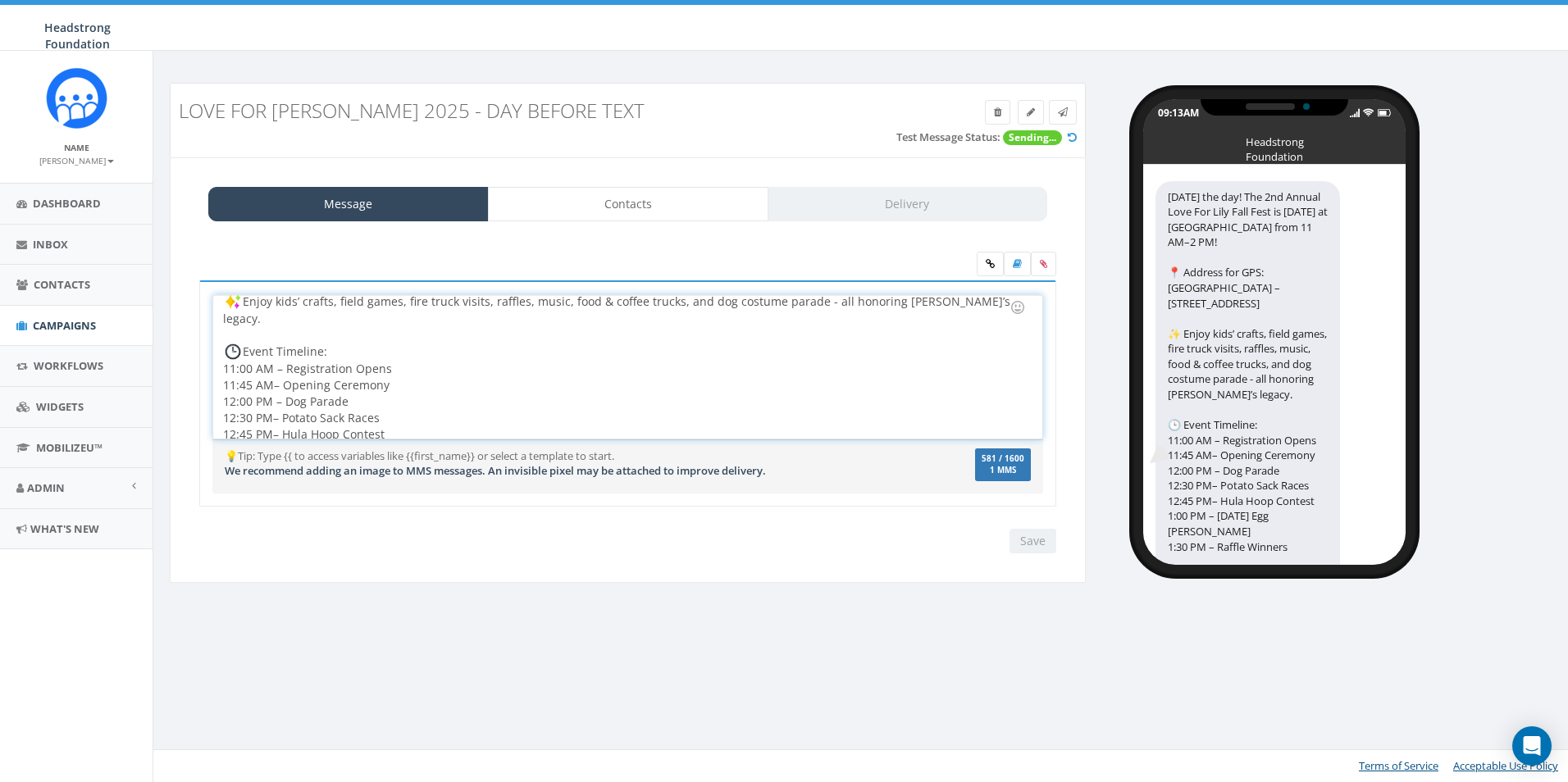
scroll to position [133, 0]
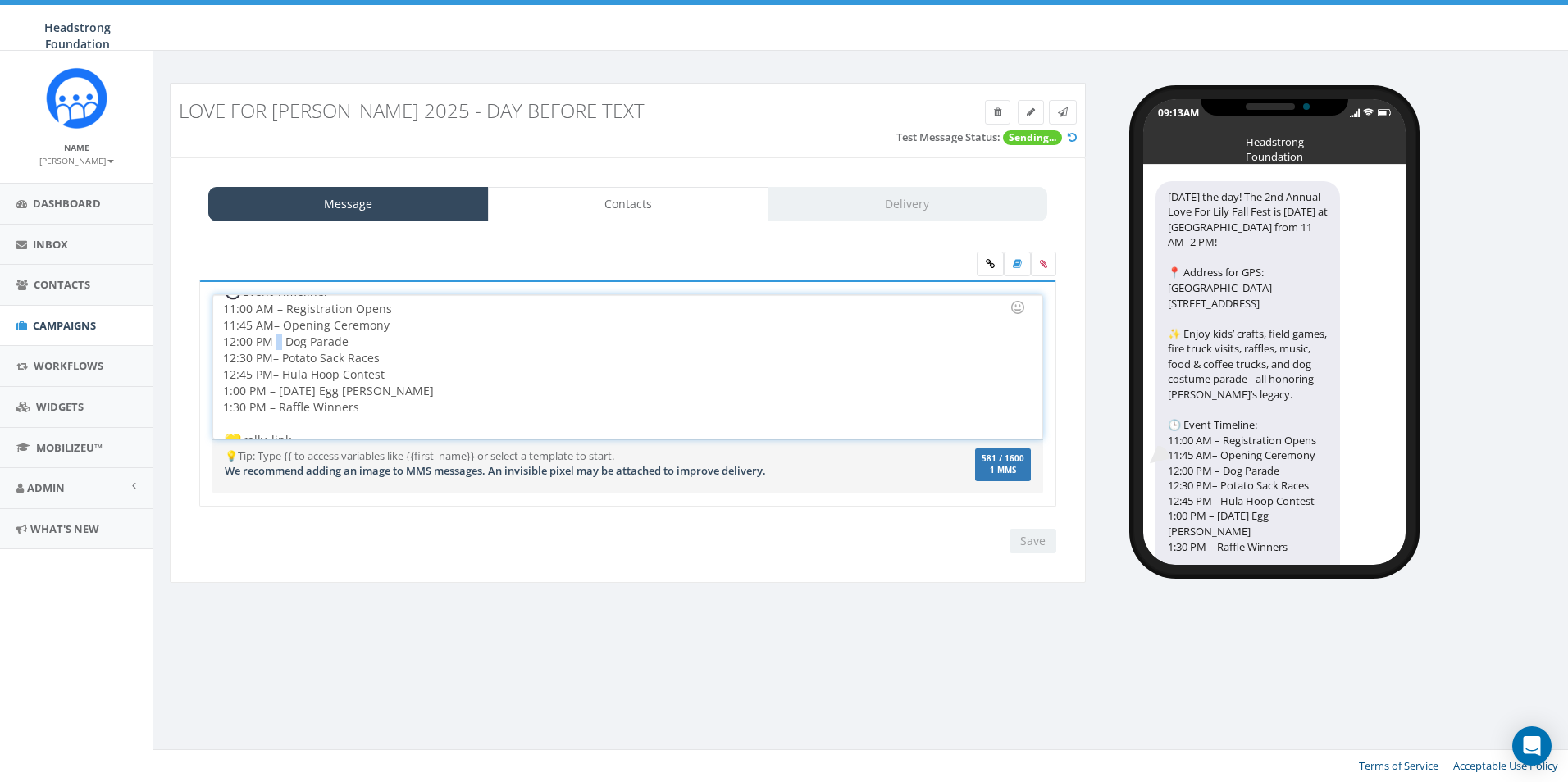
click at [276, 328] on div "Tomorrow’s the day! The 2nd Annual Love For Lily Fall Fest is Sun, Oct 5 at Ext…" at bounding box center [627, 367] width 829 height 143
click at [275, 342] on div "Tomorrow’s the day! The 2nd Annual Love For Lily Fall Fest is Sun, Oct 5 at Ext…" at bounding box center [627, 367] width 829 height 143
click at [272, 339] on div "Tomorrow’s the day! The 2nd Annual Love For Lily Fall Fest is Sun, Oct 5 at Ext…" at bounding box center [627, 367] width 829 height 143
click at [275, 360] on div "Tomorrow’s the day! The 2nd Annual Love For Lily Fall Fest is Sun, Oct 5 at Ext…" at bounding box center [627, 367] width 829 height 143
click at [272, 357] on div "Tomorrow’s the day! The 2nd Annual Love For Lily Fall Fest is Sun, Oct 5 at Ext…" at bounding box center [627, 367] width 829 height 143
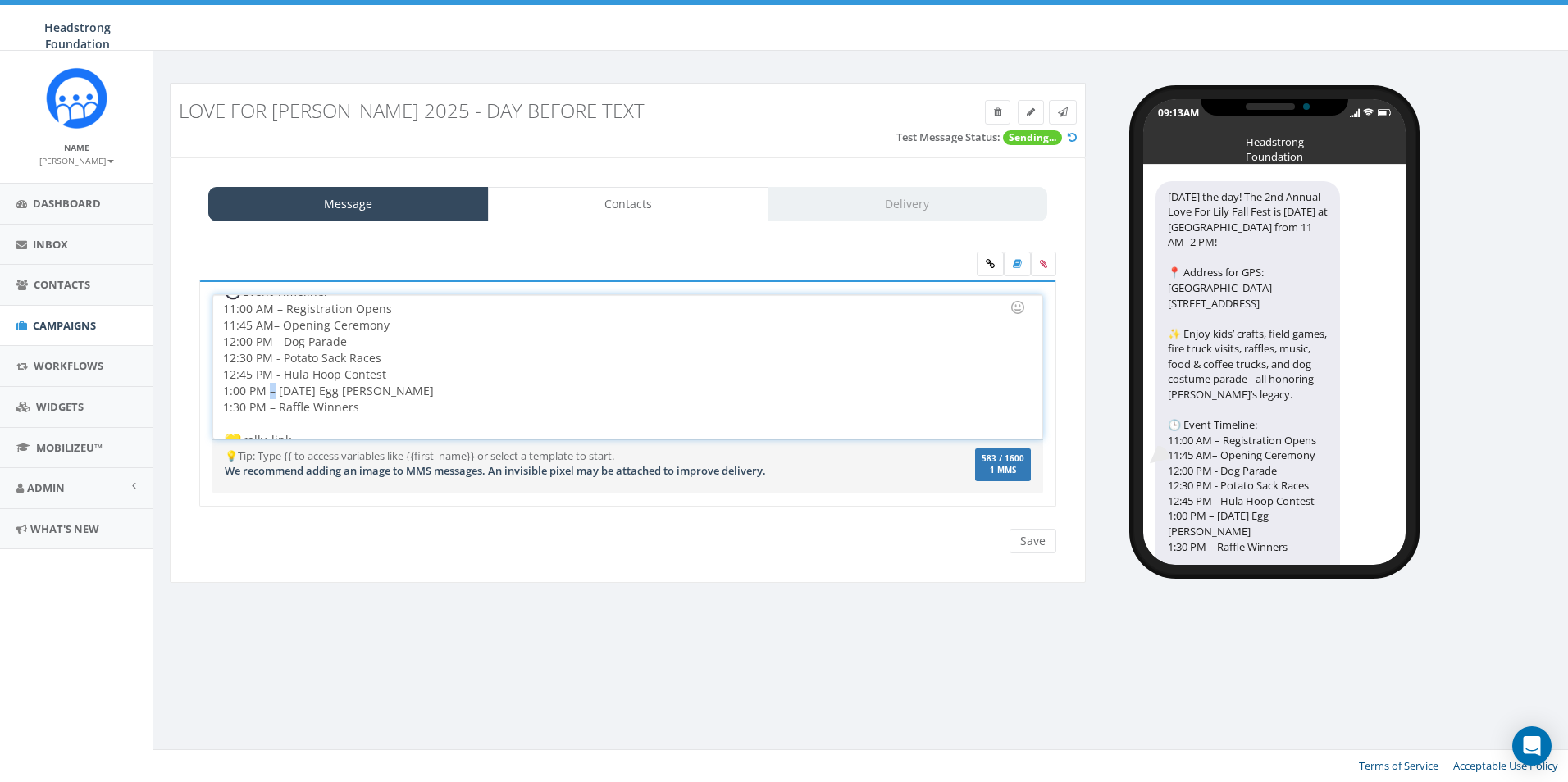
click at [269, 372] on div "Tomorrow’s the day! The 2nd Annual Love For Lily Fall Fest is Sun, Oct 5 at Ext…" at bounding box center [627, 367] width 829 height 143
click at [271, 388] on div "Tomorrow’s the day! The 2nd Annual Love For Lily Fall Fest is Sun, Oct 5 at Ext…" at bounding box center [627, 367] width 829 height 143
click at [270, 391] on div "Tomorrow’s the day! The 2nd Annual Love For Lily Fall Fest is Sun, Oct 5 at Ext…" at bounding box center [627, 367] width 829 height 143
click at [273, 311] on div "Tomorrow’s the day! The 2nd Annual Love For Lily Fall Fest is Sun, Oct 5 at Ext…" at bounding box center [627, 367] width 829 height 143
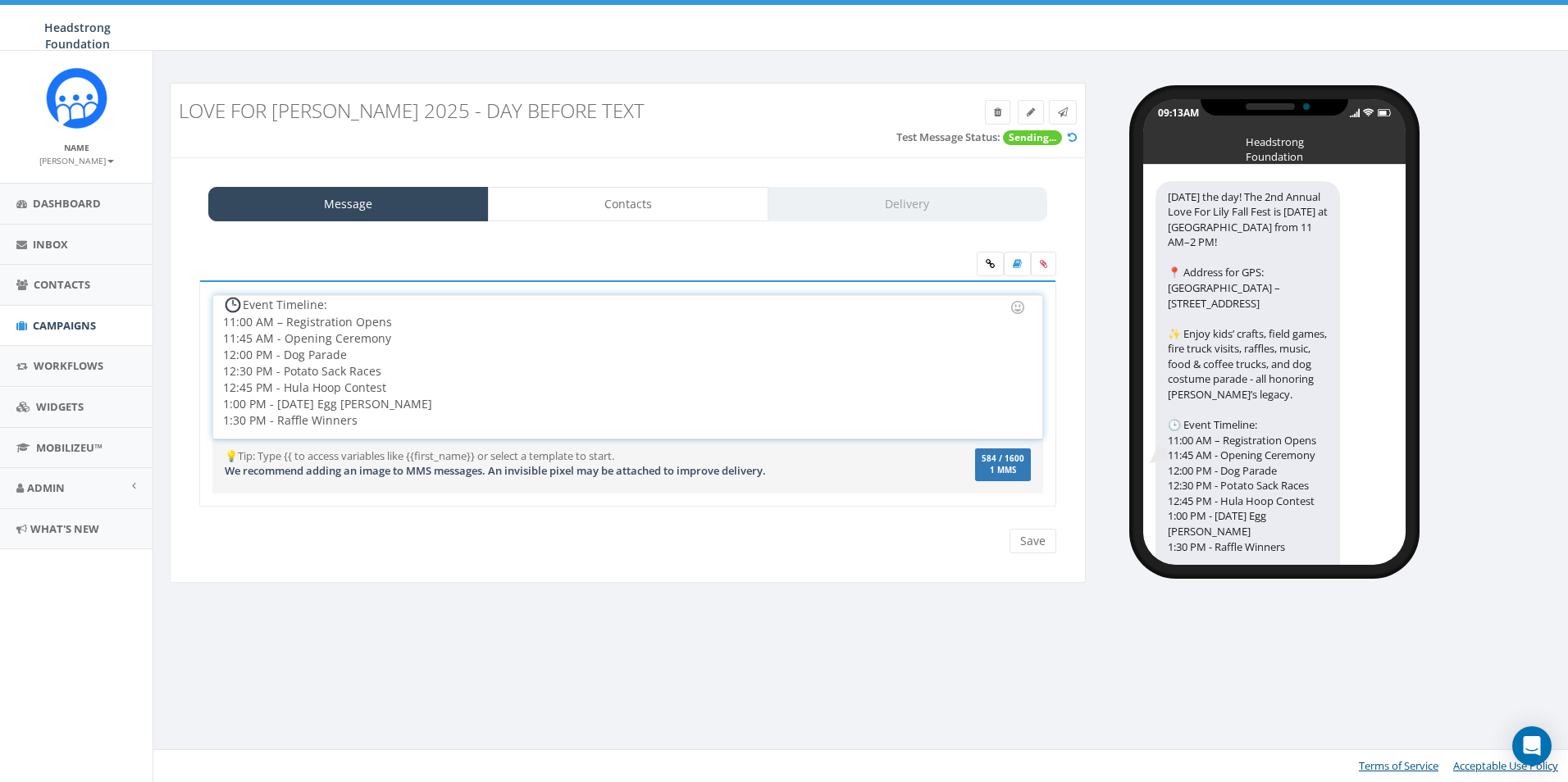
scroll to position [118, 0]
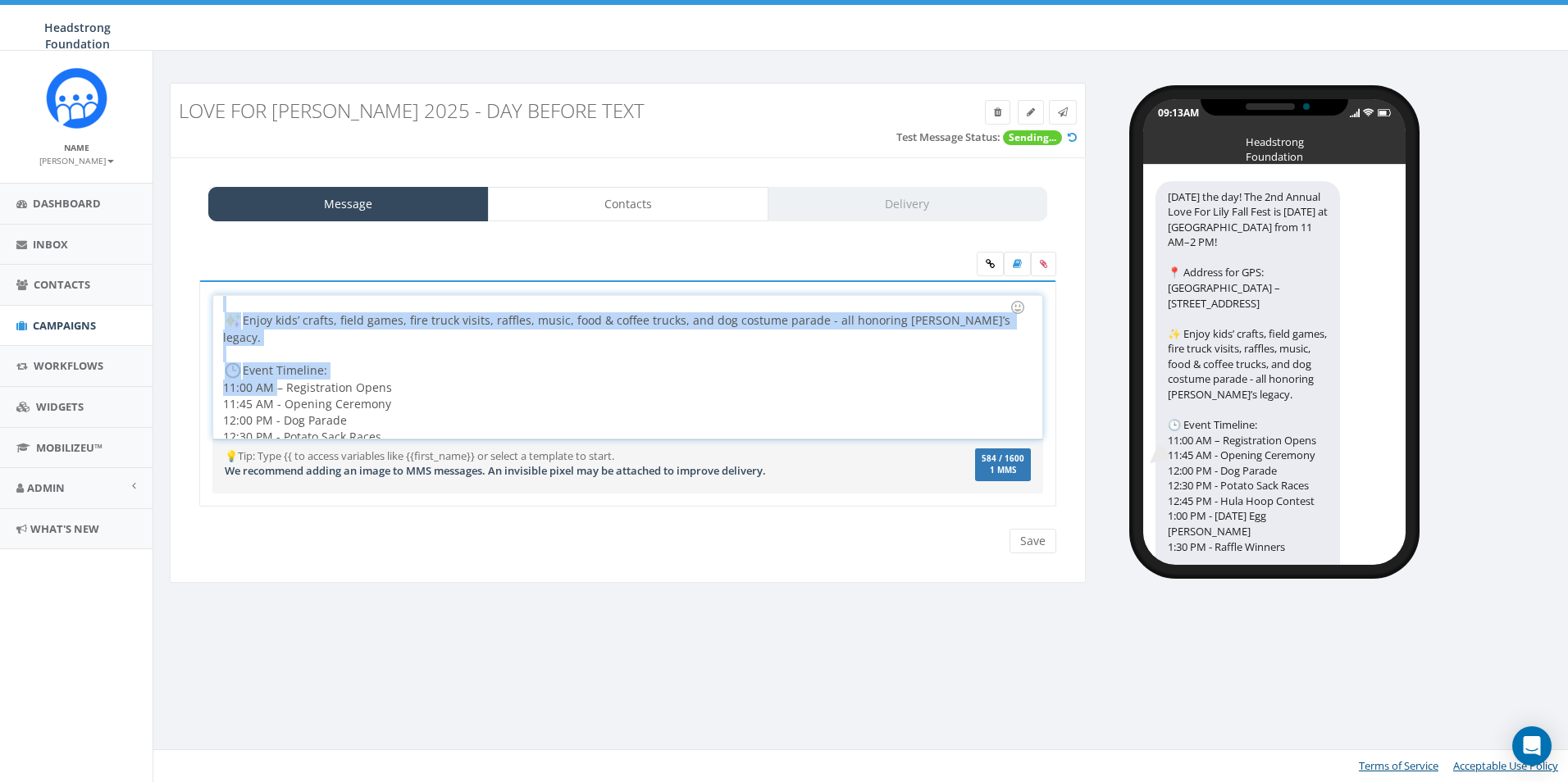
click at [280, 308] on div "Tomorrow’s the day! The 2nd Annual Love For Lily Fall Fest is Sun, Oct 5 at Ext…" at bounding box center [627, 367] width 829 height 143
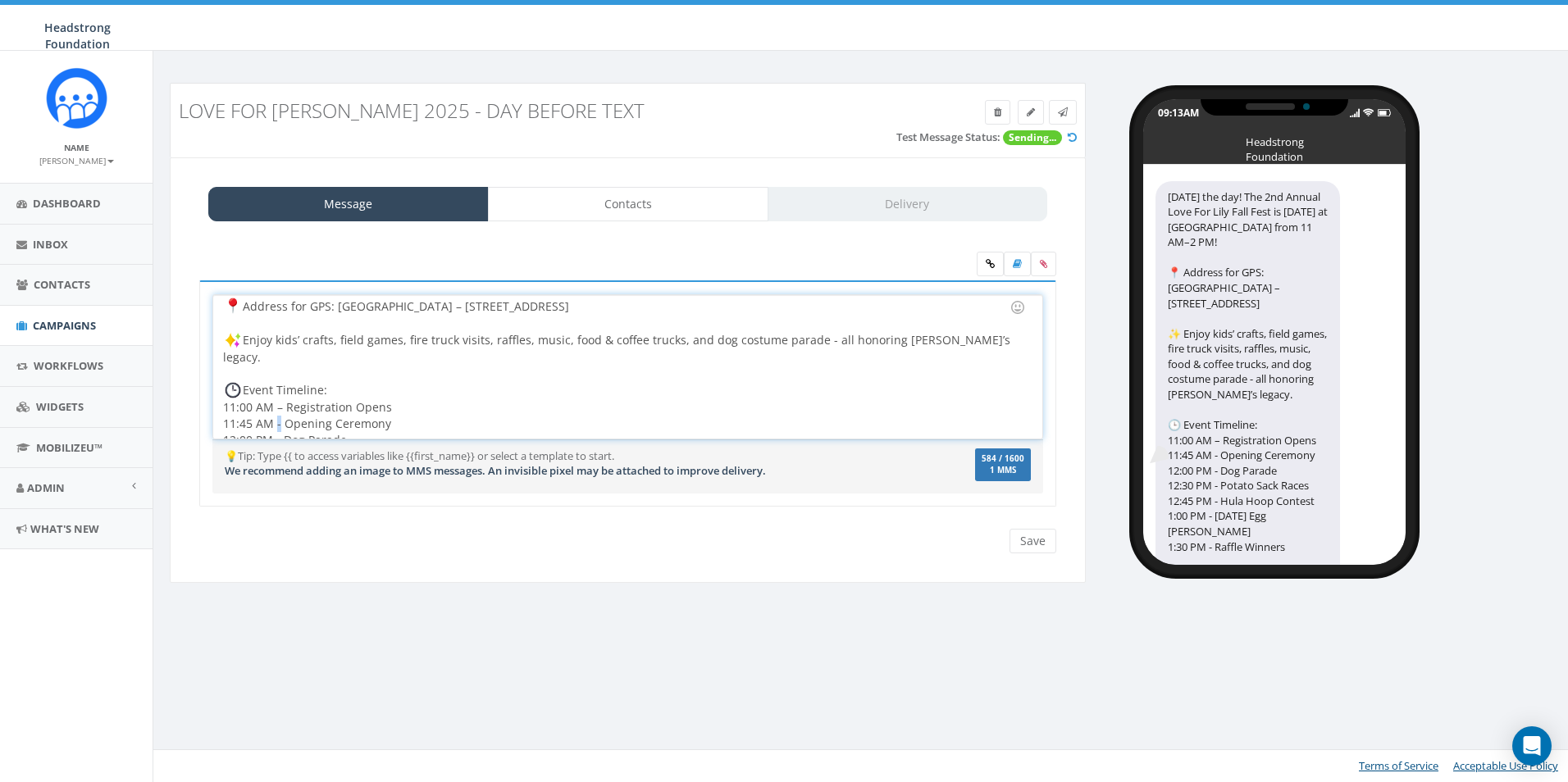
click at [274, 405] on div "Tomorrow’s the day! The 2nd Annual Love For Lily Fall Fest is Sun, Oct 5 at Ext…" at bounding box center [627, 367] width 829 height 143
click at [277, 390] on div "Tomorrow’s the day! The 2nd Annual Love For Lily Fall Fest is Sun, Oct 5 at Ext…" at bounding box center [627, 367] width 829 height 143
click at [276, 389] on div "Tomorrow’s the day! The 2nd Annual Love For Lily Fall Fest is Sun, Oct 5 at Ext…" at bounding box center [627, 367] width 829 height 143
click at [282, 391] on div "Tomorrow’s the day! The 2nd Annual Love For Lily Fall Fest is Sun, Oct 5 at Ext…" at bounding box center [627, 367] width 829 height 143
click at [277, 391] on div "Tomorrow’s the day! The 2nd Annual Love For Lily Fall Fest is Sun, Oct 5 at Ext…" at bounding box center [627, 367] width 829 height 143
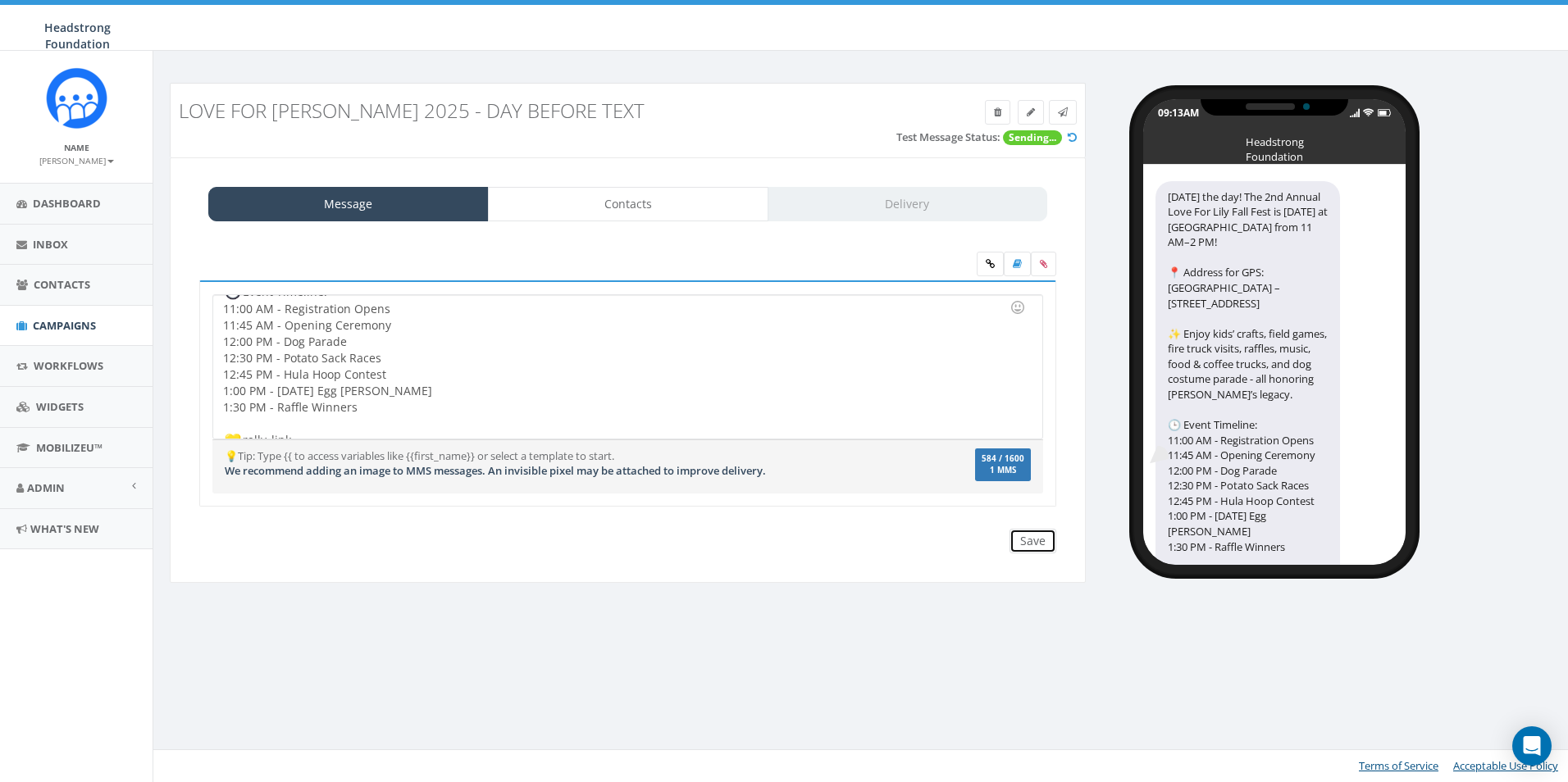
click at [1023, 536] on input "Save" at bounding box center [1032, 541] width 46 height 24
click at [721, 366] on div "Tomorrow’s the day! The 2nd Annual Love For Lily Fall Fest is Sun, Oct 5 at Ext…" at bounding box center [627, 367] width 829 height 143
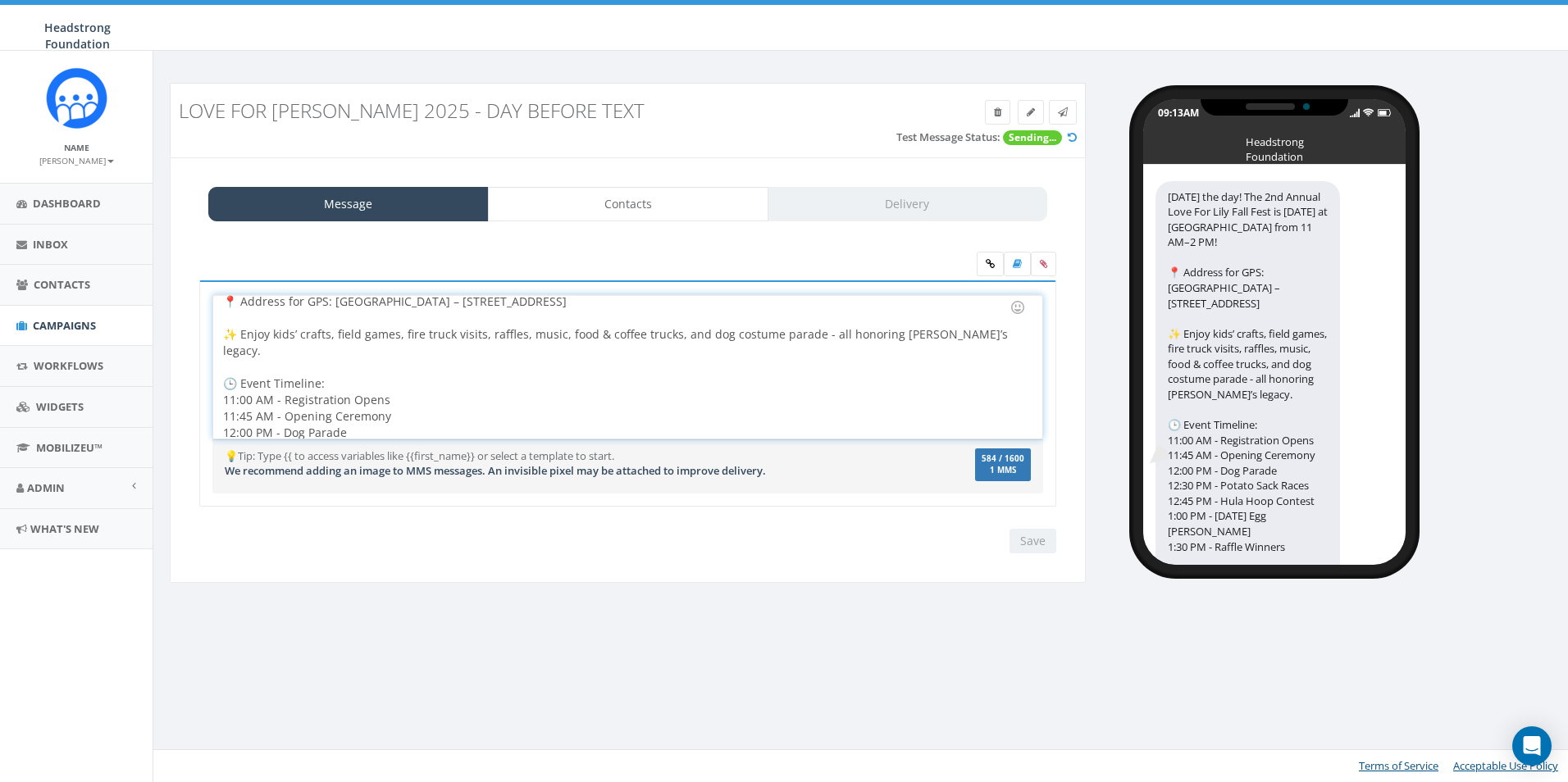
scroll to position [0, 0]
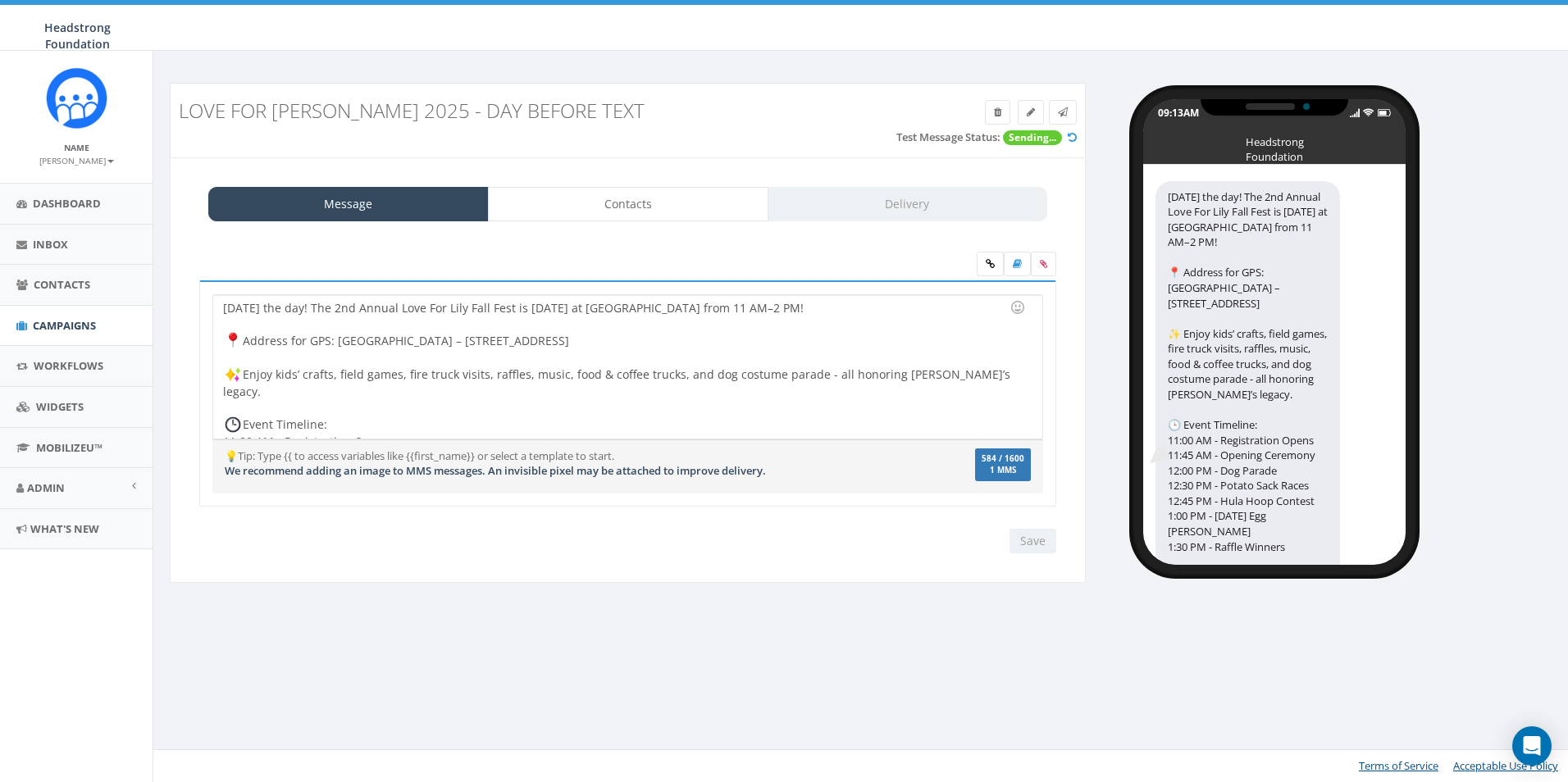
click at [1032, 541] on div "Save Next" at bounding box center [1029, 541] width 55 height 24
click at [686, 367] on div "Tomorrow’s the day! The 2nd Annual Love For Lily Fall Fest is Sun, Oct 5 at Ext…" at bounding box center [627, 367] width 829 height 143
click at [80, 318] on span "Campaigns" at bounding box center [64, 325] width 63 height 15
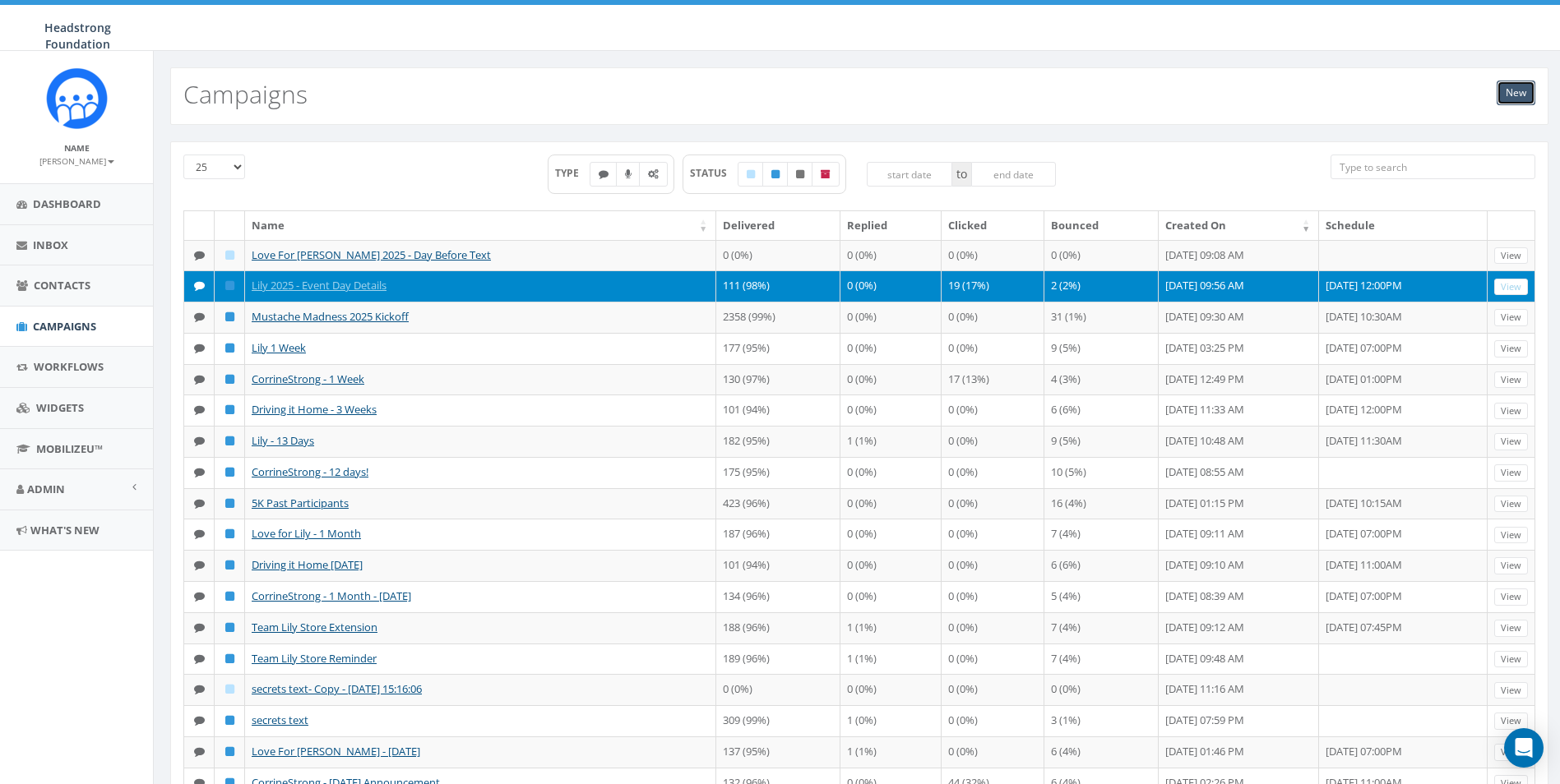
click at [1504, 94] on link "New" at bounding box center [1516, 93] width 39 height 25
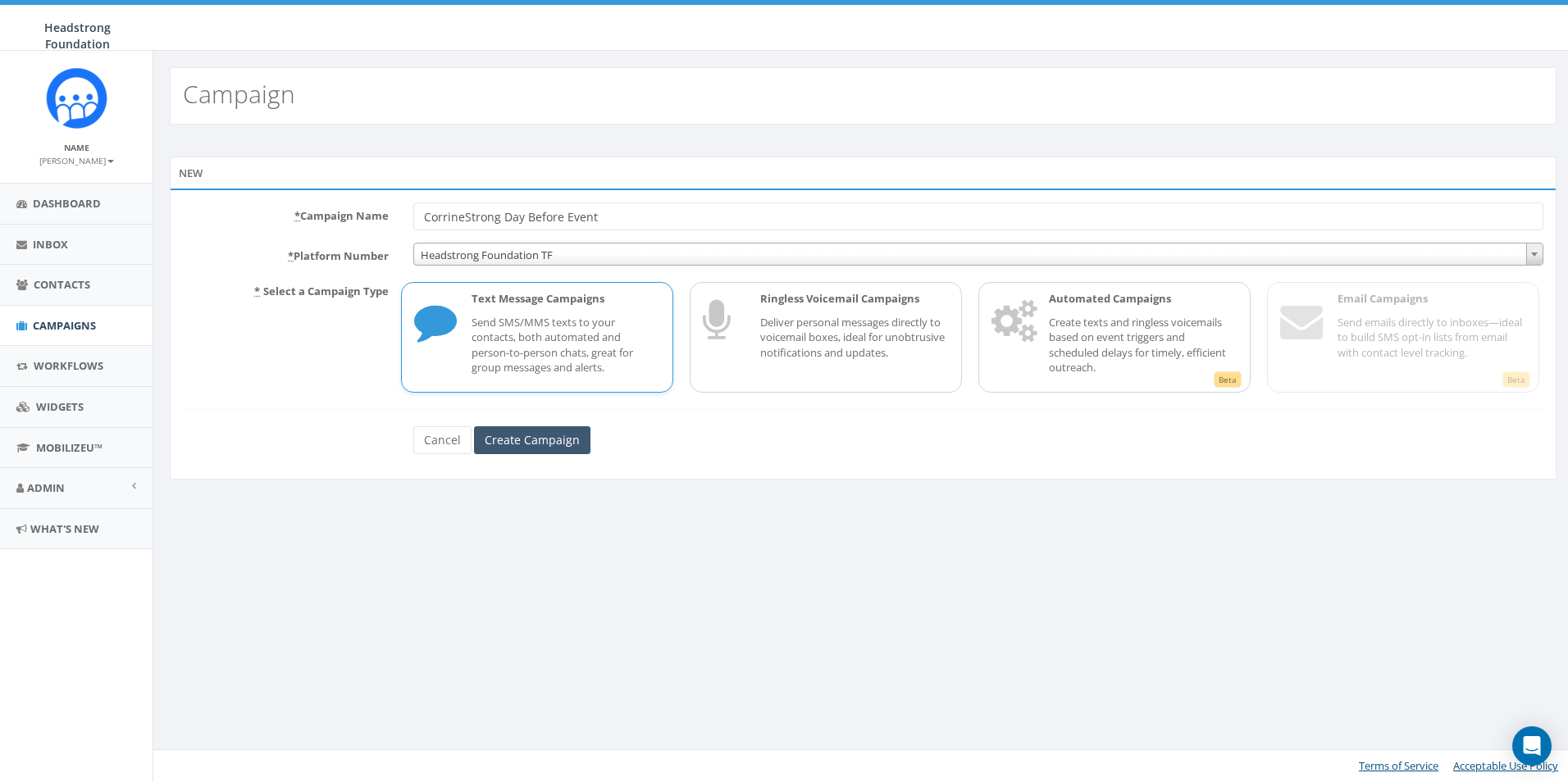
type input "CorrineStrong Day Before Event"
click at [563, 427] on input "Create Campaign" at bounding box center [532, 440] width 116 height 28
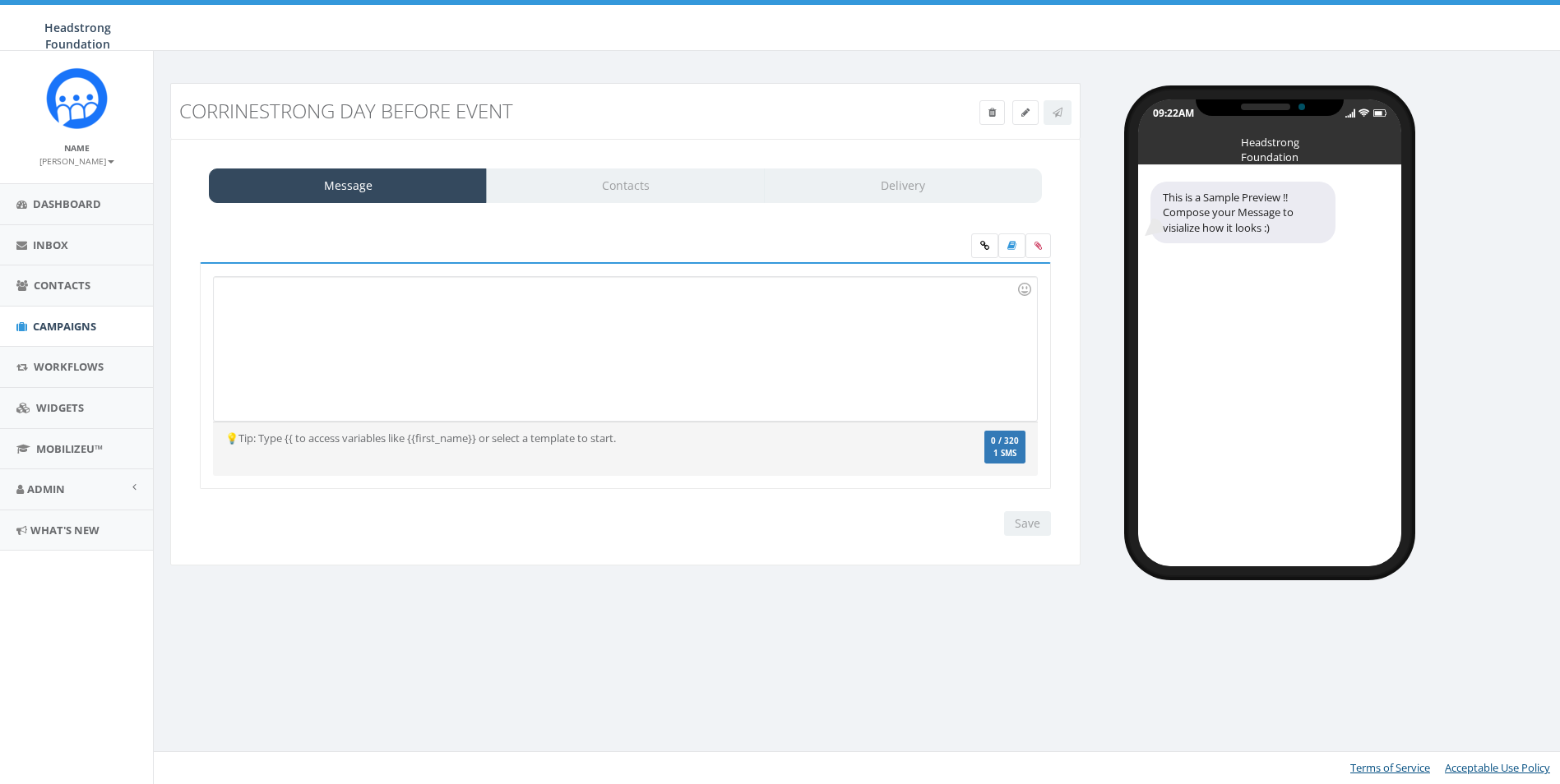
click at [574, 334] on div at bounding box center [625, 349] width 822 height 144
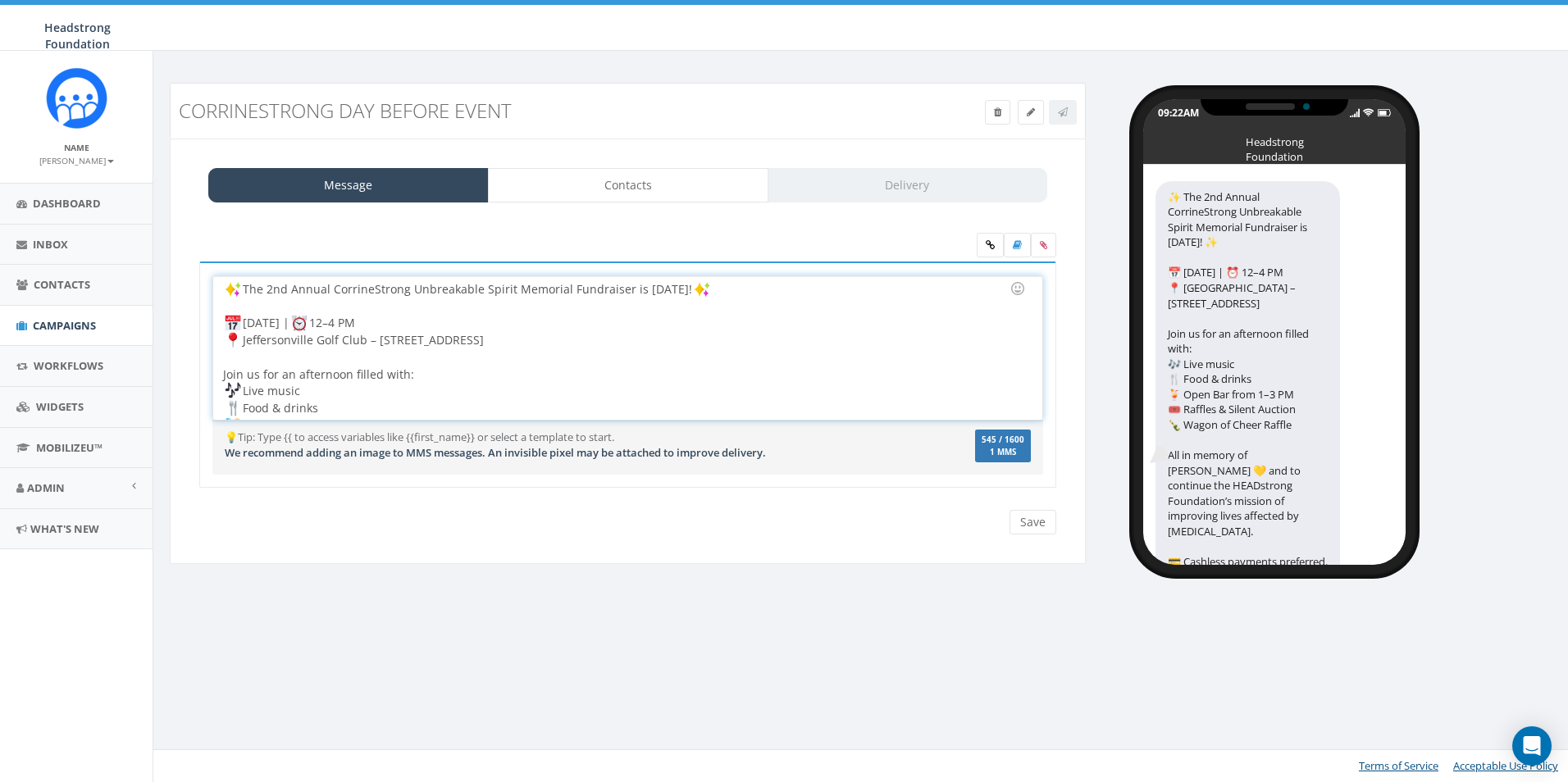
click at [367, 308] on div at bounding box center [622, 306] width 799 height 17
click at [320, 388] on div "The 2nd Annual CorrineStrong Unbreakable Spirit Memorial Fundraiser is TOMORROW…" at bounding box center [627, 348] width 829 height 143
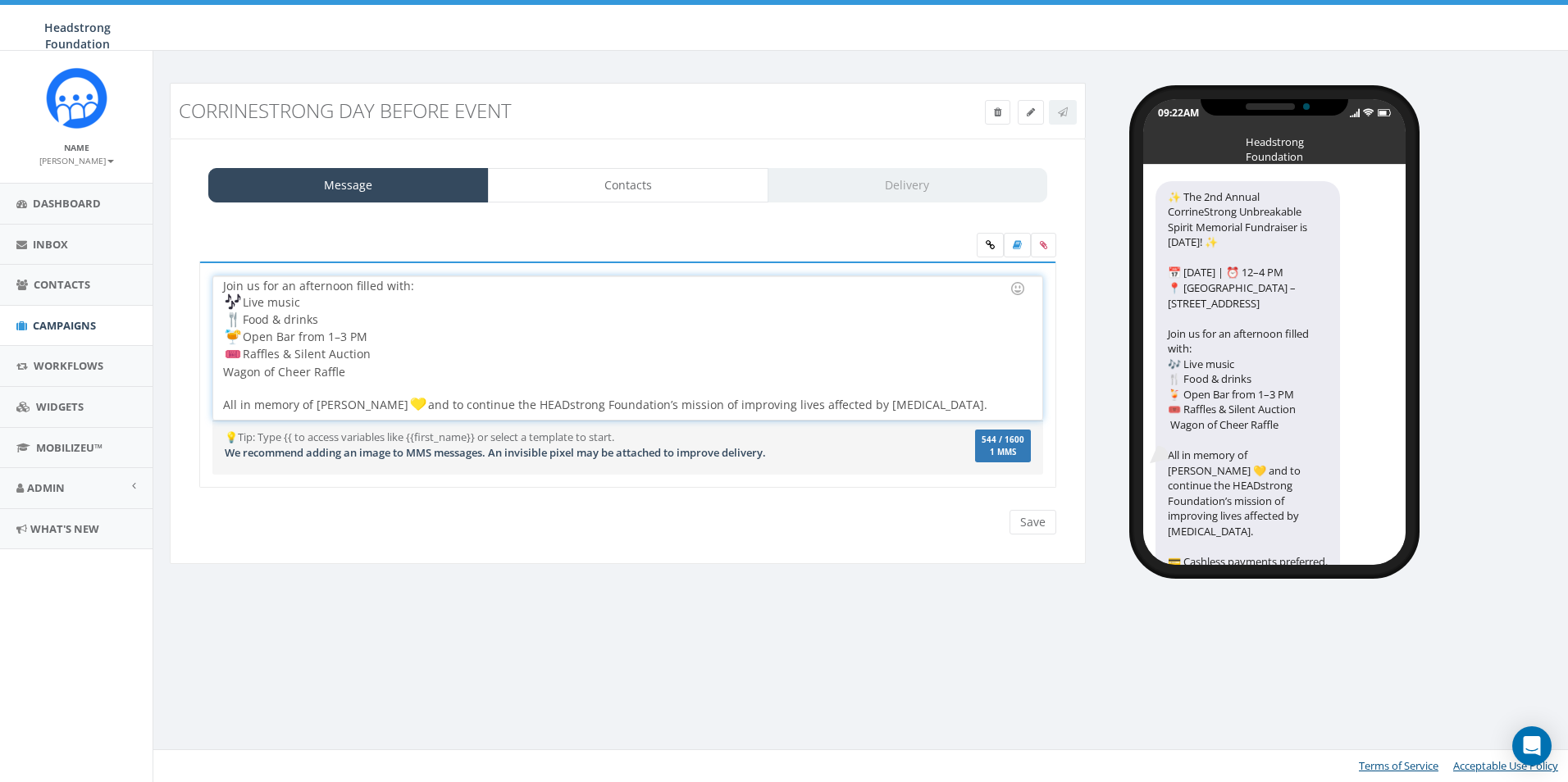
click at [293, 351] on div "The 2nd Annual CorrineStrong Unbreakable Spirit Memorial Fundraiser is TOMORROW…" at bounding box center [627, 348] width 829 height 143
drag, startPoint x: 298, startPoint y: 353, endPoint x: 286, endPoint y: 354, distance: 12.0
click at [286, 354] on div "The 2nd Annual CorrineStrong Unbreakable Spirit Memorial Fundraiser is TOMORROW…" at bounding box center [627, 348] width 829 height 143
click at [228, 363] on div "The 2nd Annual CorrineStrong Unbreakable Spirit Memorial Fundraiser is TOMORROW…" at bounding box center [627, 348] width 829 height 143
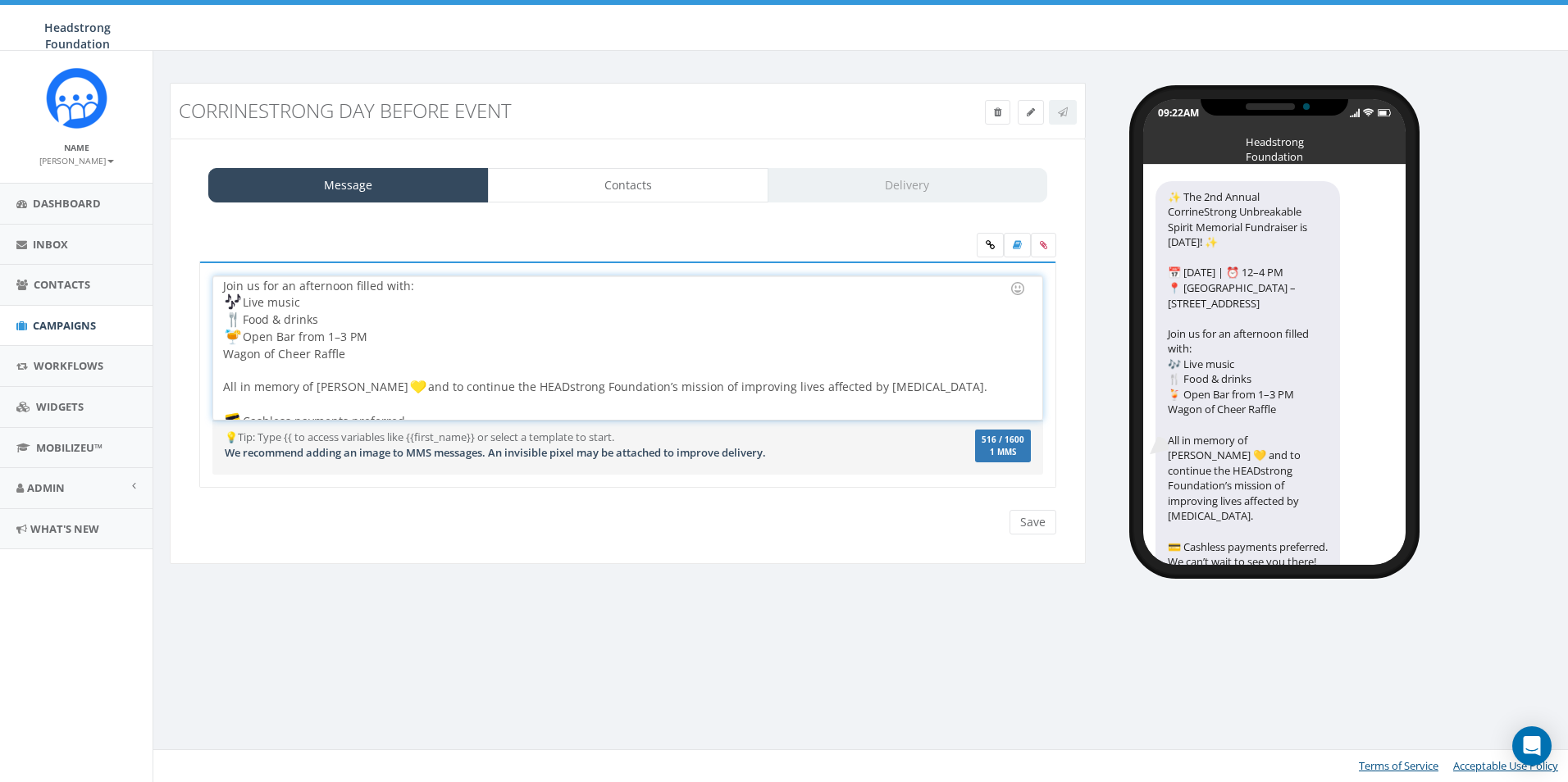
click at [392, 332] on div "The 2nd Annual CorrineStrong Unbreakable Spirit Memorial Fundraiser is TOMORROW…" at bounding box center [627, 348] width 829 height 143
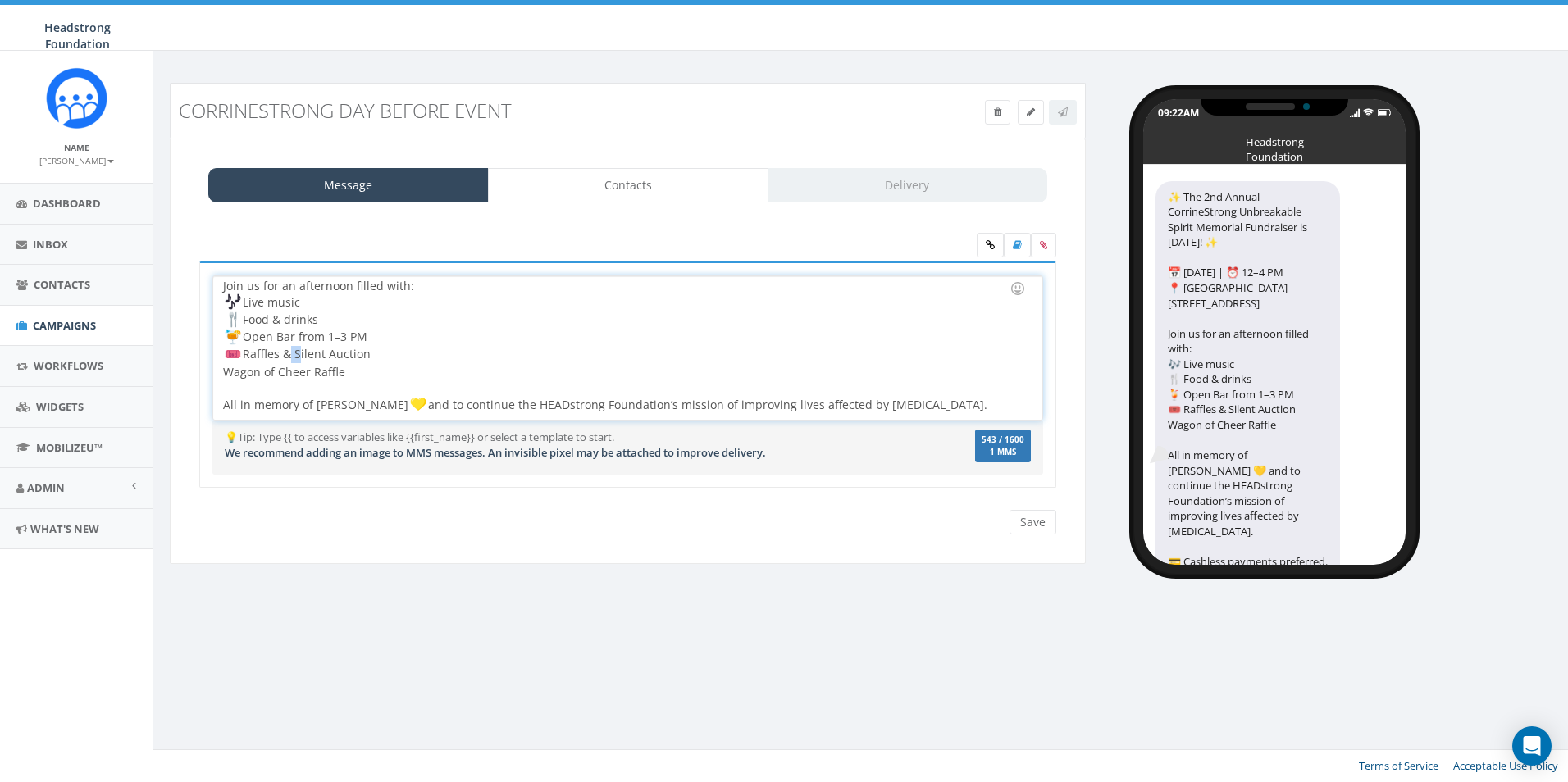
drag, startPoint x: 298, startPoint y: 353, endPoint x: 285, endPoint y: 349, distance: 13.6
click at [285, 349] on div "Raffles & Silent Auction Wagon of Cheer Raffle All in memory of Corrine Hare an…" at bounding box center [622, 405] width 799 height 118
click at [374, 358] on div "Raffles, Silent Auction Wagon of Cheer Raffle All in memory of Corrine Hare and…" at bounding box center [622, 405] width 799 height 118
drag, startPoint x: 355, startPoint y: 364, endPoint x: 196, endPoint y: 373, distance: 159.3
click at [196, 373] on div "✨ The 2nd Annual CorrineStrong Unbreakable Spirit Memorial Fundraiser is TOMORR…" at bounding box center [628, 385] width 882 height 248
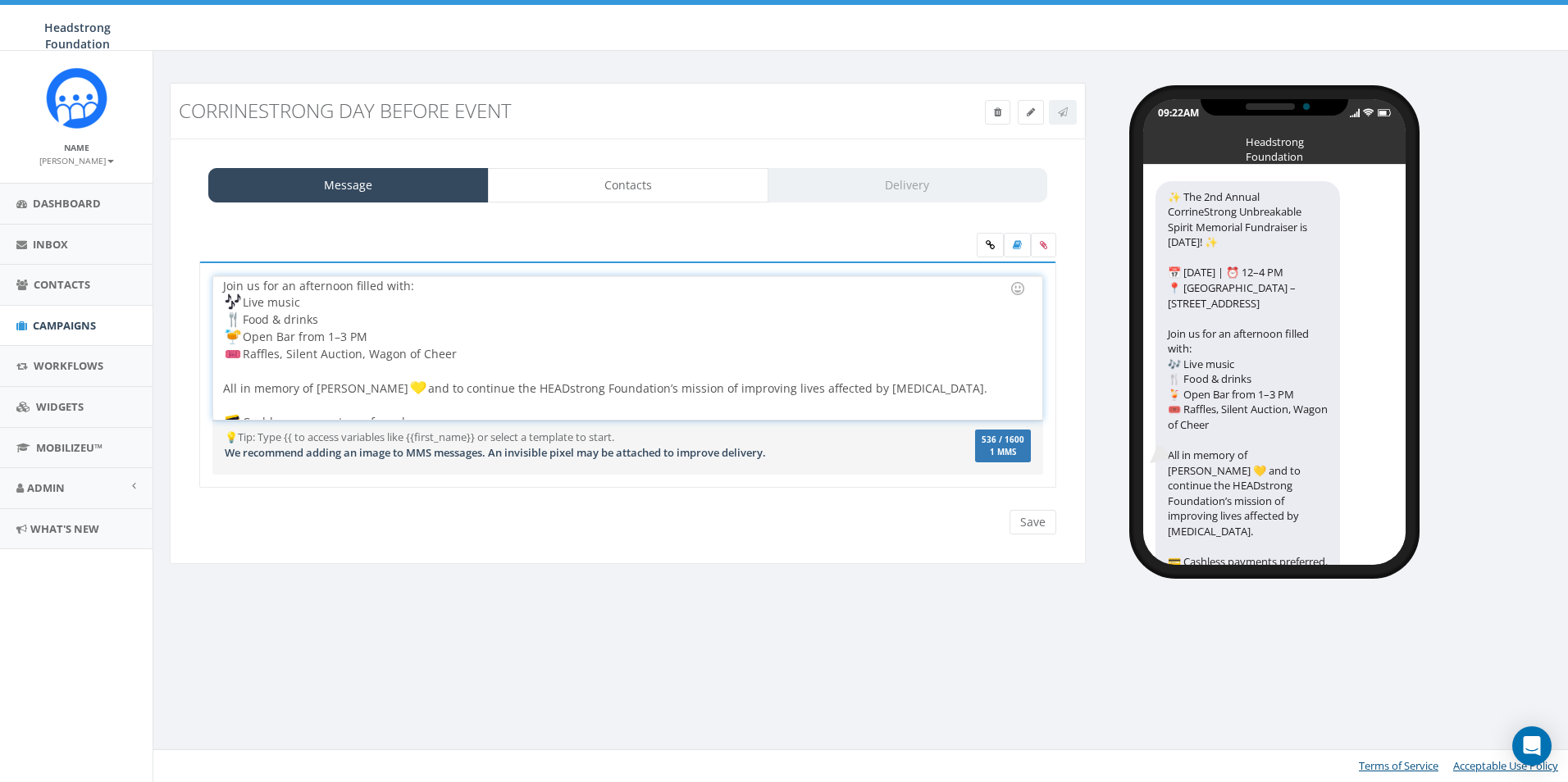
click at [266, 366] on div at bounding box center [622, 372] width 799 height 17
click at [417, 384] on div "Raffles, Silent Auction, Wagon of Cheer All in memory of Corrine Hare and to co…" at bounding box center [622, 397] width 799 height 101
click at [410, 388] on img at bounding box center [418, 388] width 17 height 17
click at [892, 388] on div "Raffles, Silent Auction, Wagon of Cheer All in memory of Corrine Hare and to co…" at bounding box center [622, 397] width 799 height 101
click at [895, 389] on div "Raffles, Silent Auction, Wagon of Cheer All in memory of Corrine Hare and to co…" at bounding box center [622, 397] width 799 height 101
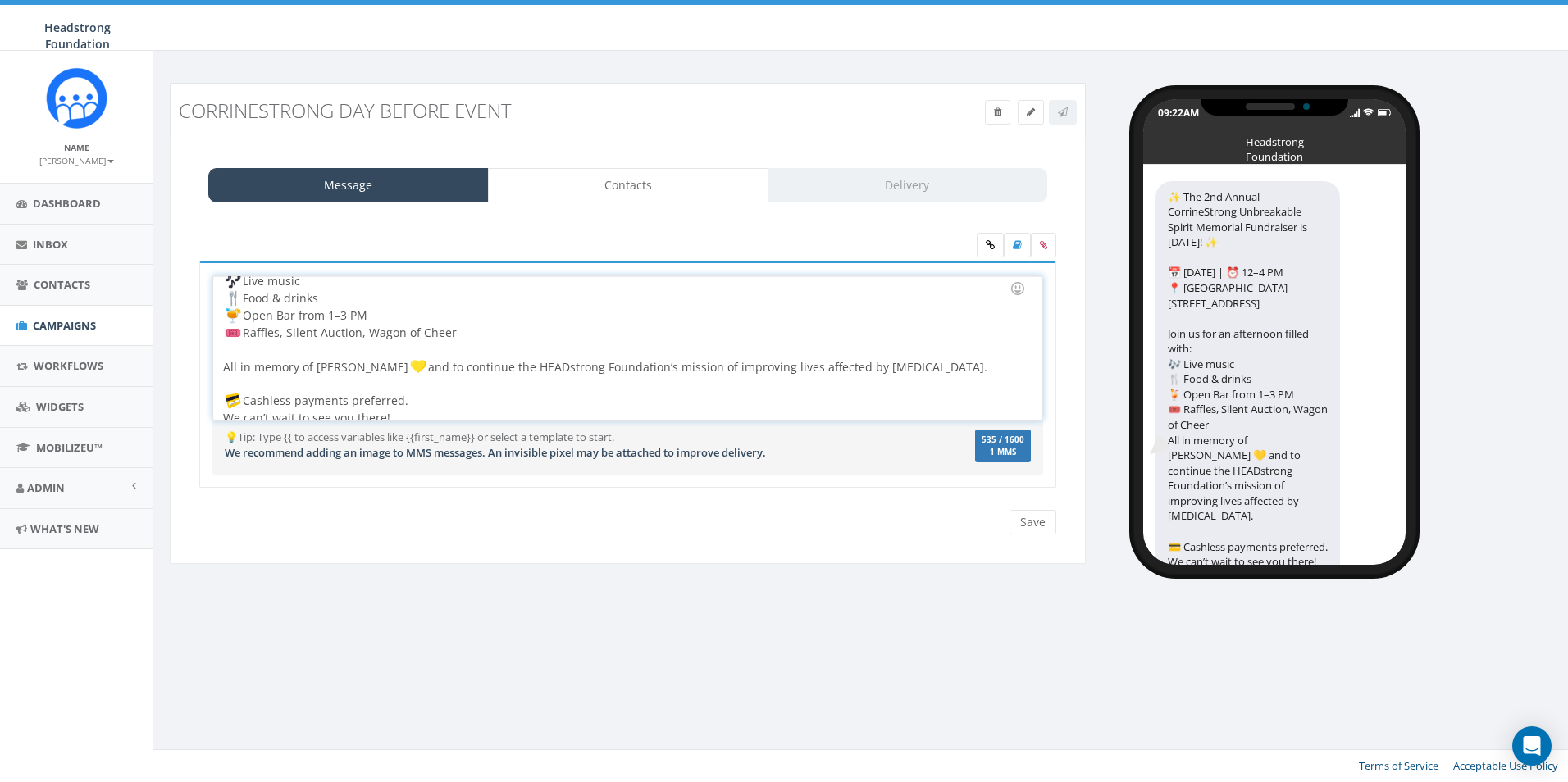
scroll to position [122, 0]
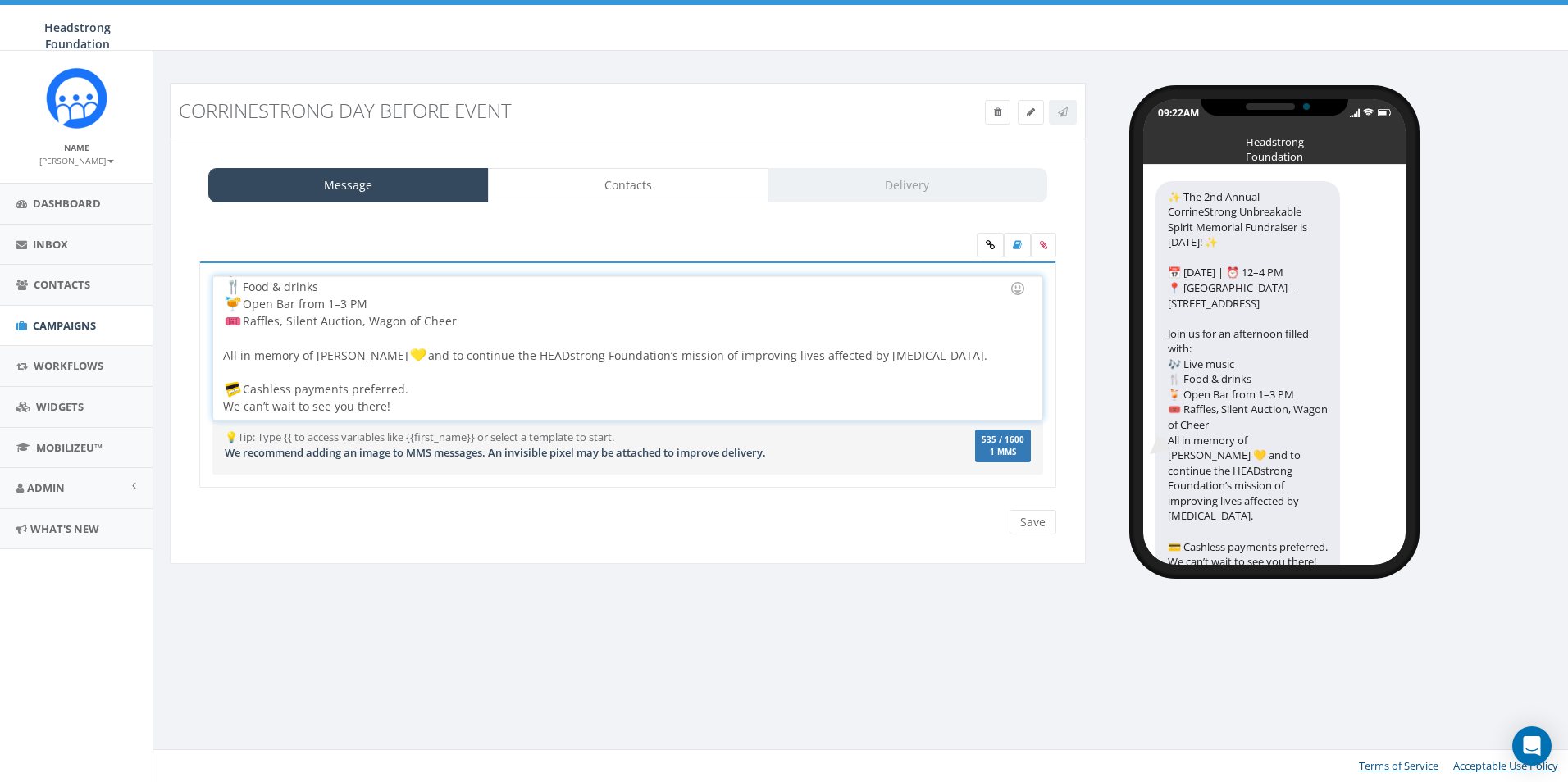
click at [478, 382] on div "Raffles, Silent Auction, Wagon of Cheer All in memory of Corrine Hare and to co…" at bounding box center [622, 364] width 799 height 101
click at [442, 397] on div "Raffles, Silent Auction, Wagon of Cheer All in memory of Corrine Hare and to co…" at bounding box center [622, 364] width 799 height 101
click at [222, 406] on div "The 2nd Annual CorrineStrong Unbreakable Spirit Memorial Fundraiser is TOMORROW…" at bounding box center [627, 348] width 829 height 143
click at [1029, 513] on input "Save" at bounding box center [1032, 522] width 46 height 24
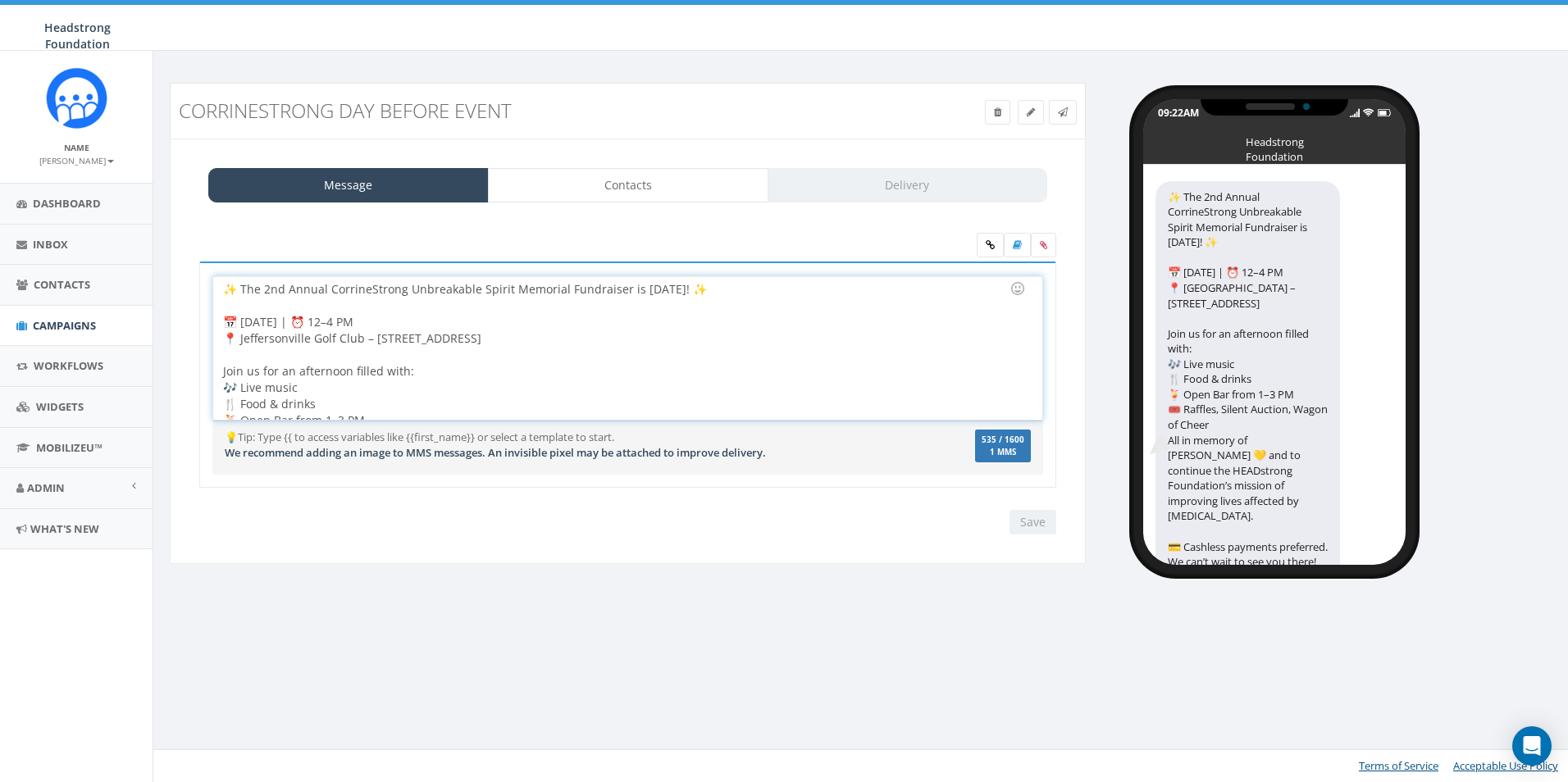
scroll to position [82, 0]
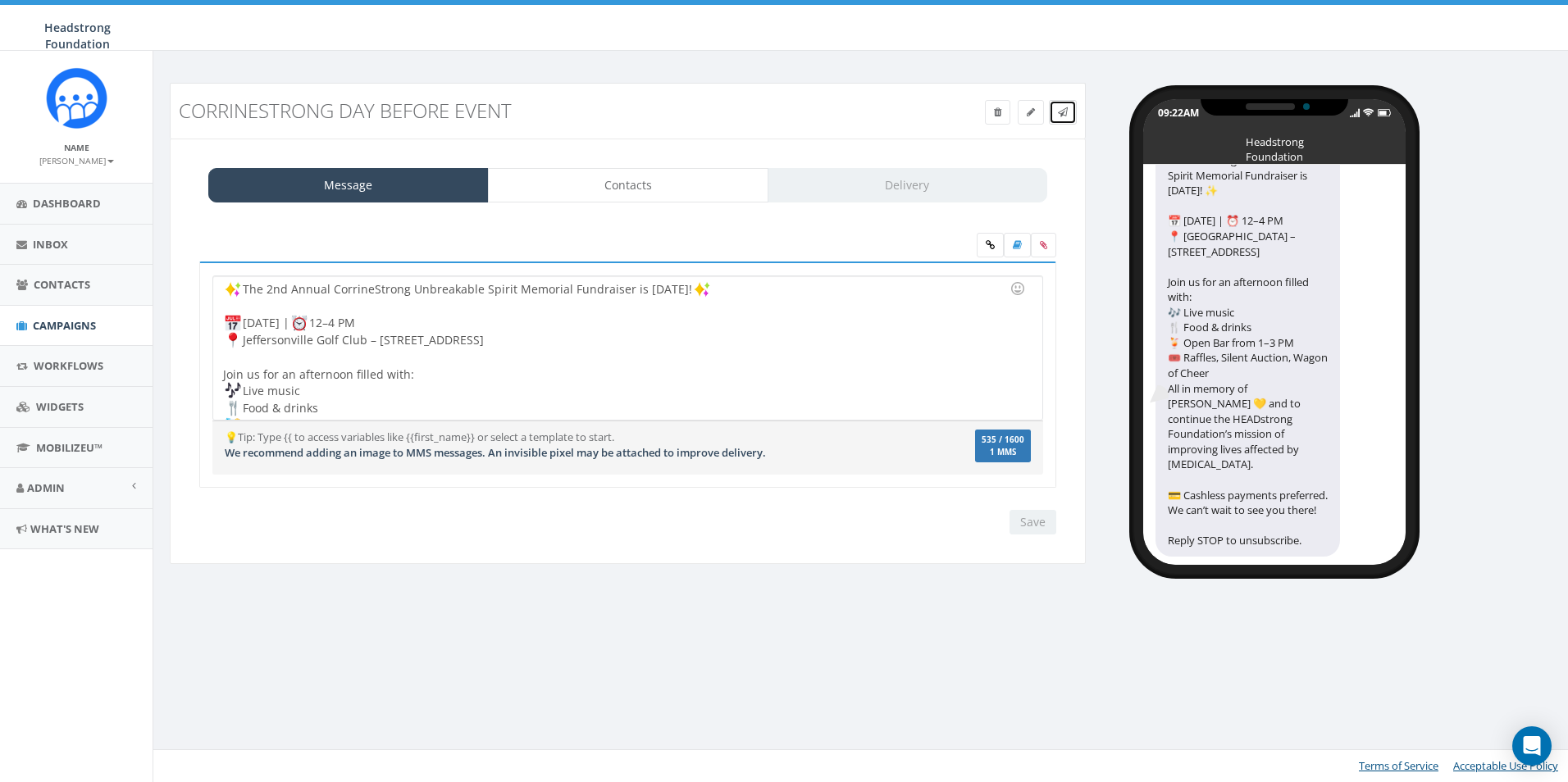
click at [1067, 119] on link at bounding box center [1063, 112] width 28 height 24
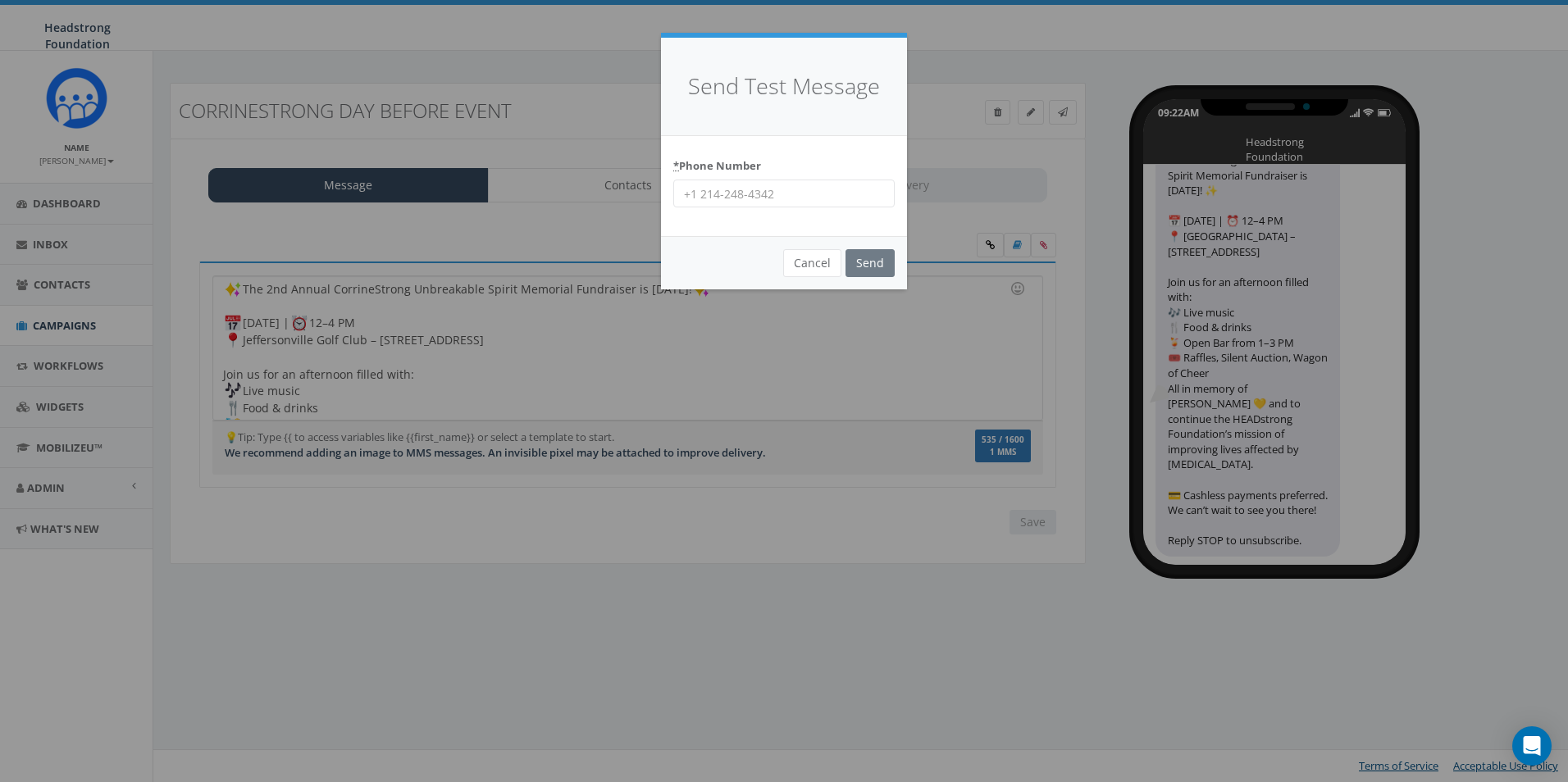
click at [731, 216] on div "* Phone Number" at bounding box center [784, 186] width 246 height 101
click at [740, 197] on input "* Phone Number" at bounding box center [784, 193] width 221 height 28
type input "6098022576"
click at [880, 259] on input "Send" at bounding box center [871, 263] width 49 height 28
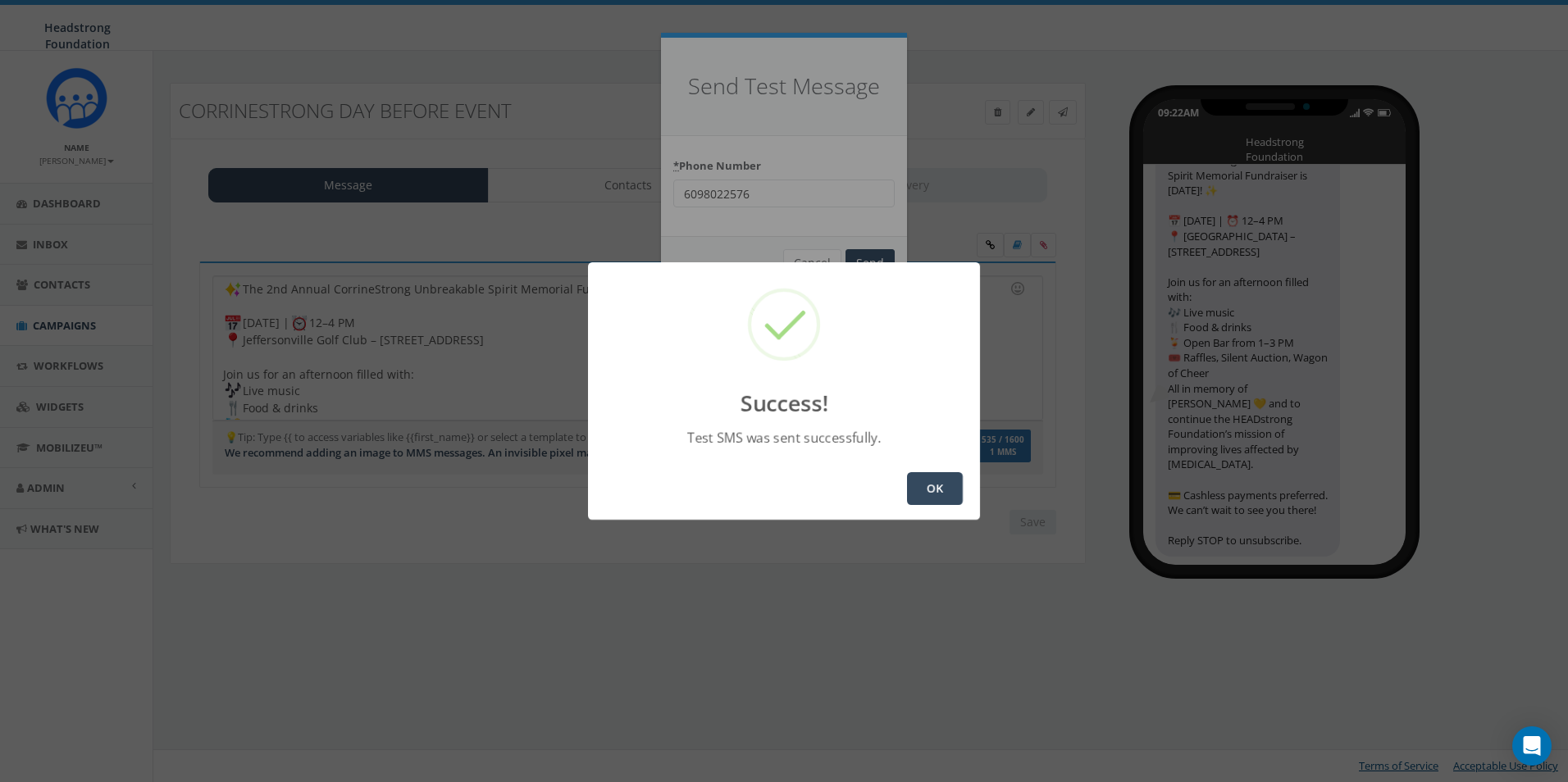
click at [942, 496] on button "OK" at bounding box center [935, 488] width 56 height 32
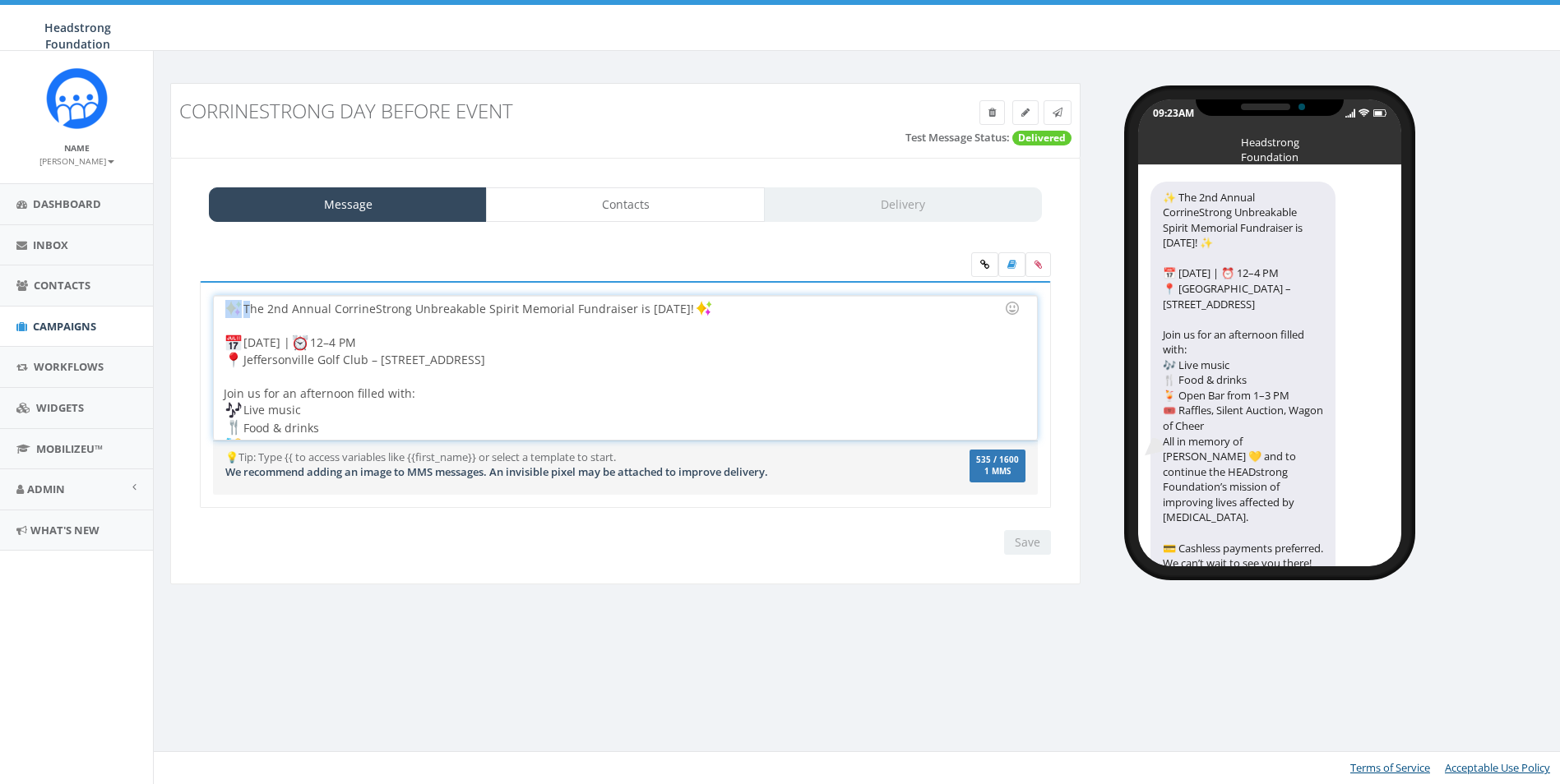
click at [223, 309] on div "The 2nd Annual CorrineStrong Unbreakable Spirit Memorial Fundraiser is [DATE]! …" at bounding box center [625, 367] width 822 height 144
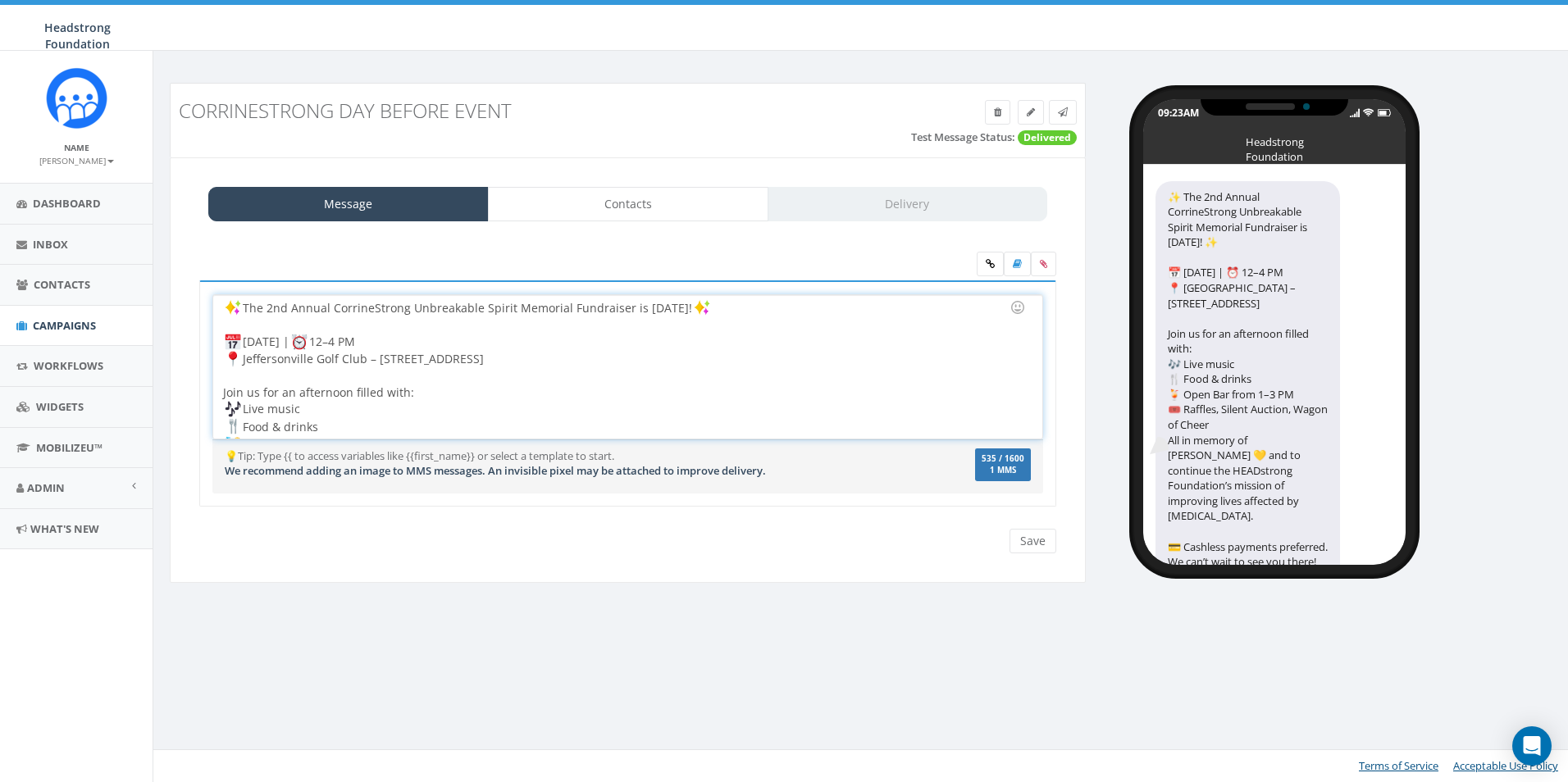
drag, startPoint x: 243, startPoint y: 301, endPoint x: 224, endPoint y: 302, distance: 19.0
click at [224, 302] on div "The 2nd Annual CorrineStrong Unbreakable Spirit Memorial Fundraiser is [DATE]! …" at bounding box center [627, 367] width 829 height 143
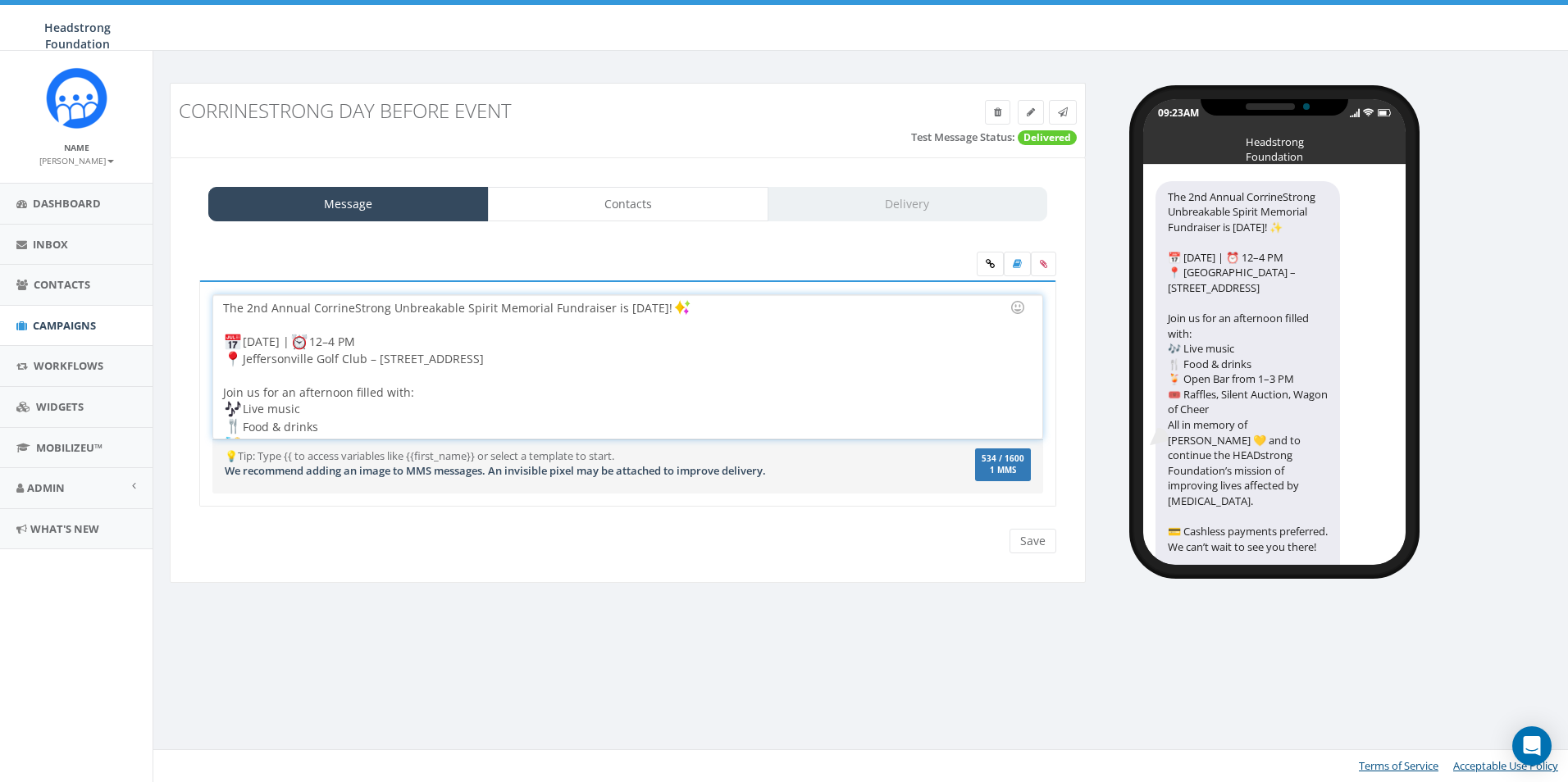
click at [391, 343] on div "The 2nd Annual CorrineStrong Unbreakable Spirit Memorial Fundraiser is TOMORROW…" at bounding box center [627, 367] width 829 height 143
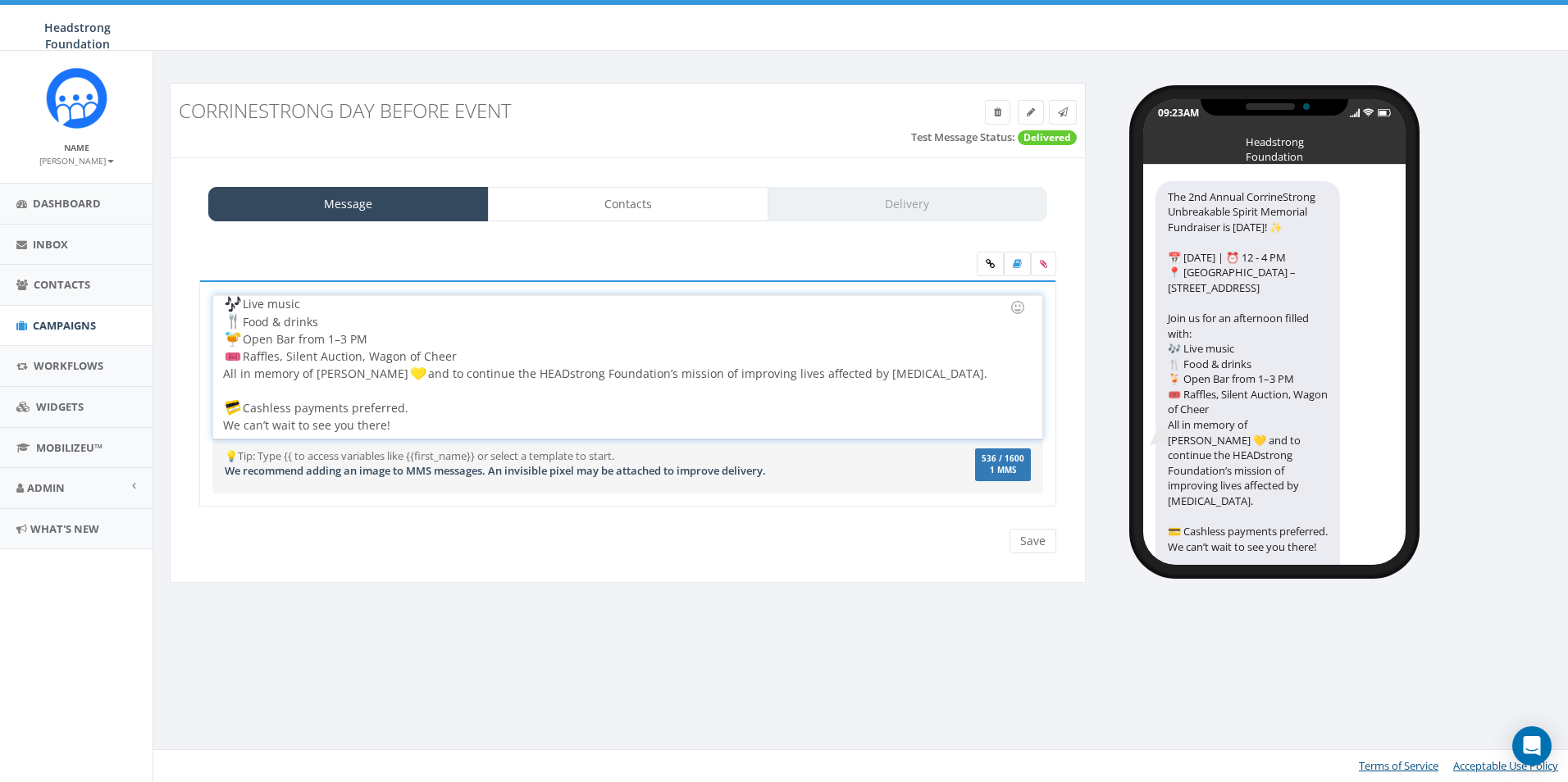
click at [477, 359] on div "The 2nd Annual CorrineStrong Unbreakable Spirit Memorial Fundraiser is [DATE]! …" at bounding box center [627, 367] width 829 height 143
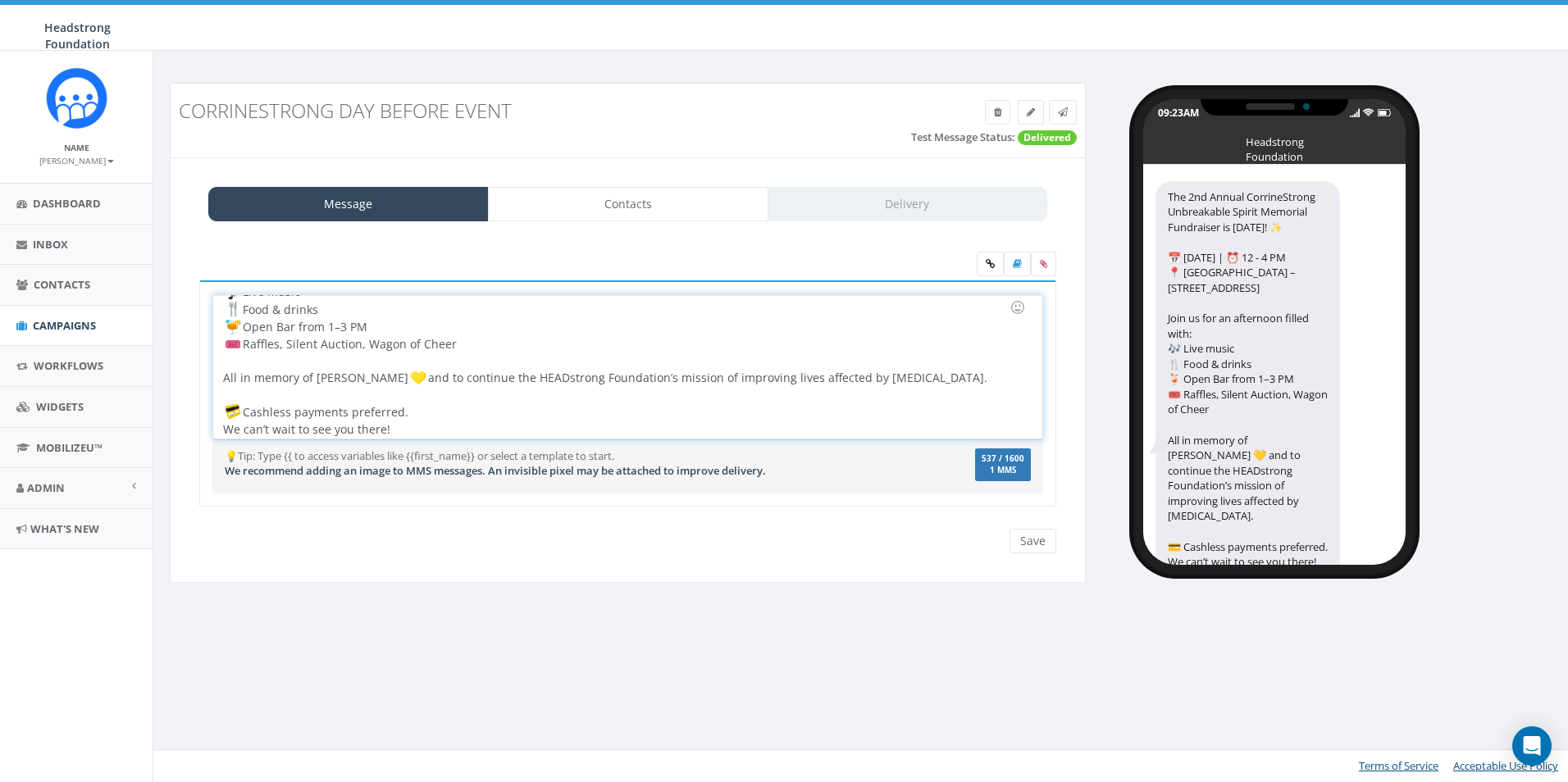
scroll to position [122, 0]
click at [563, 434] on div "The 2nd Annual CorrineStrong Unbreakable Spirit Memorial Fundraiser is [DATE]! …" at bounding box center [627, 367] width 829 height 143
click at [564, 413] on div "All in memory of Corrine Hare and to continue the HEADstrong Foundation’s missi…" at bounding box center [622, 391] width 799 height 85
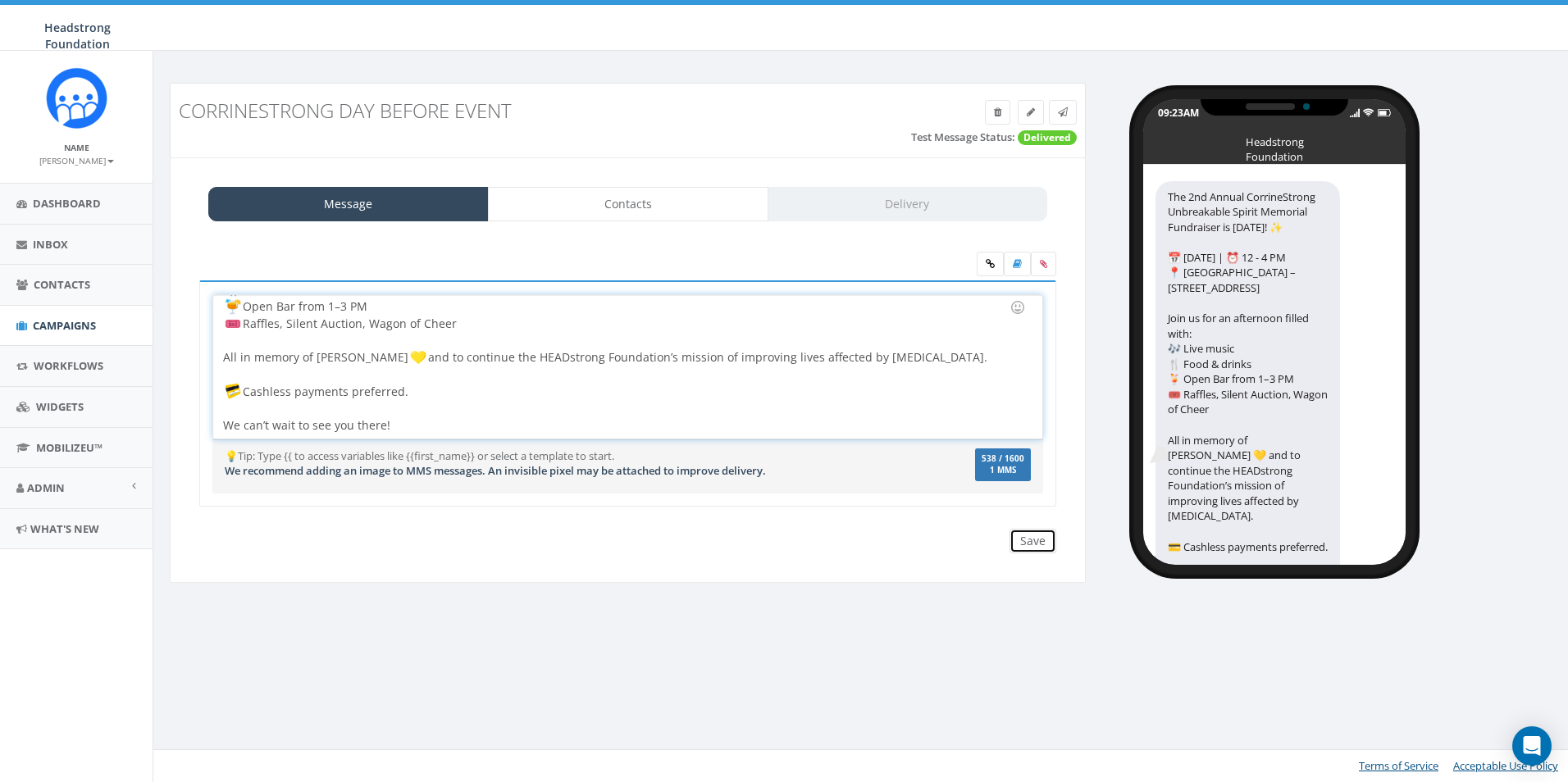
click at [1042, 543] on input "Save" at bounding box center [1032, 541] width 46 height 24
click at [1056, 119] on link at bounding box center [1063, 112] width 28 height 24
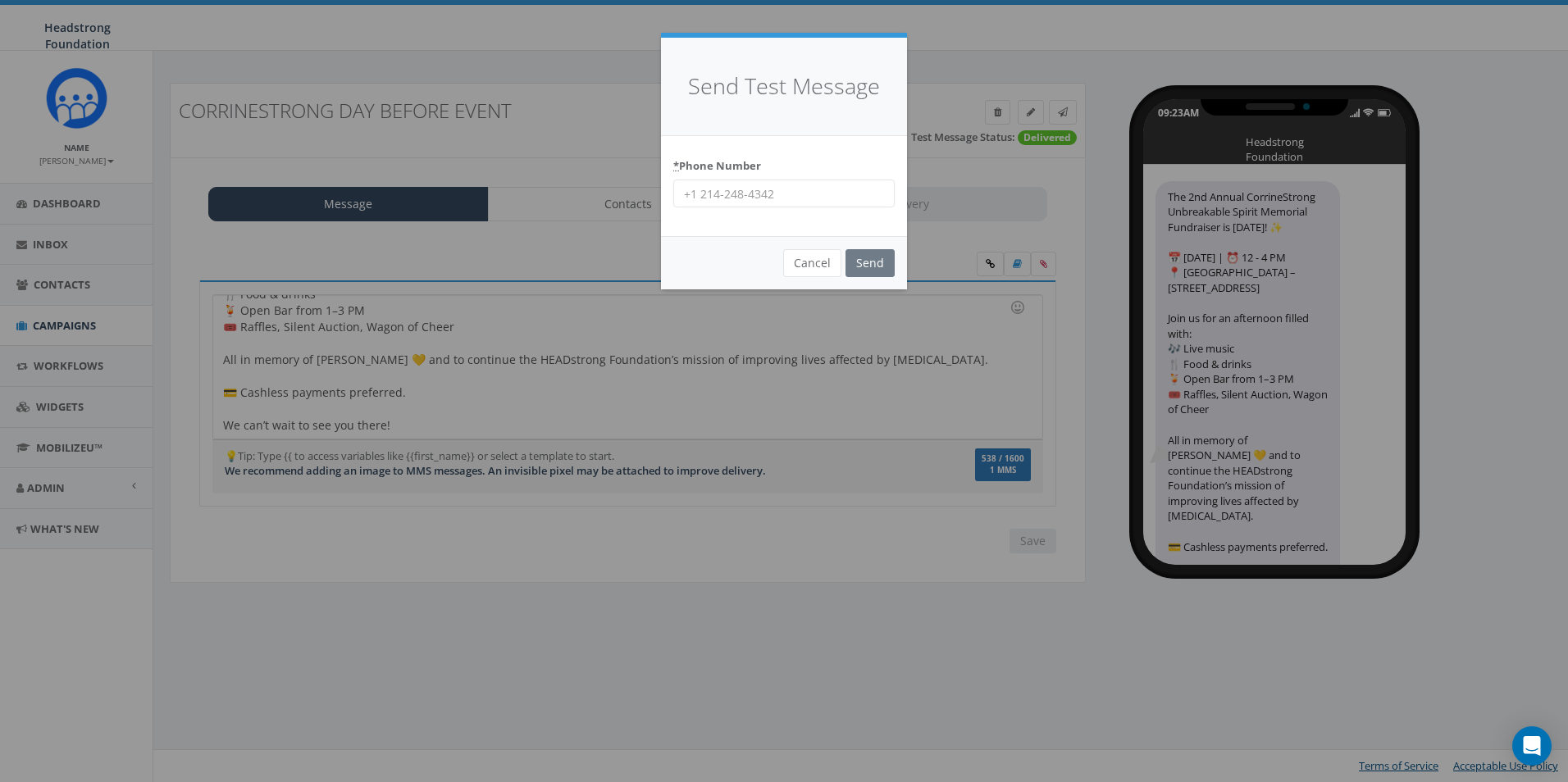
click at [805, 193] on input "* Phone Number" at bounding box center [784, 193] width 221 height 28
type input "6098022576"
click at [830, 150] on div "* Phone Number [PHONE_NUMBER]" at bounding box center [784, 186] width 246 height 101
click at [876, 256] on input "Send" at bounding box center [871, 263] width 49 height 28
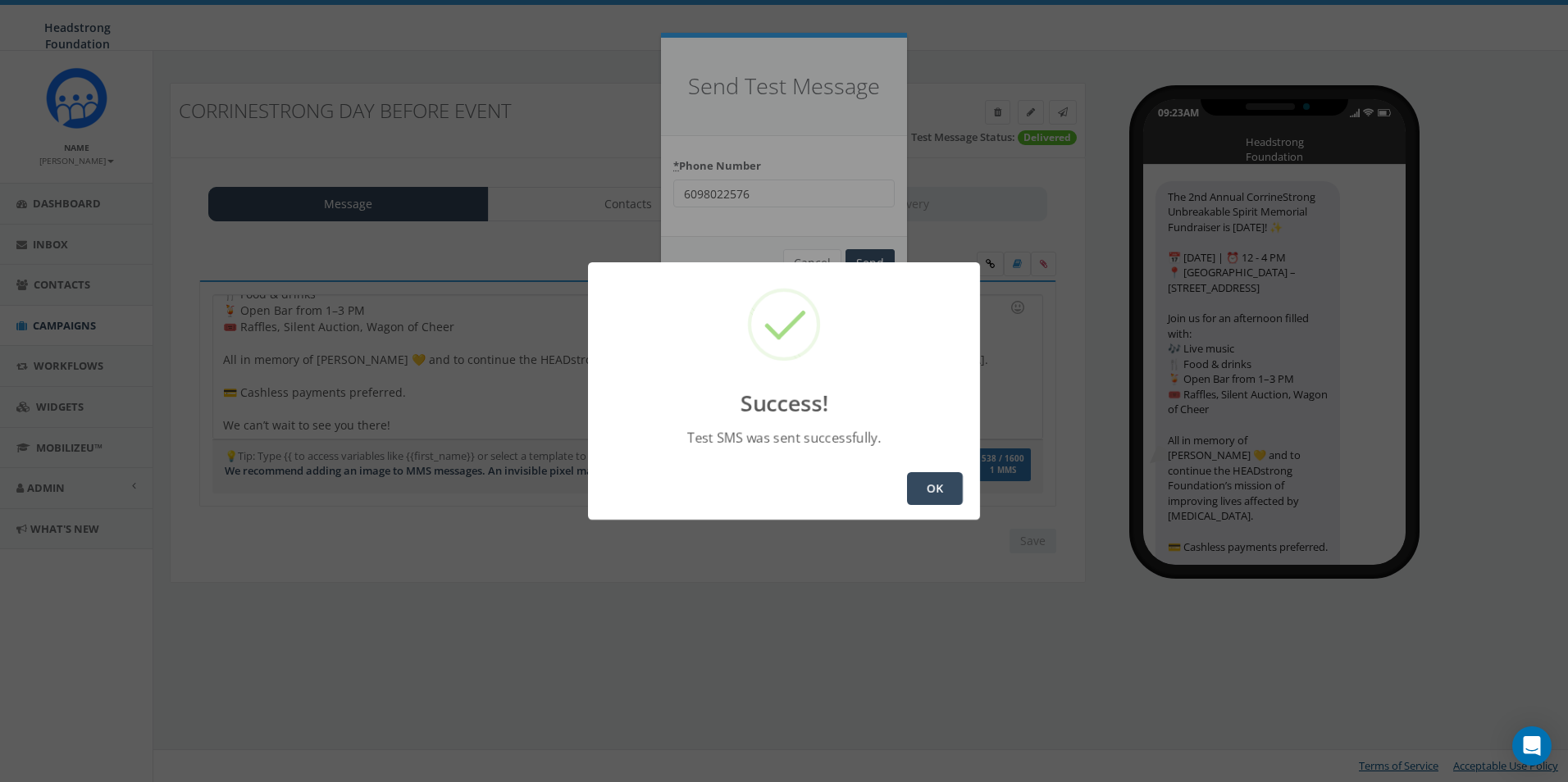
click at [938, 485] on button "OK" at bounding box center [935, 488] width 56 height 32
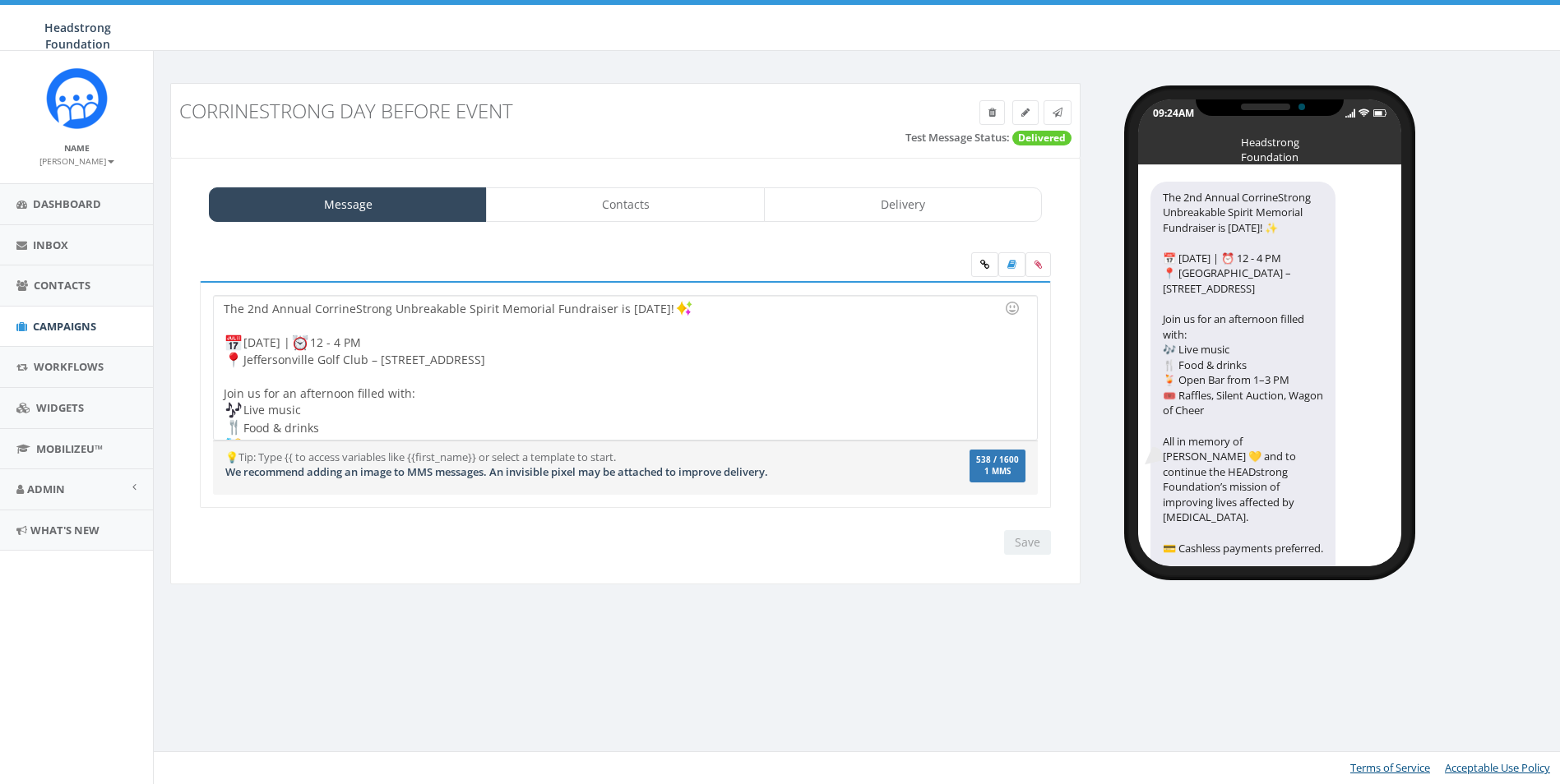
click at [225, 315] on div "The 2nd Annual CorrineStrong Unbreakable Spirit Memorial Fundraiser is [DATE]! …" at bounding box center [625, 367] width 822 height 144
click at [227, 313] on div "The 2nd Annual CorrineStrong Unbreakable Spirit Memorial Fundraiser is [DATE]! …" at bounding box center [625, 367] width 822 height 144
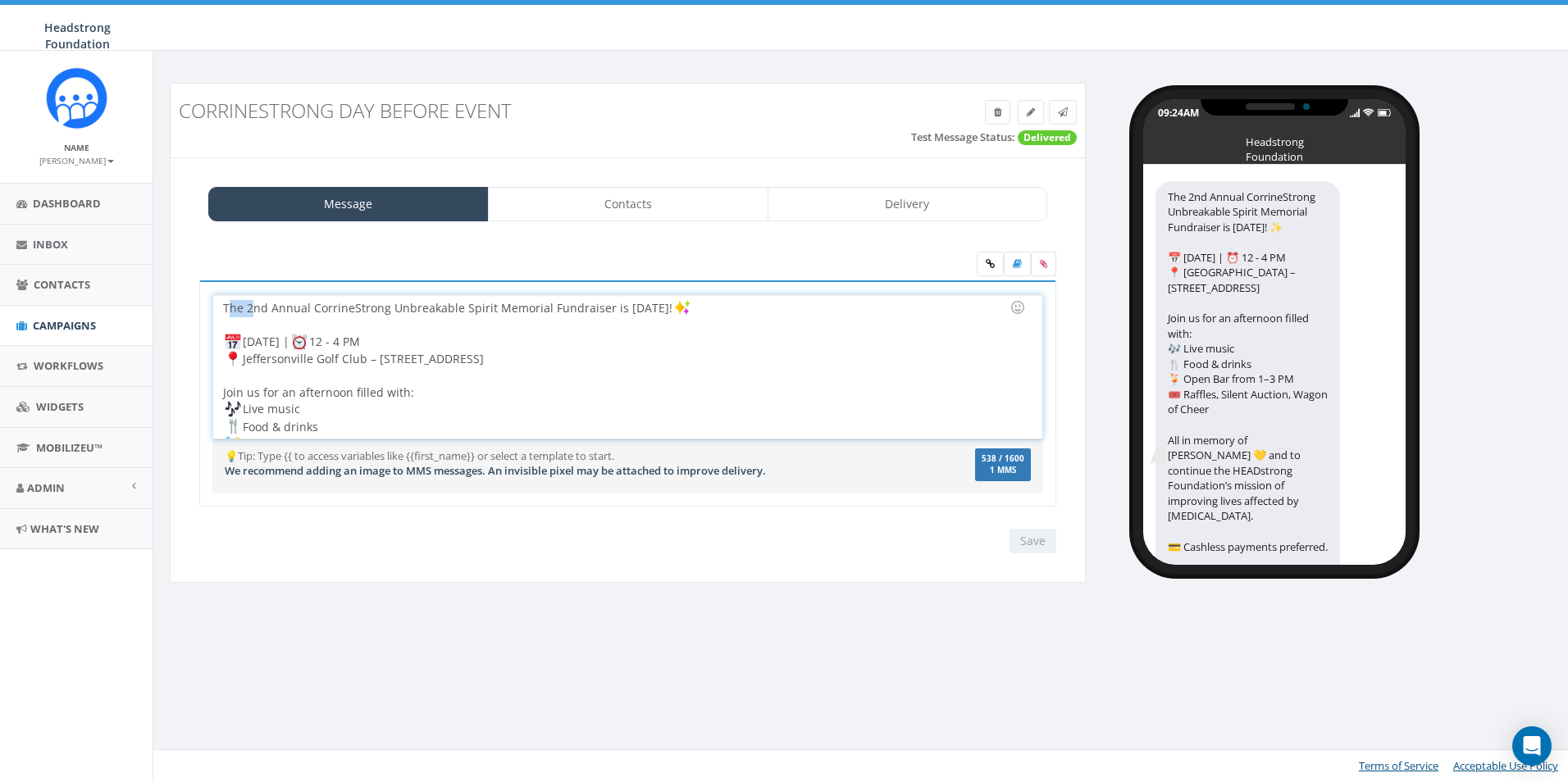
click at [227, 306] on div "The 2nd Annual CorrineStrong Unbreakable Spirit Memorial Fundraiser is [DATE]! …" at bounding box center [627, 367] width 829 height 143
click at [1027, 541] on input "Save" at bounding box center [1032, 541] width 46 height 24
click at [1058, 108] on icon at bounding box center [1062, 112] width 10 height 10
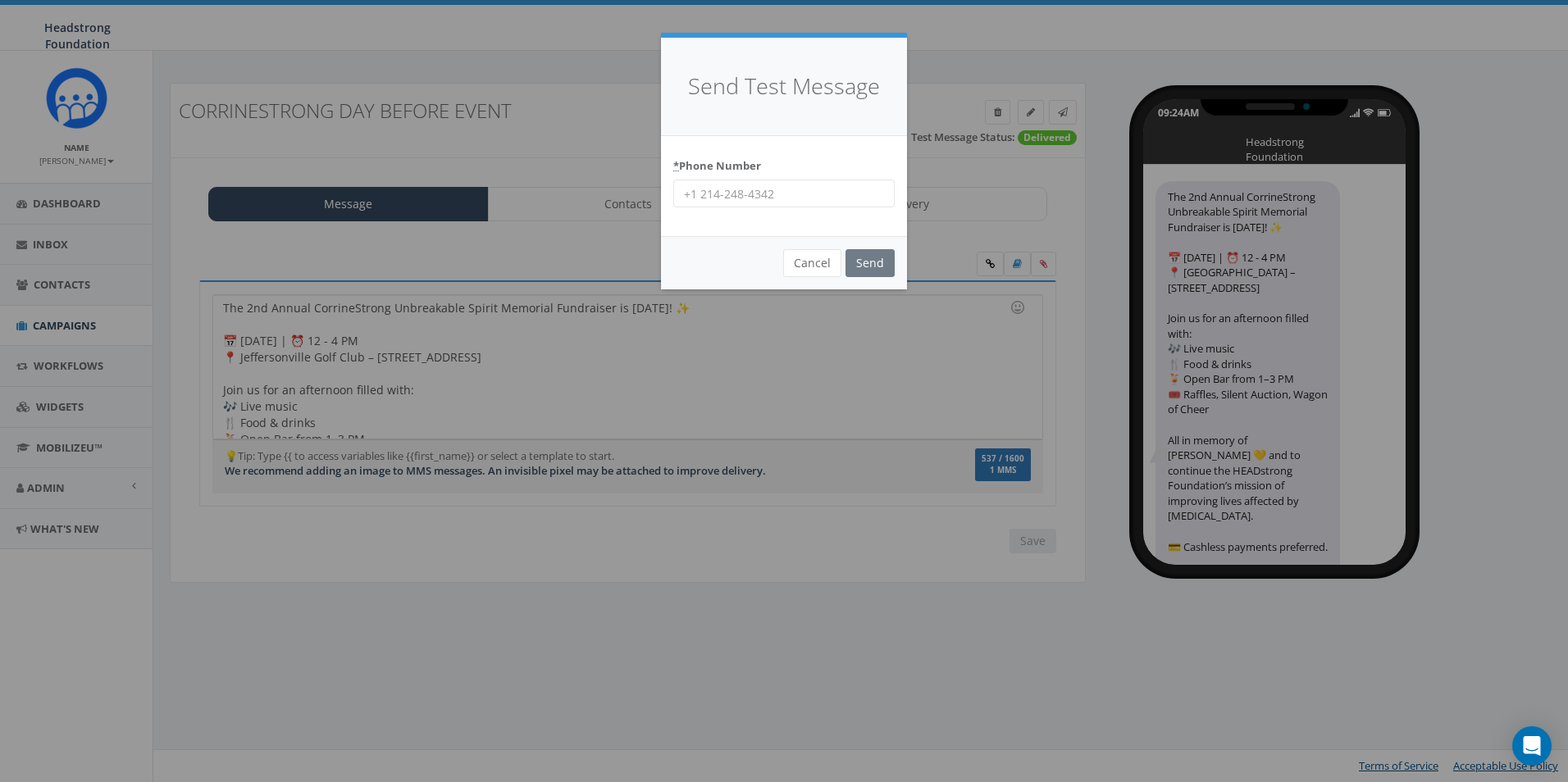
click at [741, 203] on input "* Phone Number" at bounding box center [784, 193] width 221 height 28
type input "6098022576"
click at [819, 176] on div "* Phone Number [PHONE_NUMBER]" at bounding box center [784, 180] width 221 height 56
click at [873, 265] on input "Send" at bounding box center [871, 263] width 49 height 28
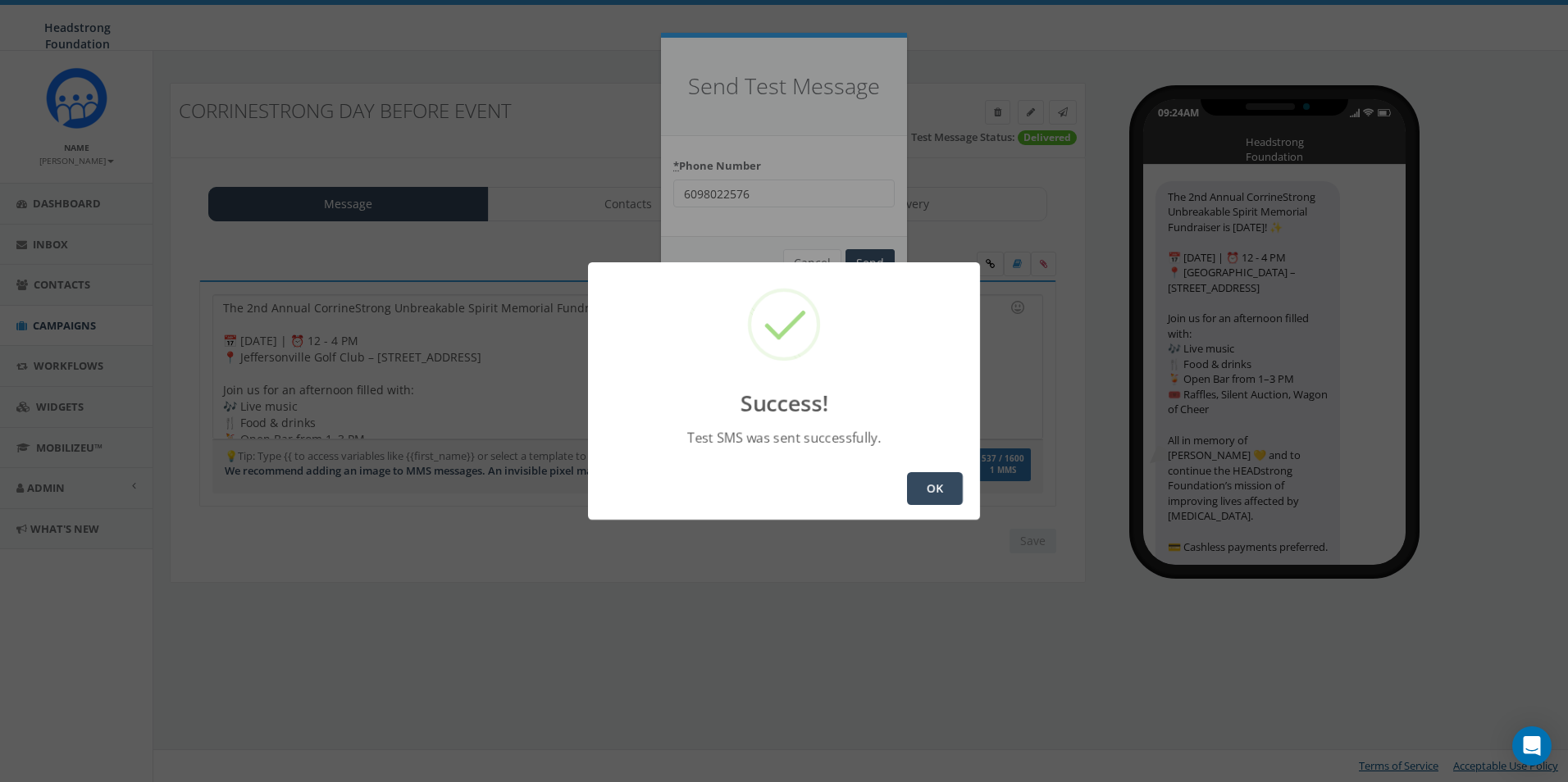
click at [948, 496] on button "OK" at bounding box center [935, 488] width 56 height 32
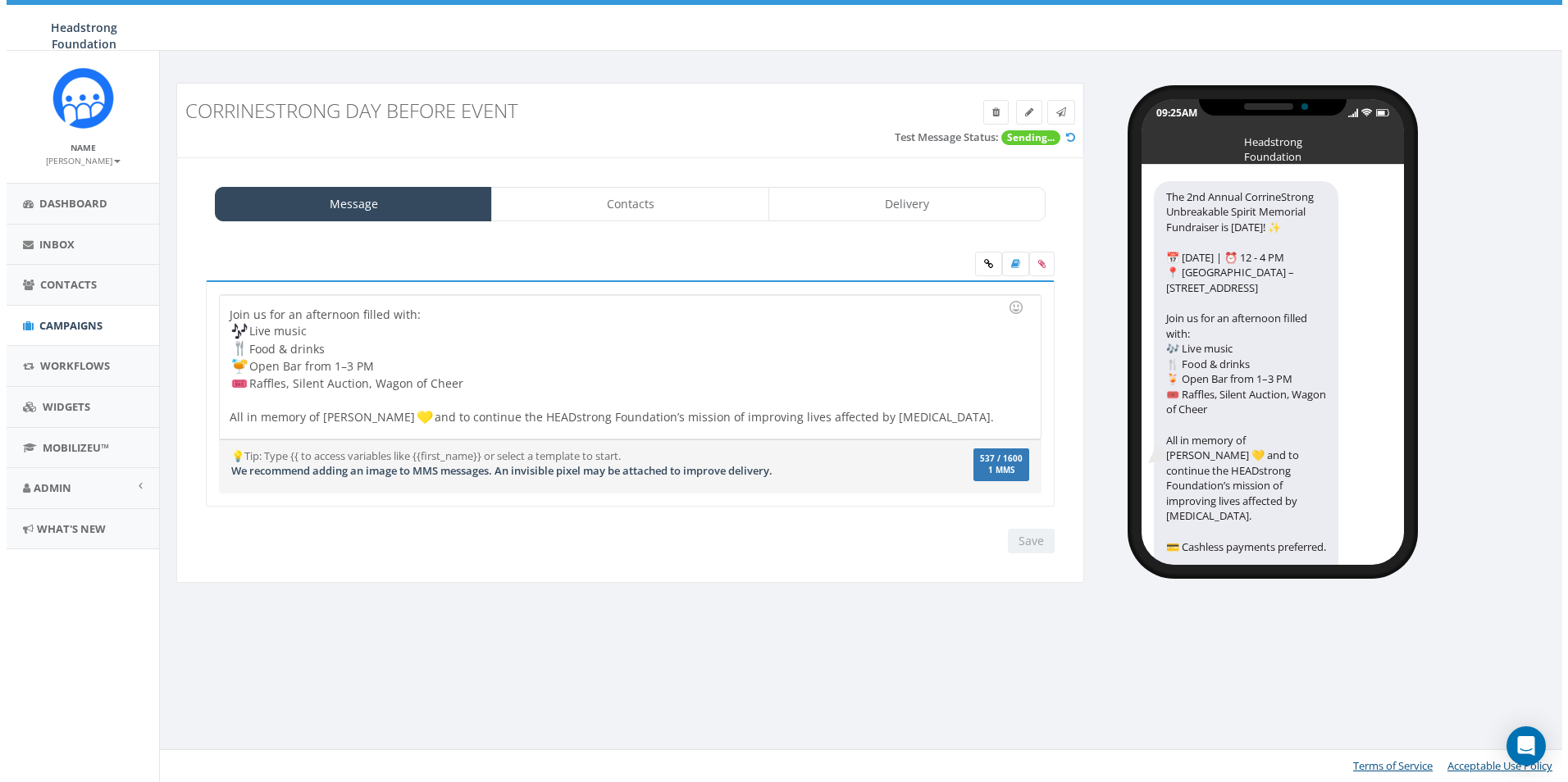
scroll to position [137, 0]
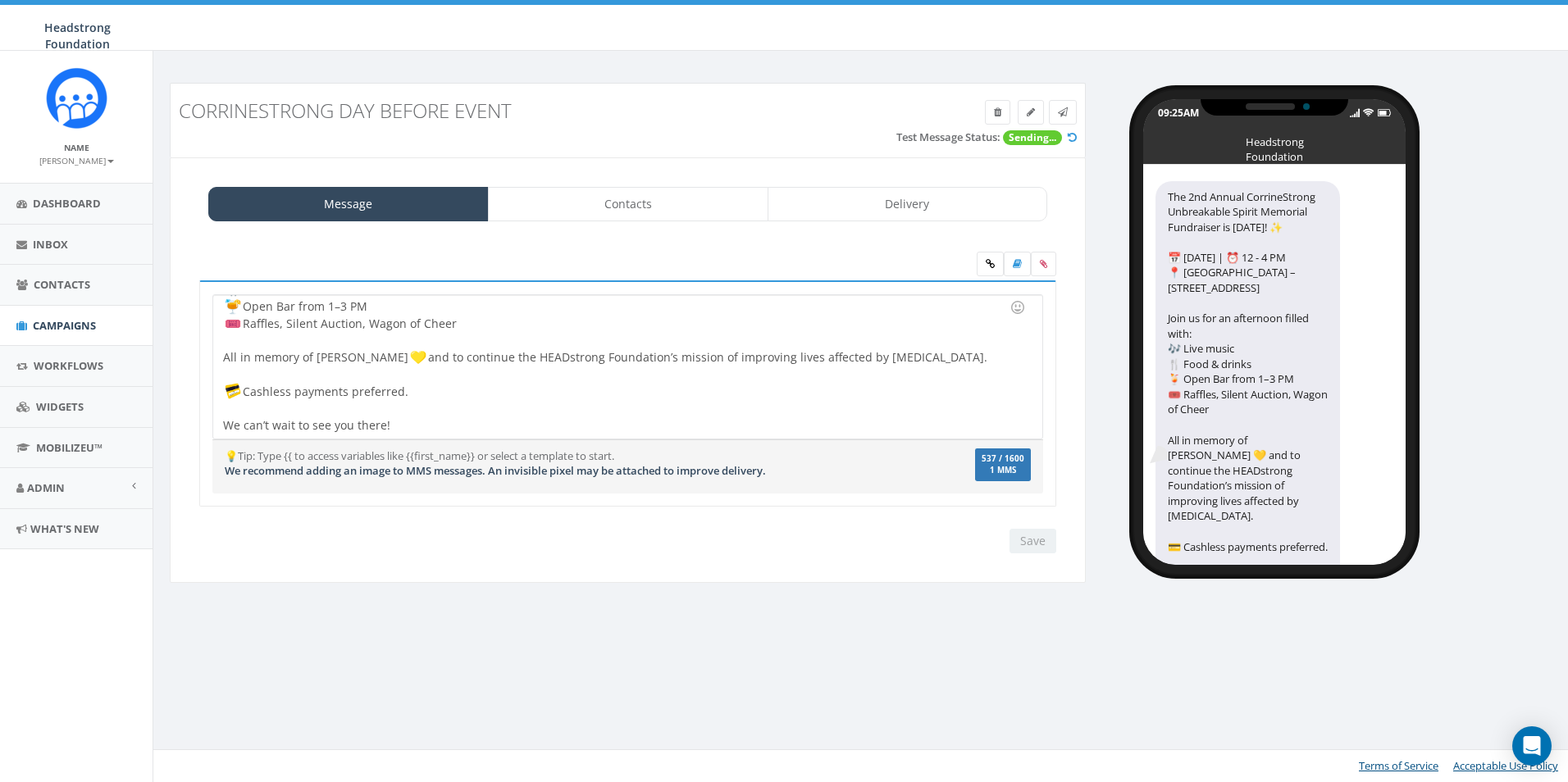
click at [388, 381] on div at bounding box center [622, 375] width 799 height 17
click at [225, 391] on img at bounding box center [233, 391] width 17 height 17
click at [261, 383] on div "The 2nd Annual CorrineStrong Unbreakable Spirit Memorial Fundraiser is TOMORROW…" at bounding box center [627, 367] width 829 height 143
click at [259, 400] on div "The 2nd Annual CorrineStrong Unbreakable Spirit Memorial Fundraiser is TOMORROW…" at bounding box center [627, 367] width 829 height 143
click at [402, 394] on div "The 2nd Annual CorrineStrong Unbreakable Spirit Memorial Fundraiser is TOMORROW…" at bounding box center [627, 367] width 829 height 143
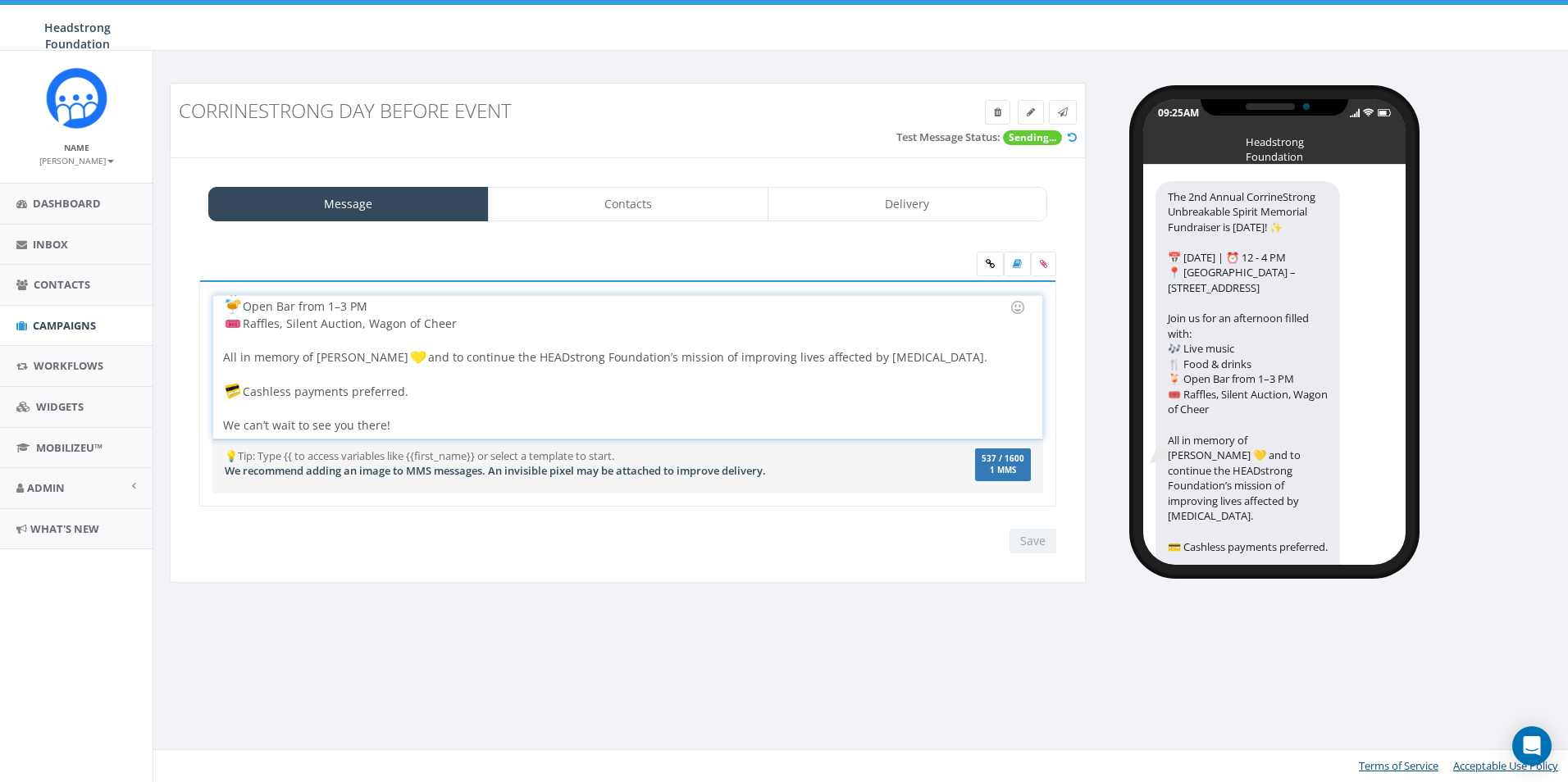
click at [427, 392] on div "The 2nd Annual CorrineStrong Unbreakable Spirit Memorial Fundraiser is TOMORROW…" at bounding box center [627, 367] width 829 height 143
click at [961, 356] on div "The 2nd Annual CorrineStrong Unbreakable Spirit Memorial Fundraiser is TOMORROW…" at bounding box center [627, 367] width 829 height 143
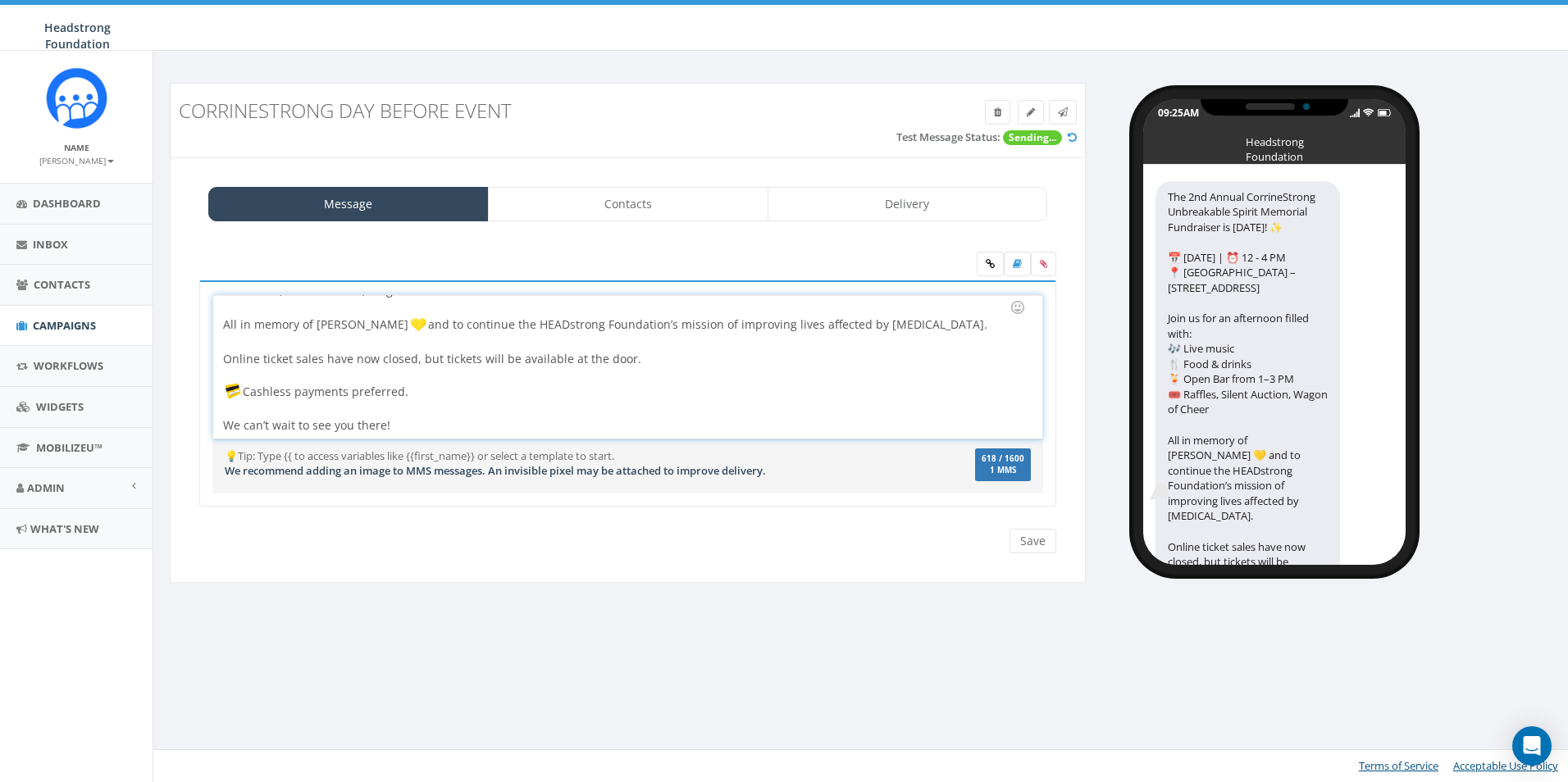
click at [714, 367] on div at bounding box center [622, 375] width 799 height 17
click at [724, 347] on div at bounding box center [622, 342] width 799 height 17
click at [719, 372] on div at bounding box center [622, 375] width 799 height 17
click at [724, 357] on div "Online ticket sales have now closed, but tickets will be available at the door.…" at bounding box center [622, 392] width 799 height 83
click at [647, 388] on div "Online ticket sales have now closed, but tickets will be available at the door.…" at bounding box center [622, 392] width 799 height 83
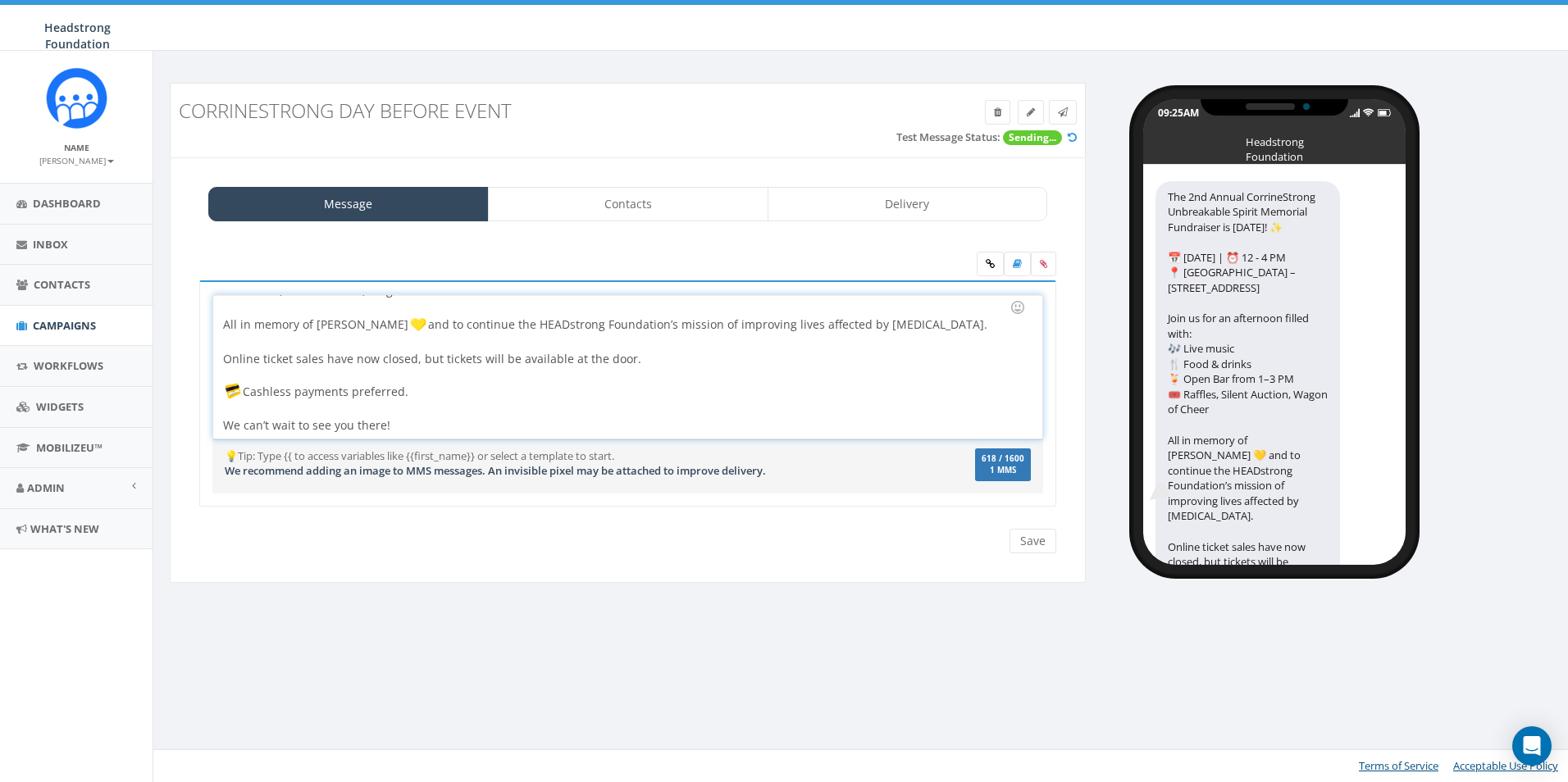
click at [584, 426] on div "Online ticket sales have now closed, but tickets will be available at the door.…" at bounding box center [622, 392] width 799 height 83
click at [1038, 550] on input "Save" at bounding box center [1032, 541] width 46 height 24
click at [1072, 108] on link at bounding box center [1063, 112] width 28 height 24
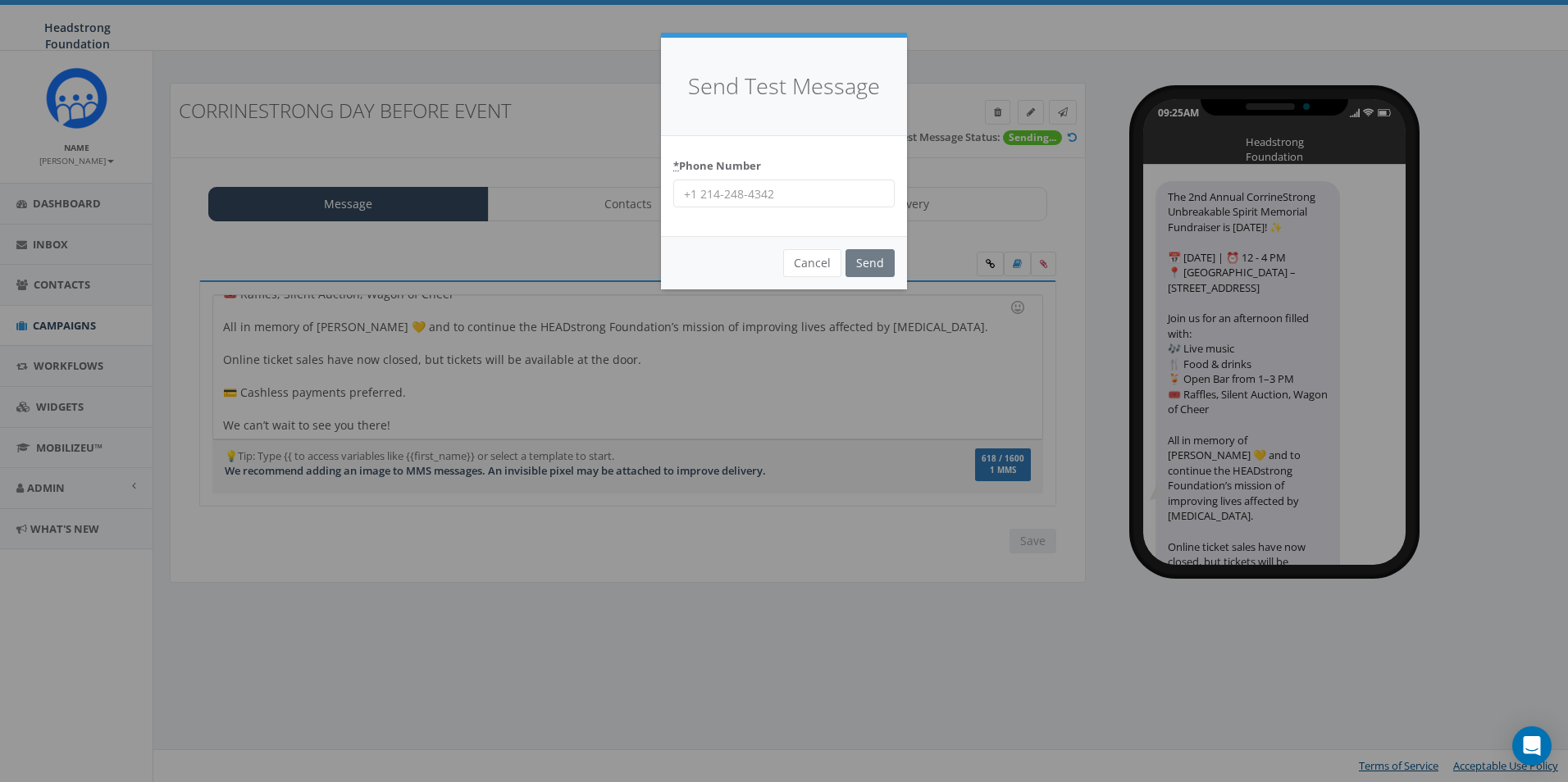
click at [742, 196] on input "* Phone Number" at bounding box center [784, 193] width 221 height 28
drag, startPoint x: 739, startPoint y: 195, endPoint x: 723, endPoint y: 192, distance: 16.3
click at [723, 192] on input "6098025" at bounding box center [784, 193] width 221 height 28
type input "6098022576"
click at [812, 154] on div "* Phone Number 6098022576" at bounding box center [784, 180] width 221 height 56
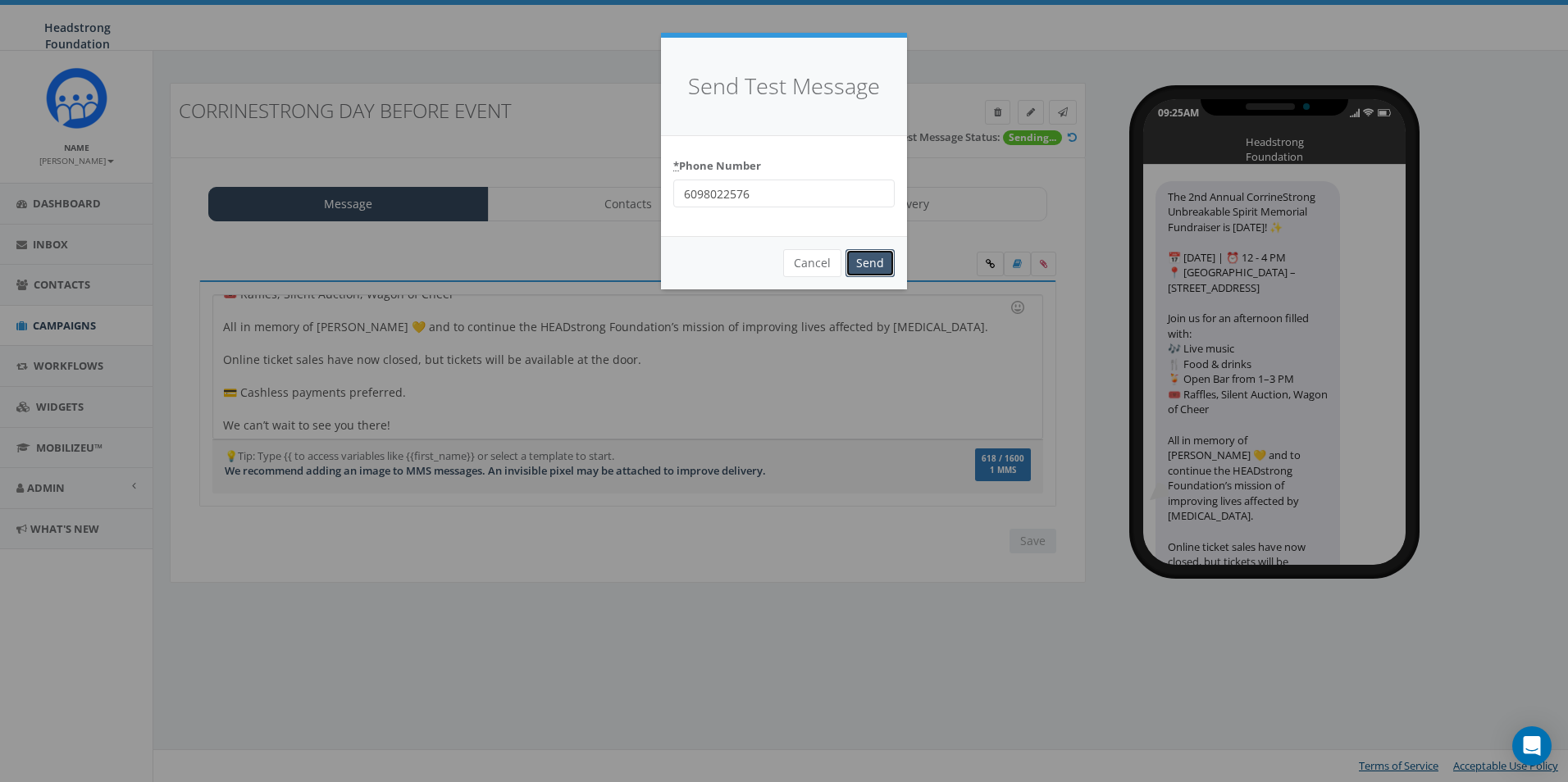
click at [865, 268] on input "Send" at bounding box center [871, 263] width 49 height 28
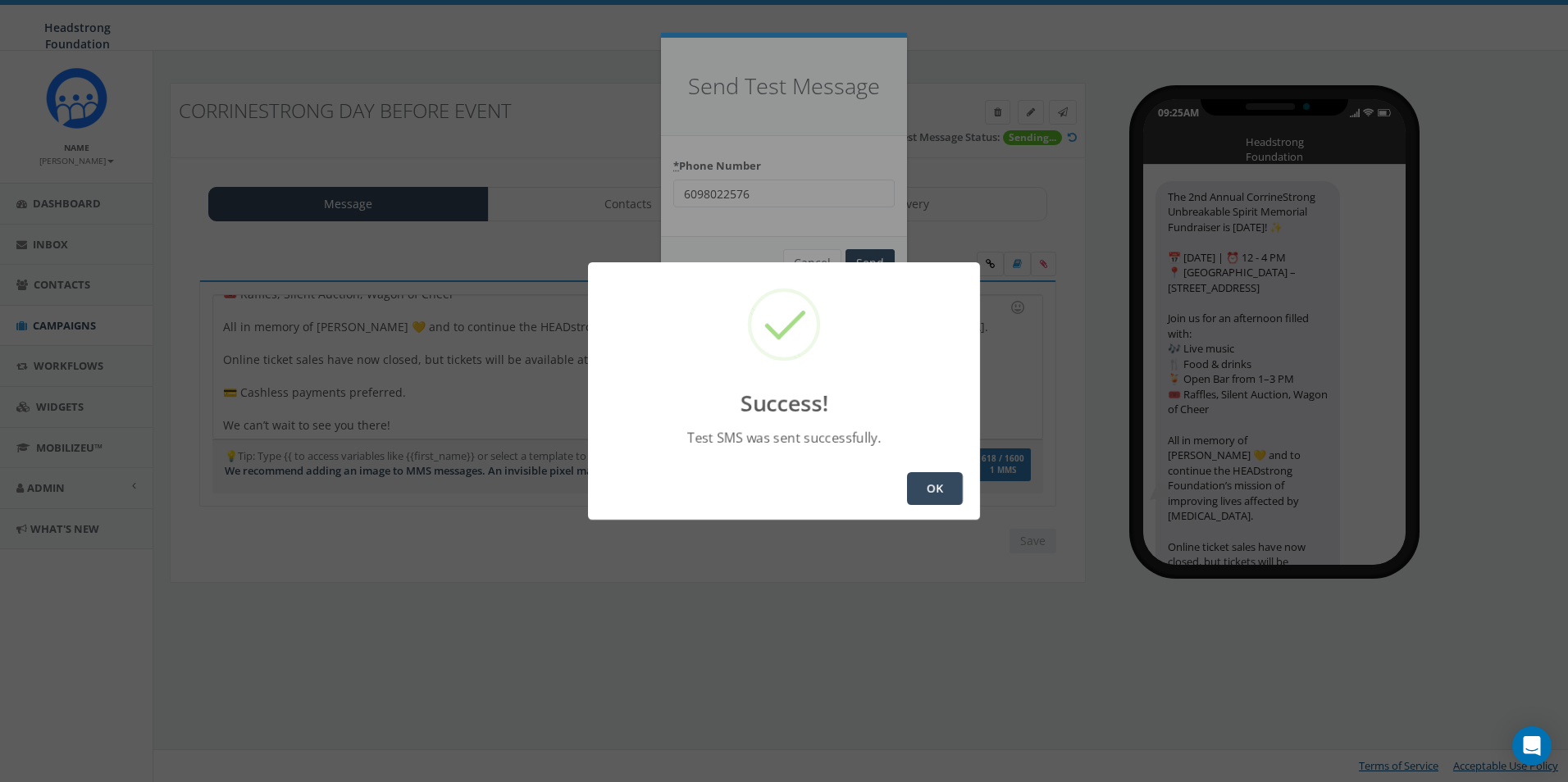
click at [930, 481] on button "OK" at bounding box center [935, 488] width 56 height 32
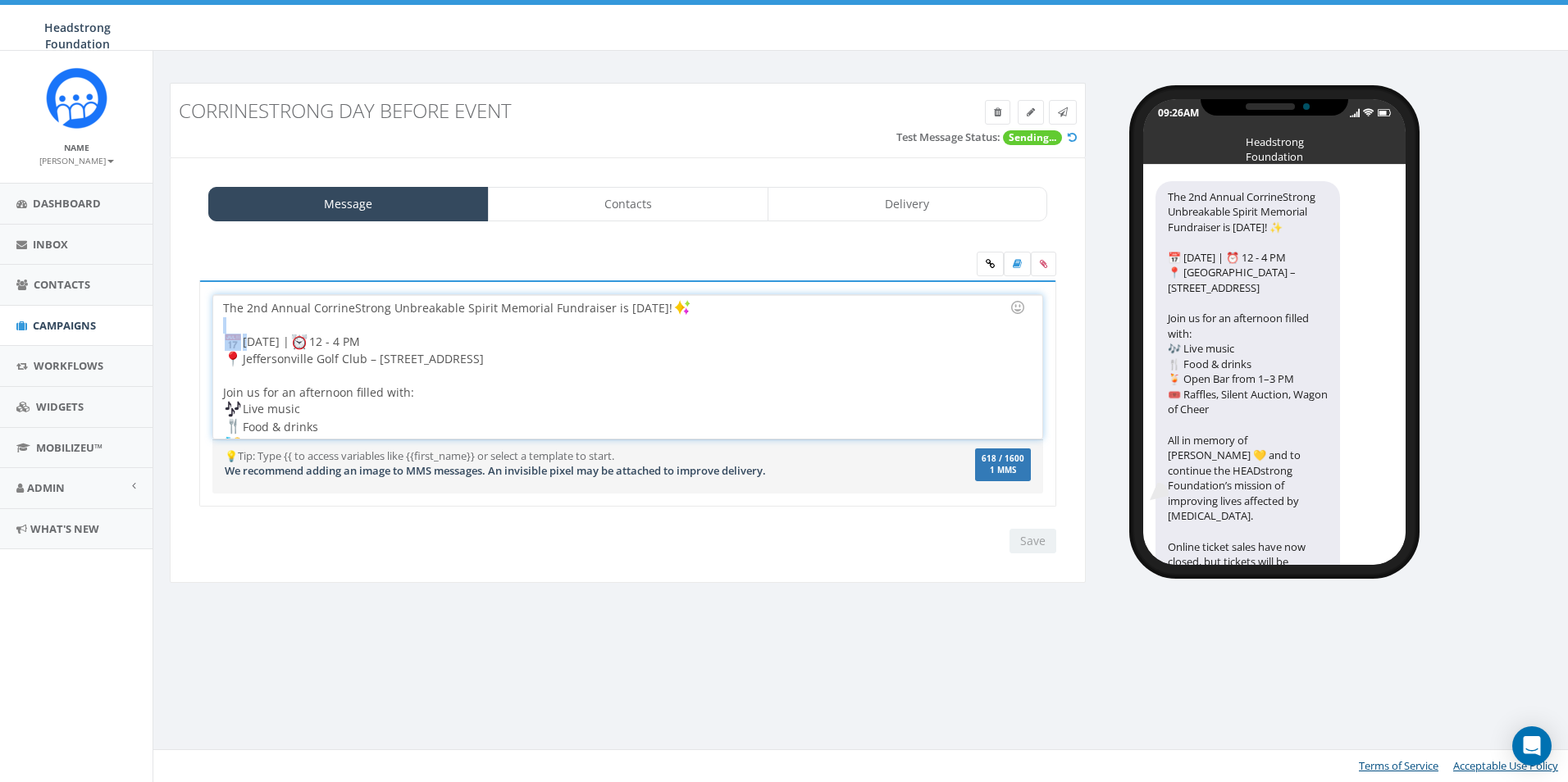
drag, startPoint x: 243, startPoint y: 332, endPoint x: 228, endPoint y: 339, distance: 16.6
click at [228, 339] on div "The 2nd Annual CorrineStrong Unbreakable Spirit Memorial Fundraiser is [DATE]! …" at bounding box center [627, 367] width 829 height 143
click at [1021, 303] on div at bounding box center [1018, 308] width 28 height 28
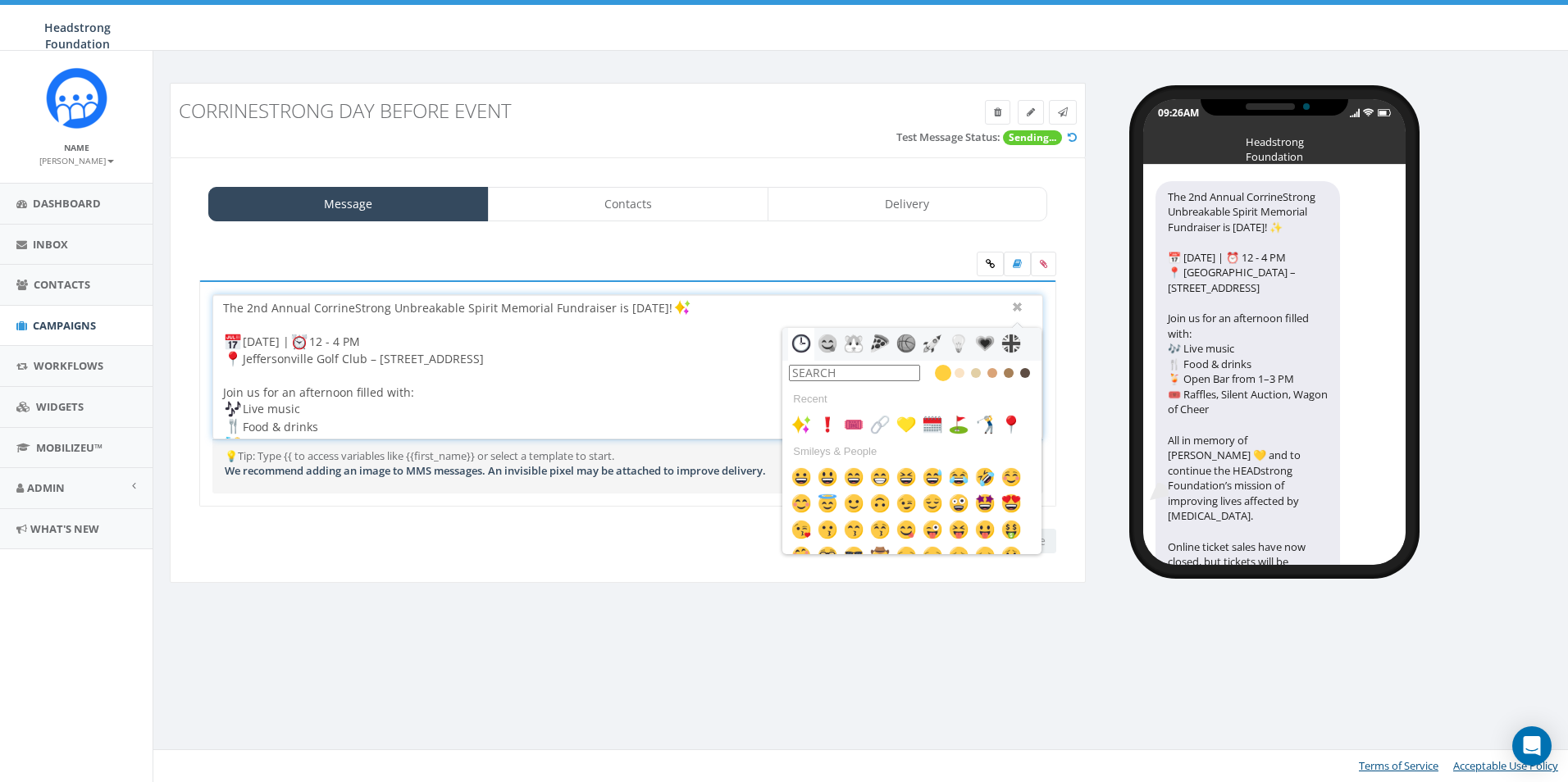
click at [875, 367] on input "text" at bounding box center [855, 373] width 131 height 17
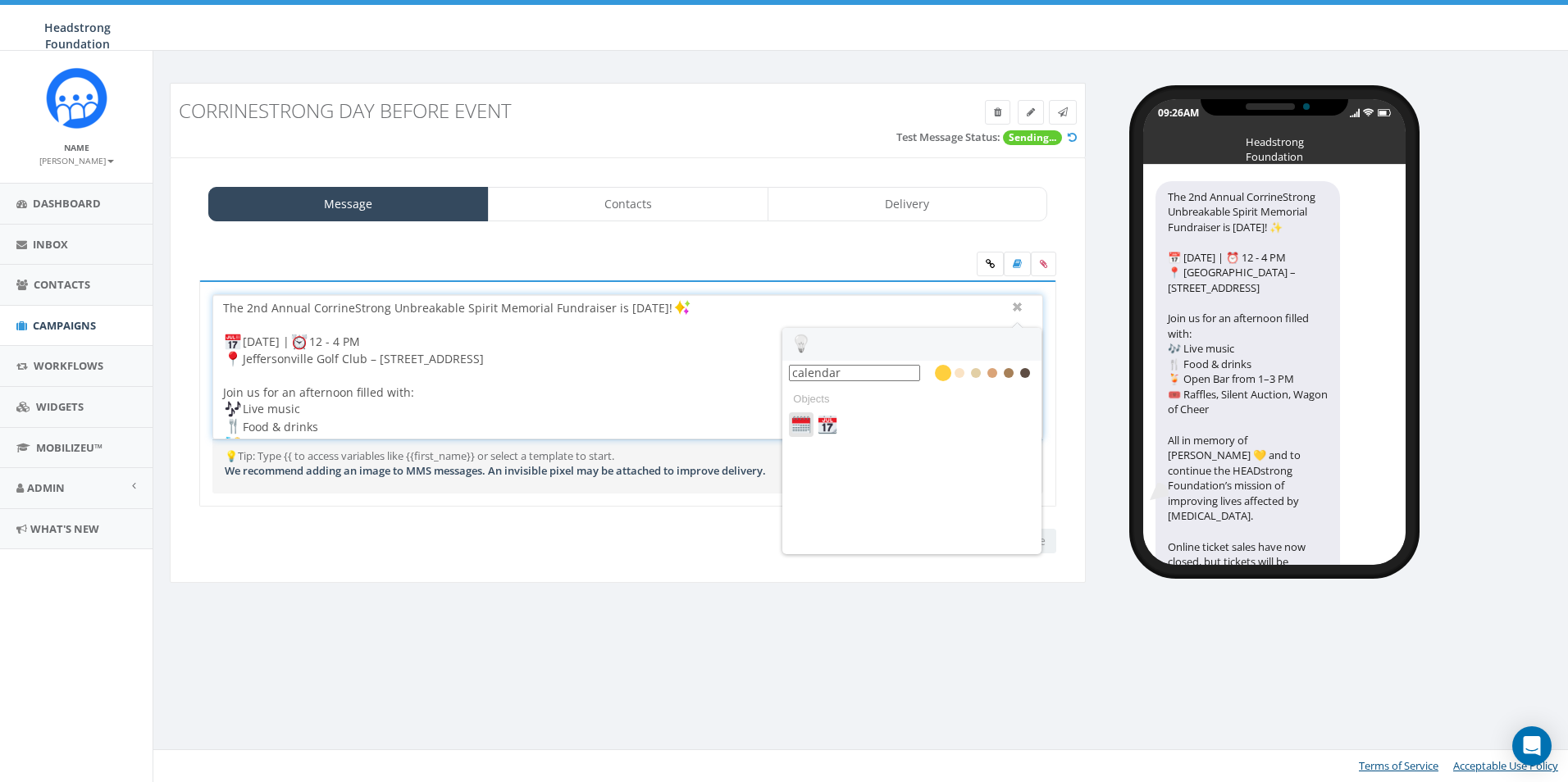
click at [808, 430] on img at bounding box center [802, 424] width 19 height 19
type input "calendar"
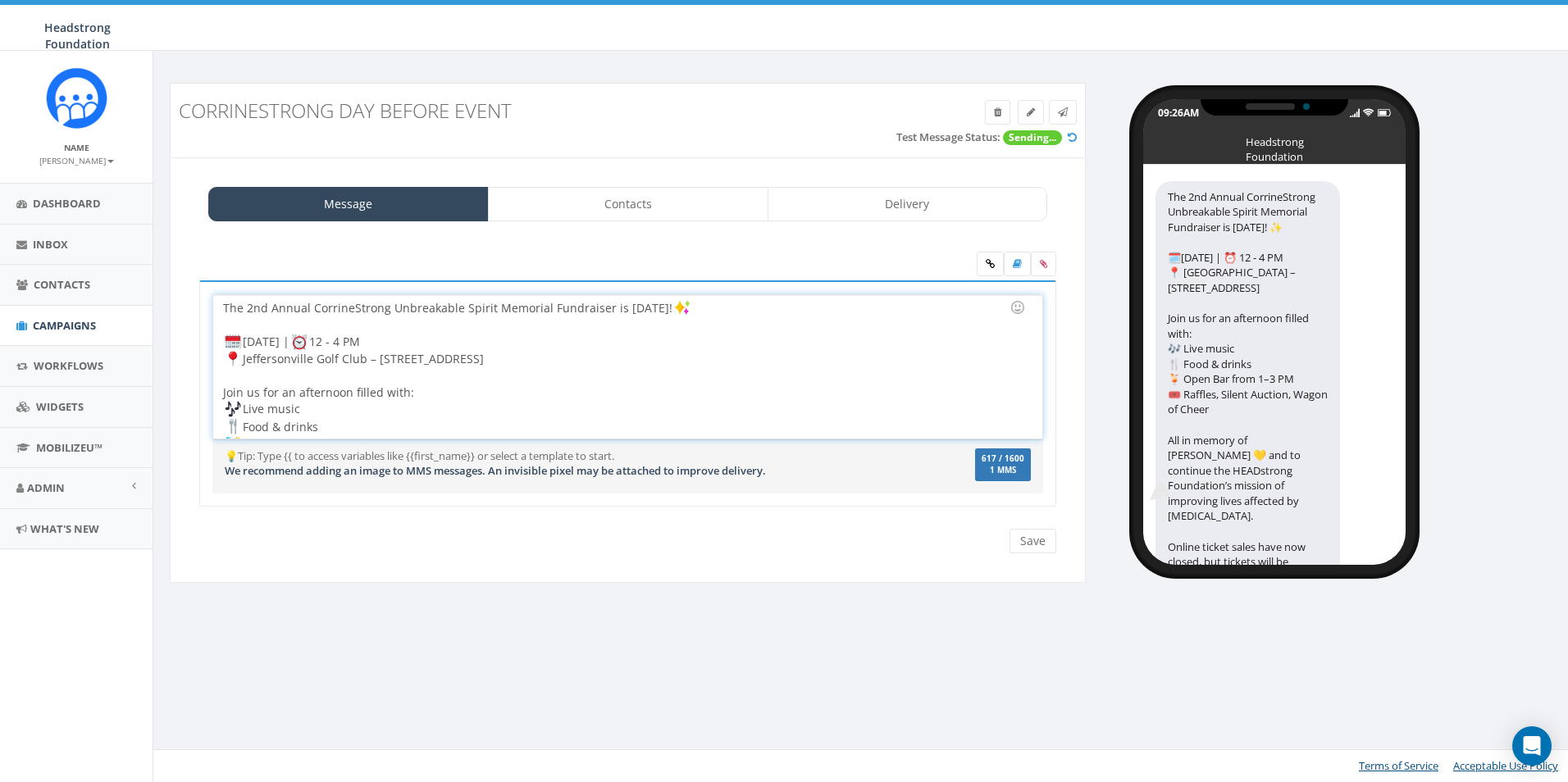
click at [1009, 545] on div "Save Next" at bounding box center [1029, 541] width 55 height 24
click at [1046, 539] on input "Save" at bounding box center [1032, 541] width 46 height 24
click at [1067, 119] on link at bounding box center [1063, 112] width 28 height 24
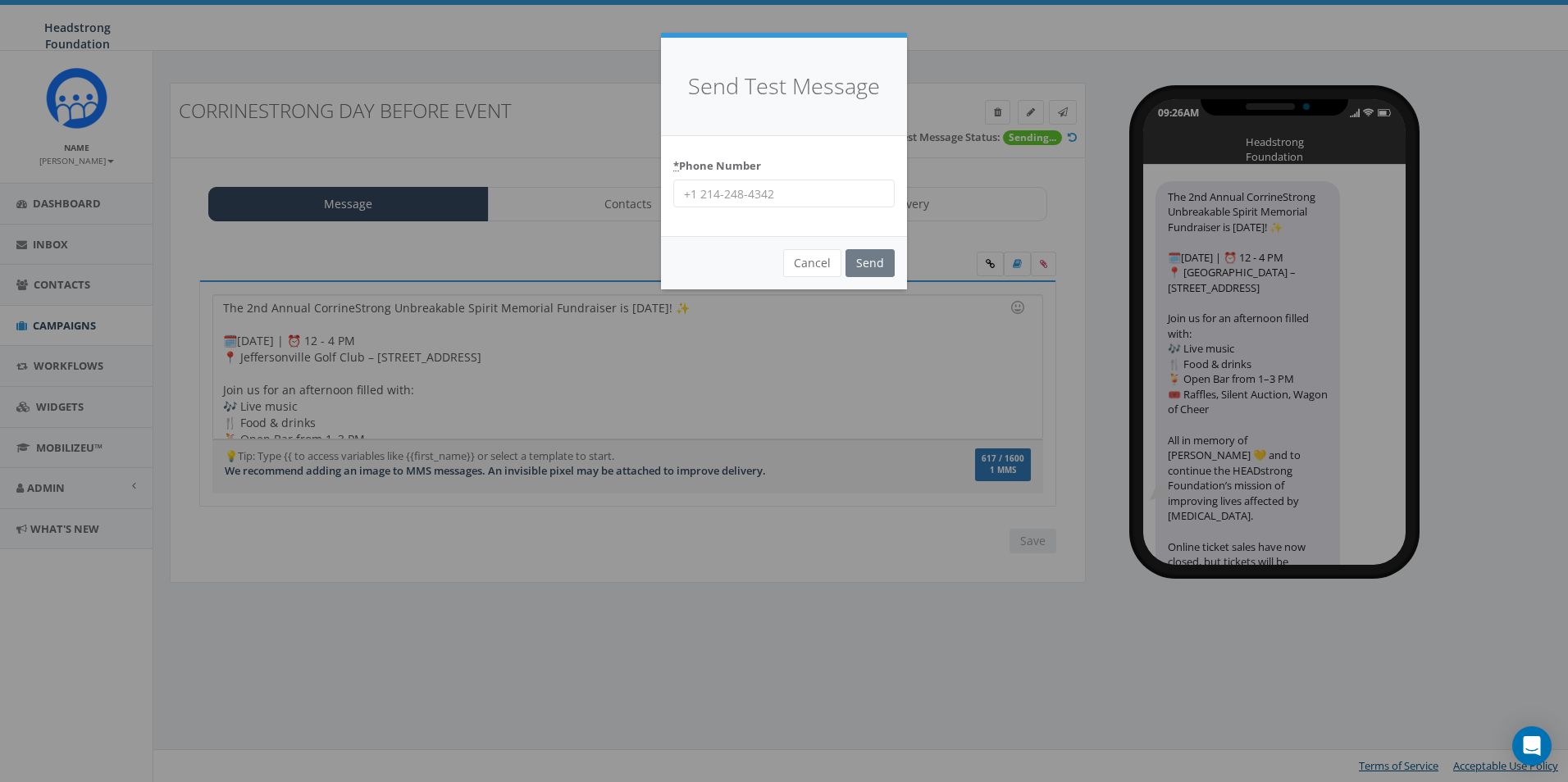
click at [802, 205] on input "* Phone Number" at bounding box center [784, 193] width 221 height 28
type input "6098022576"
click at [876, 269] on input "Send" at bounding box center [871, 263] width 49 height 28
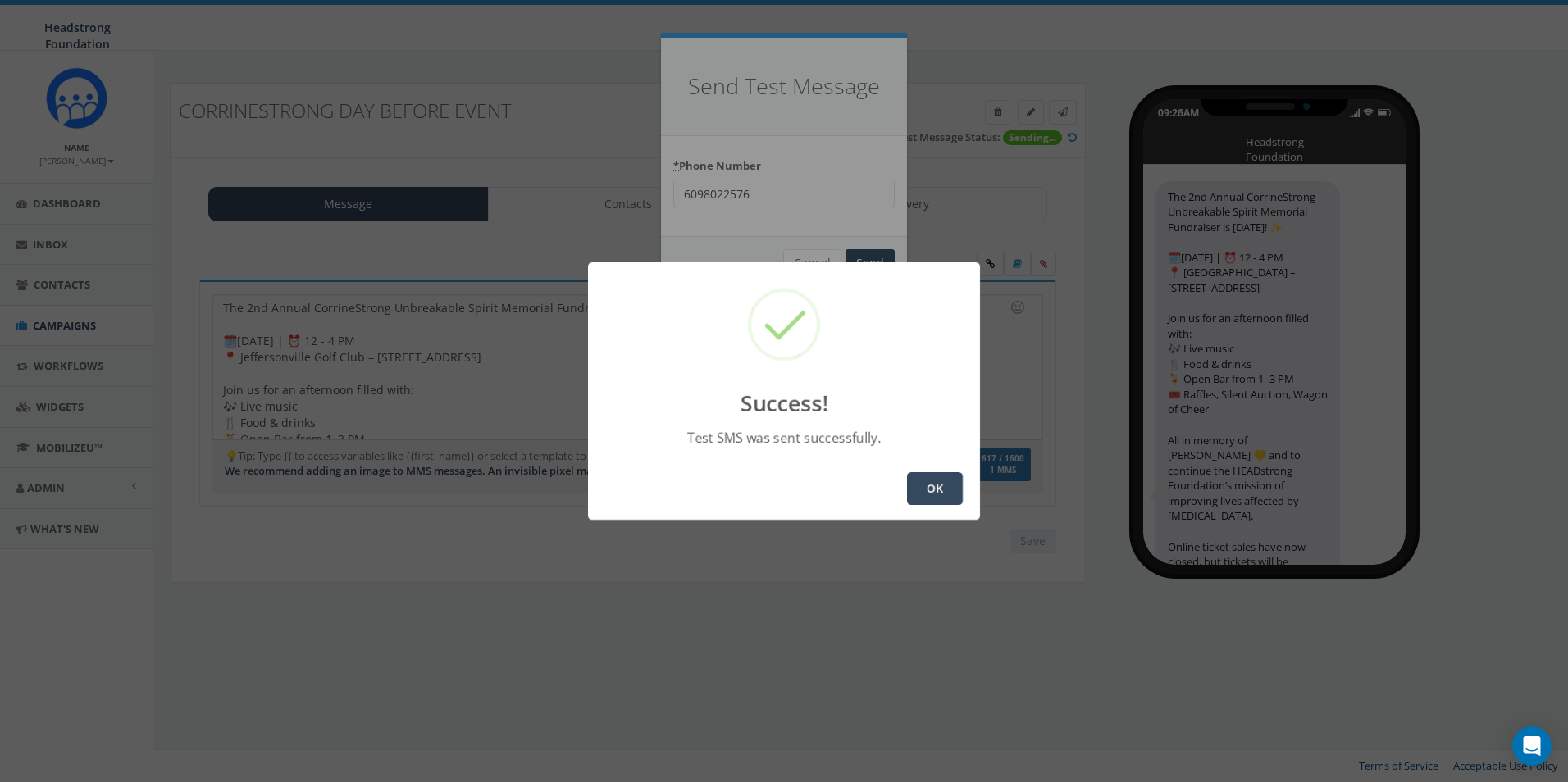
click at [942, 490] on button "OK" at bounding box center [935, 488] width 56 height 32
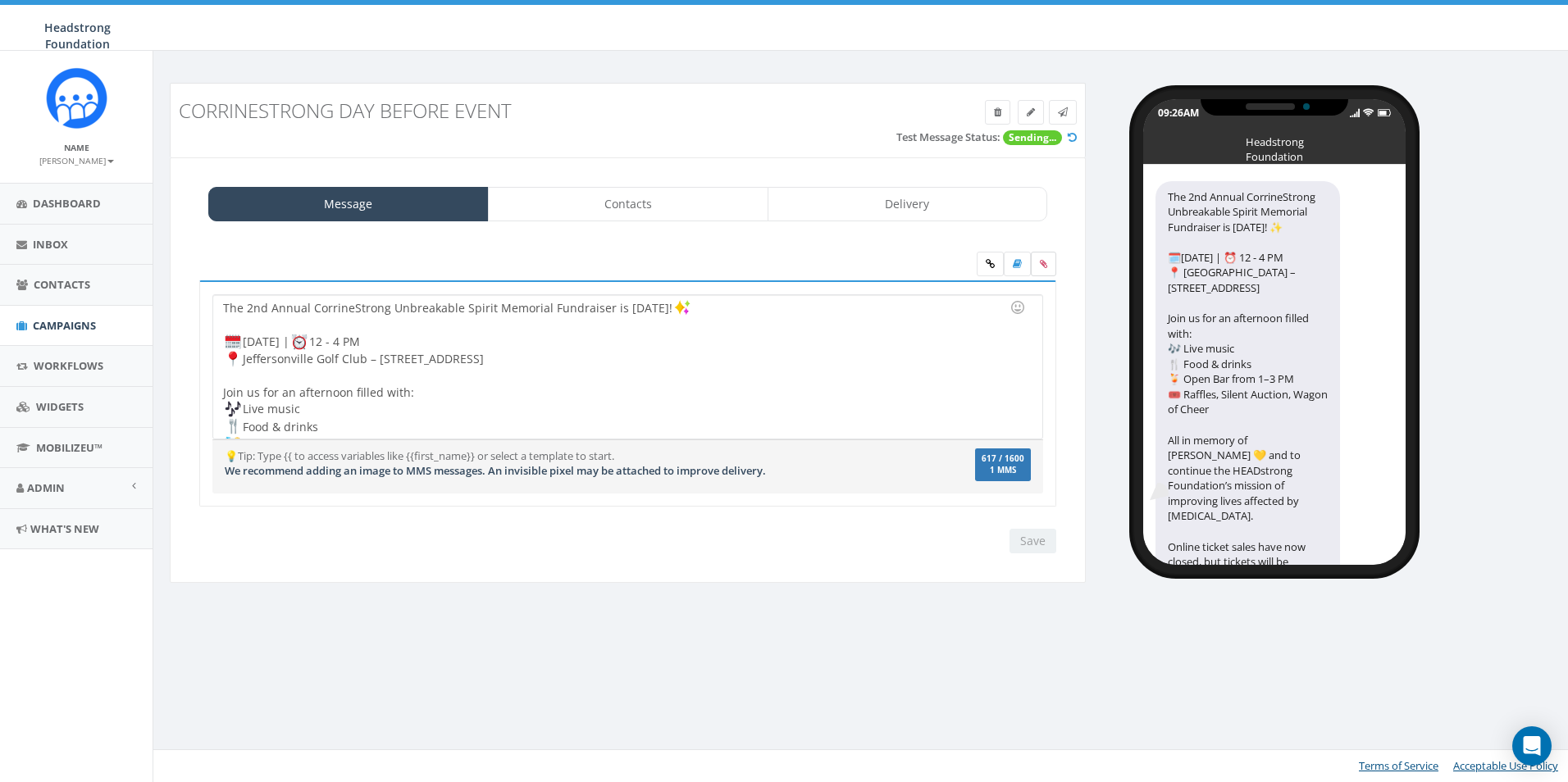
click at [1040, 268] on icon at bounding box center [1044, 263] width 7 height 10
click at [0, 0] on input "file" at bounding box center [0, 0] width 0 height 0
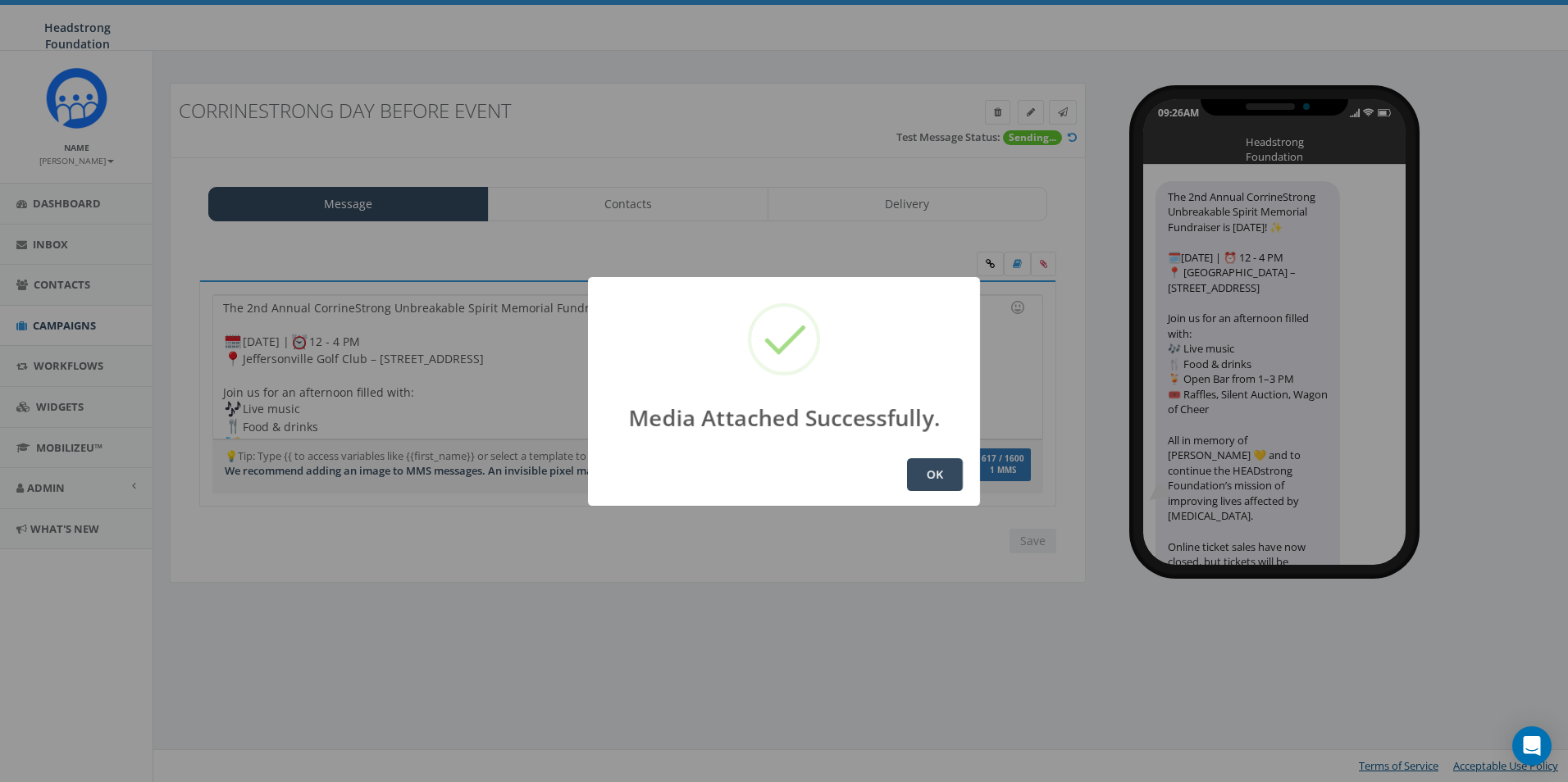
click at [925, 480] on button "OK" at bounding box center [935, 474] width 56 height 32
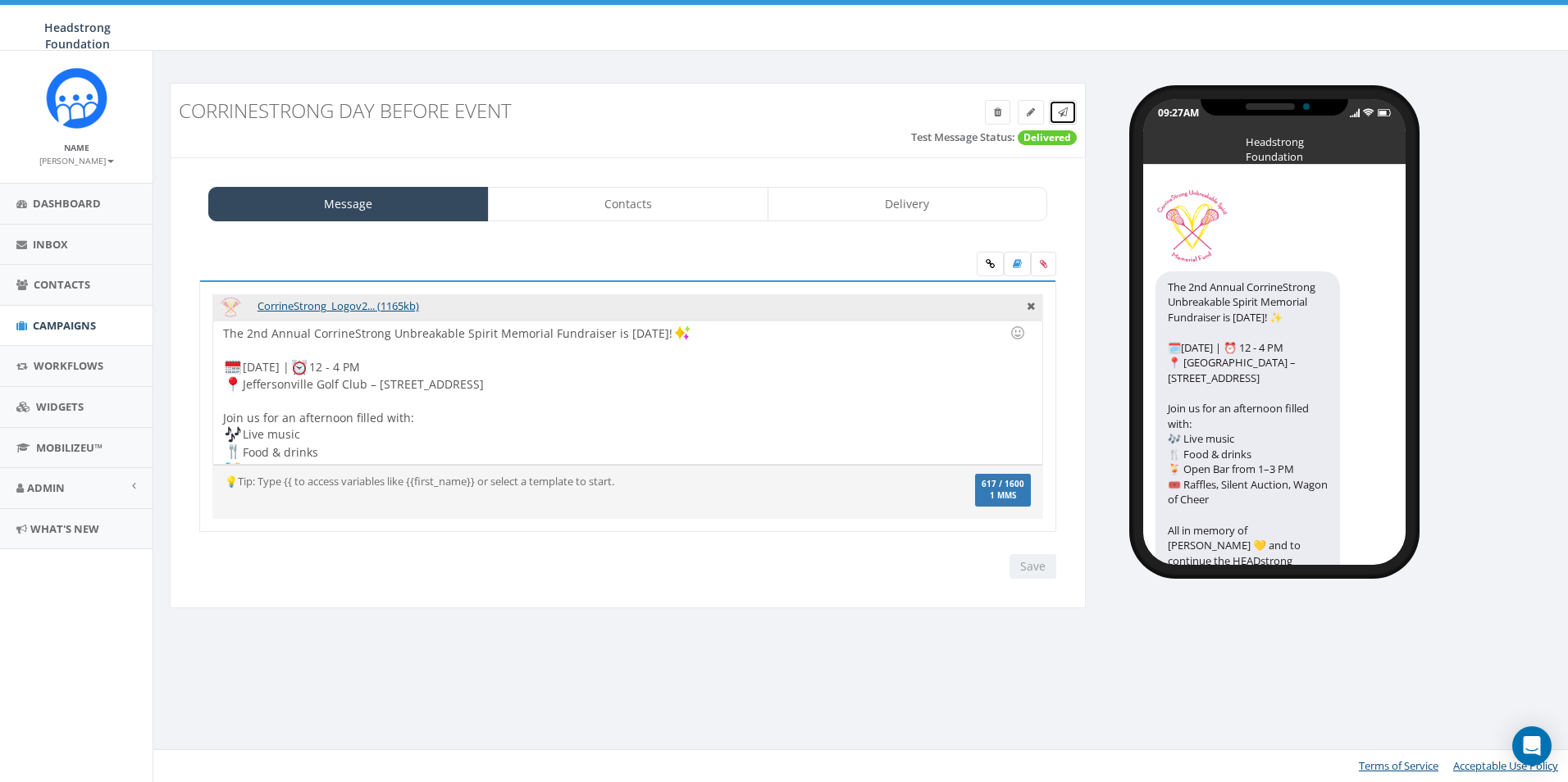
click at [1065, 119] on link at bounding box center [1063, 112] width 28 height 24
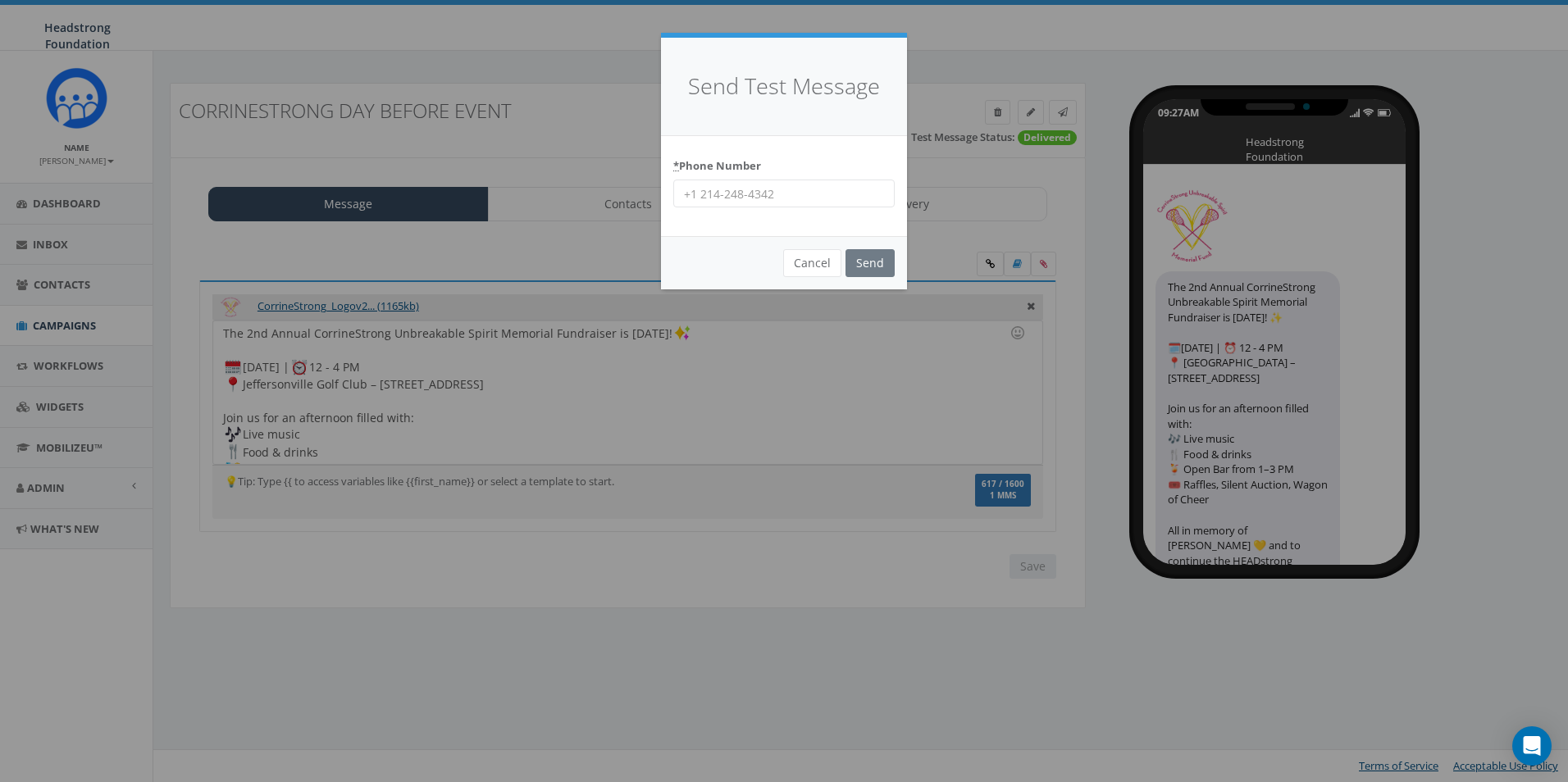
click at [744, 202] on input "* Phone Number" at bounding box center [784, 193] width 221 height 28
type input "4849414973"
click at [885, 260] on input "Send" at bounding box center [871, 263] width 49 height 28
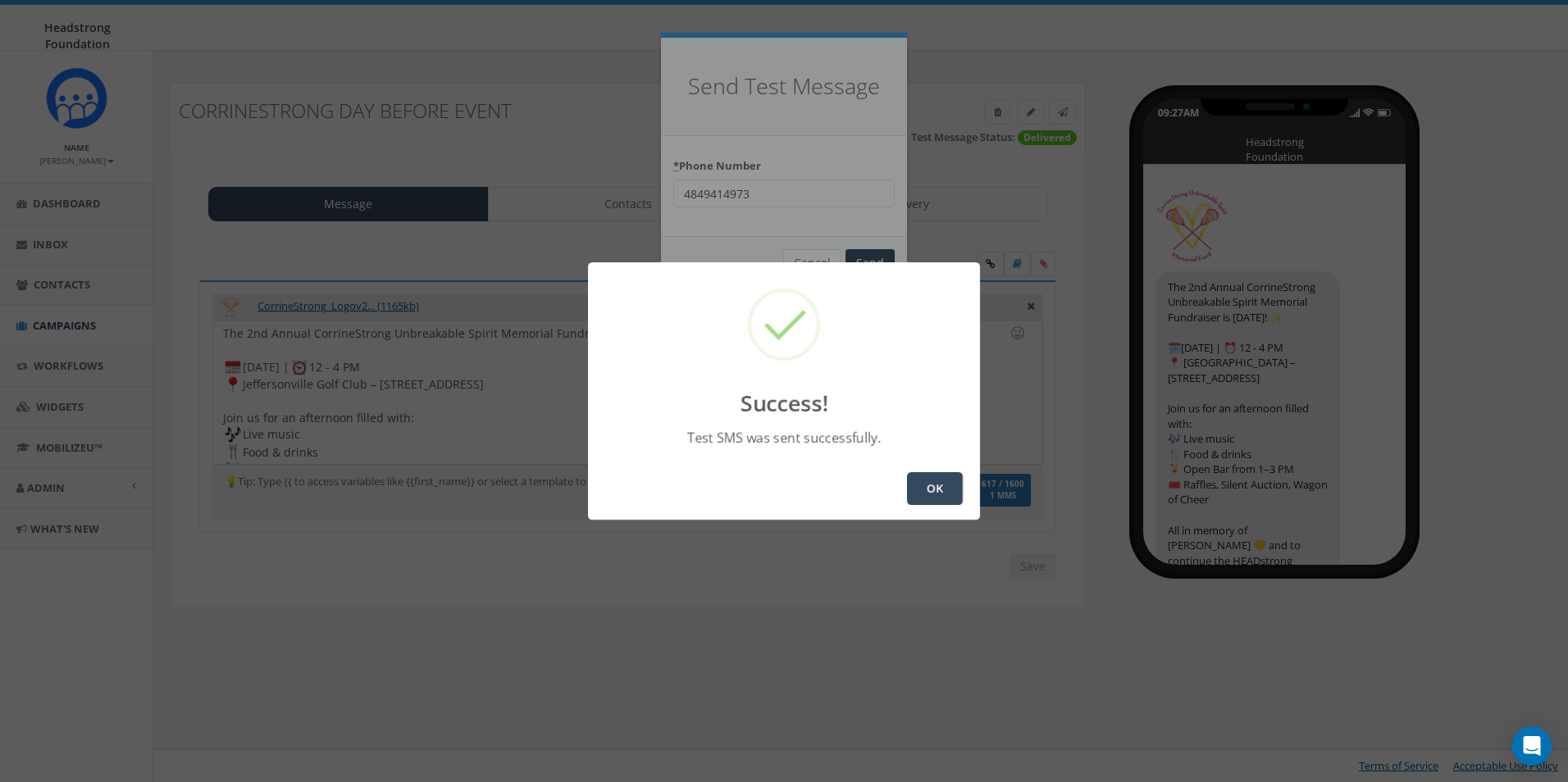
click at [921, 489] on button "OK" at bounding box center [935, 488] width 56 height 32
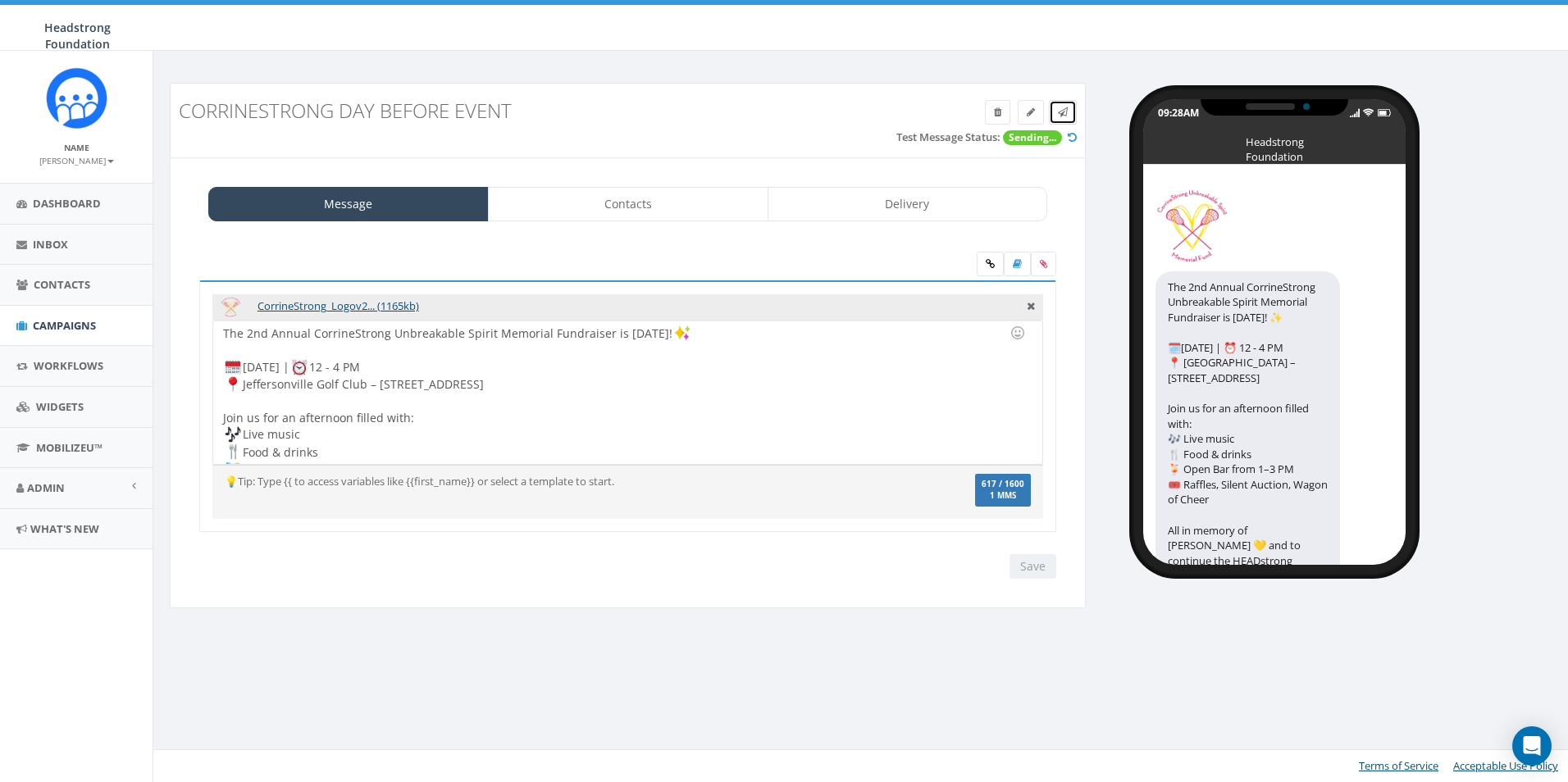
click at [1061, 116] on icon at bounding box center [1062, 112] width 10 height 10
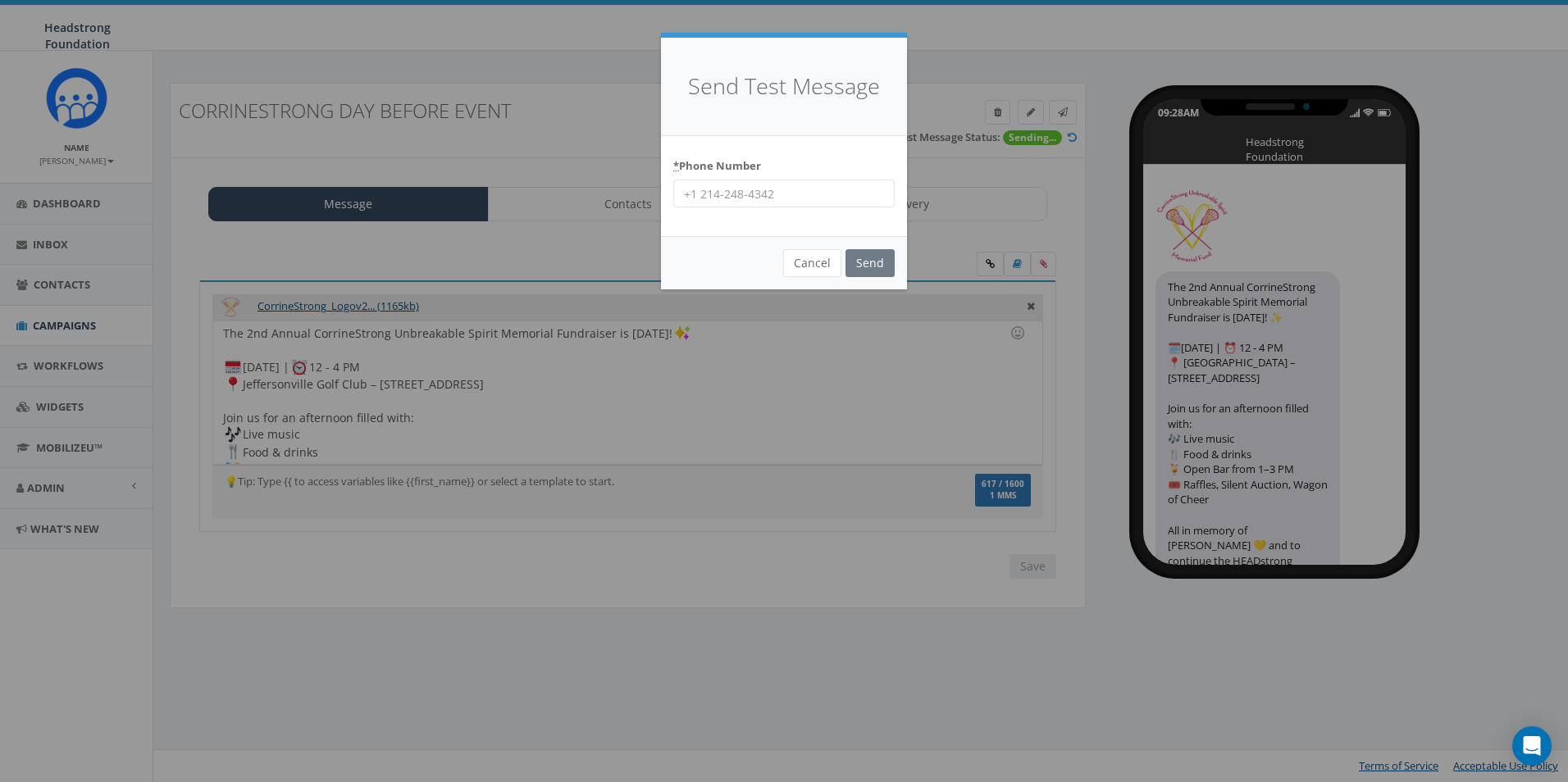
click at [803, 195] on input "* Phone Number" at bounding box center [784, 193] width 221 height 28
type input "2156307807"
click at [807, 146] on div "* Phone Number 2156307807" at bounding box center [784, 186] width 246 height 101
click at [860, 257] on input "Send" at bounding box center [871, 263] width 49 height 28
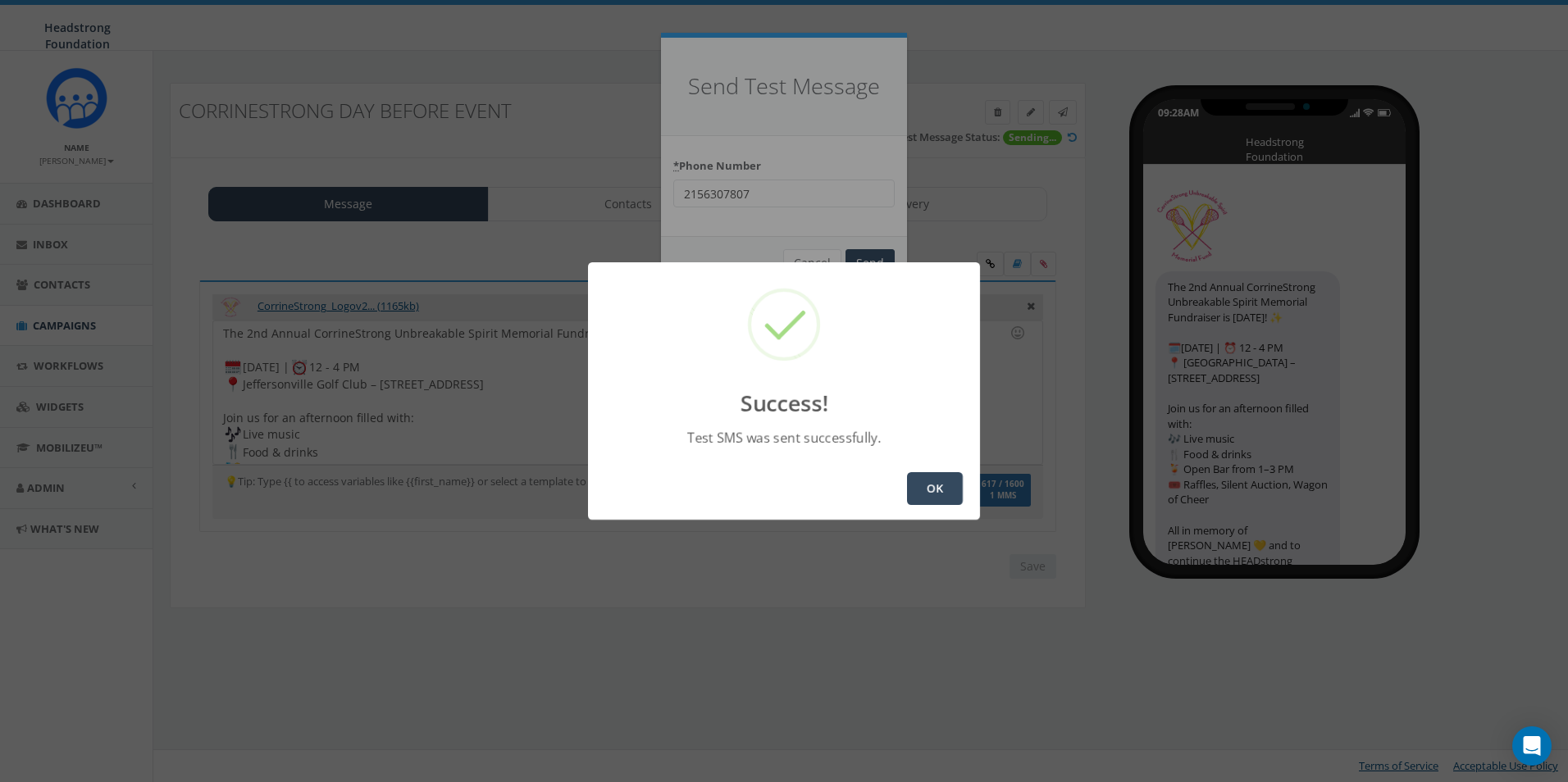
click at [925, 490] on button "OK" at bounding box center [935, 488] width 56 height 32
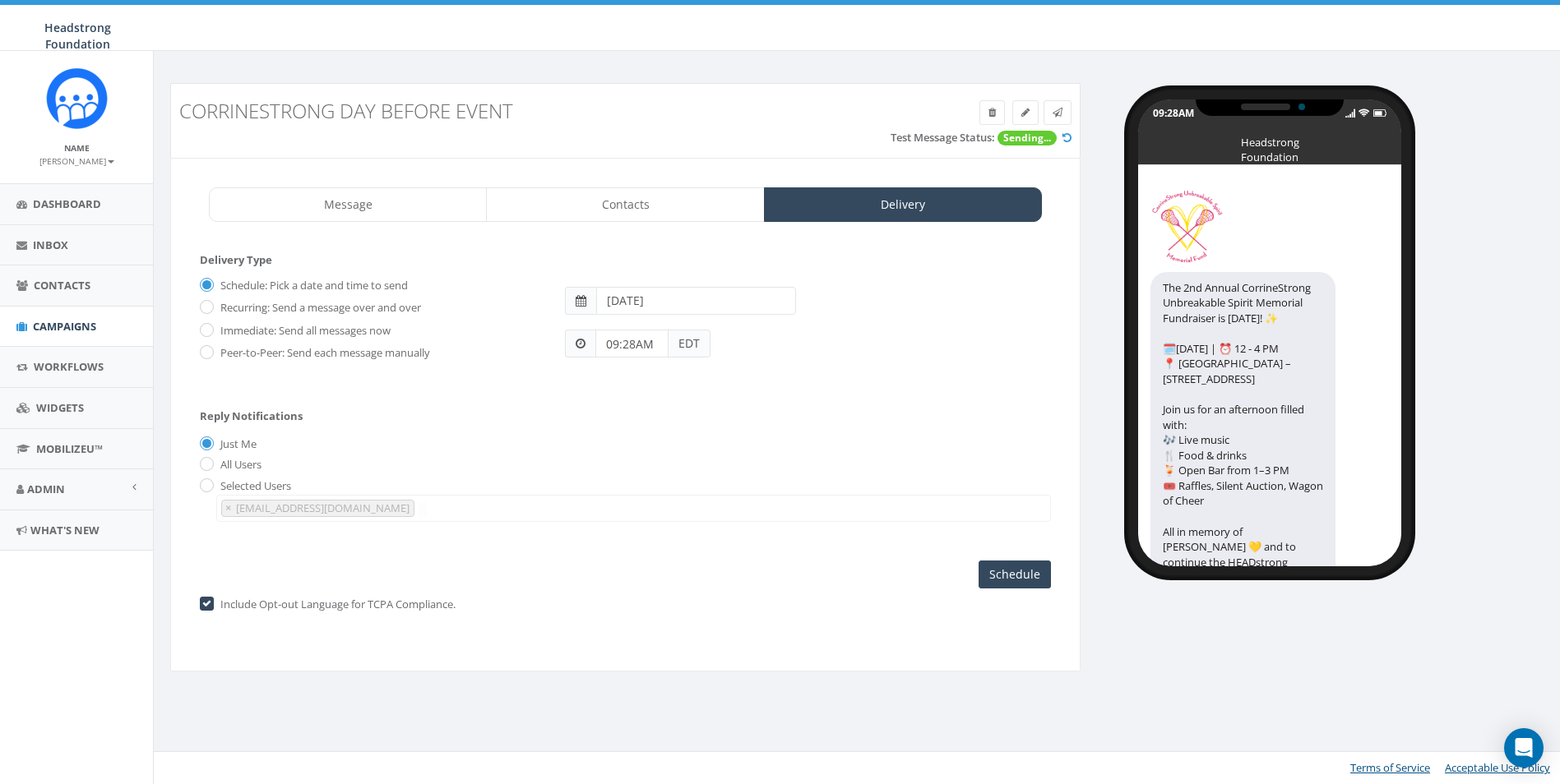
select select "892"
click at [676, 191] on link "Contacts" at bounding box center [625, 204] width 278 height 34
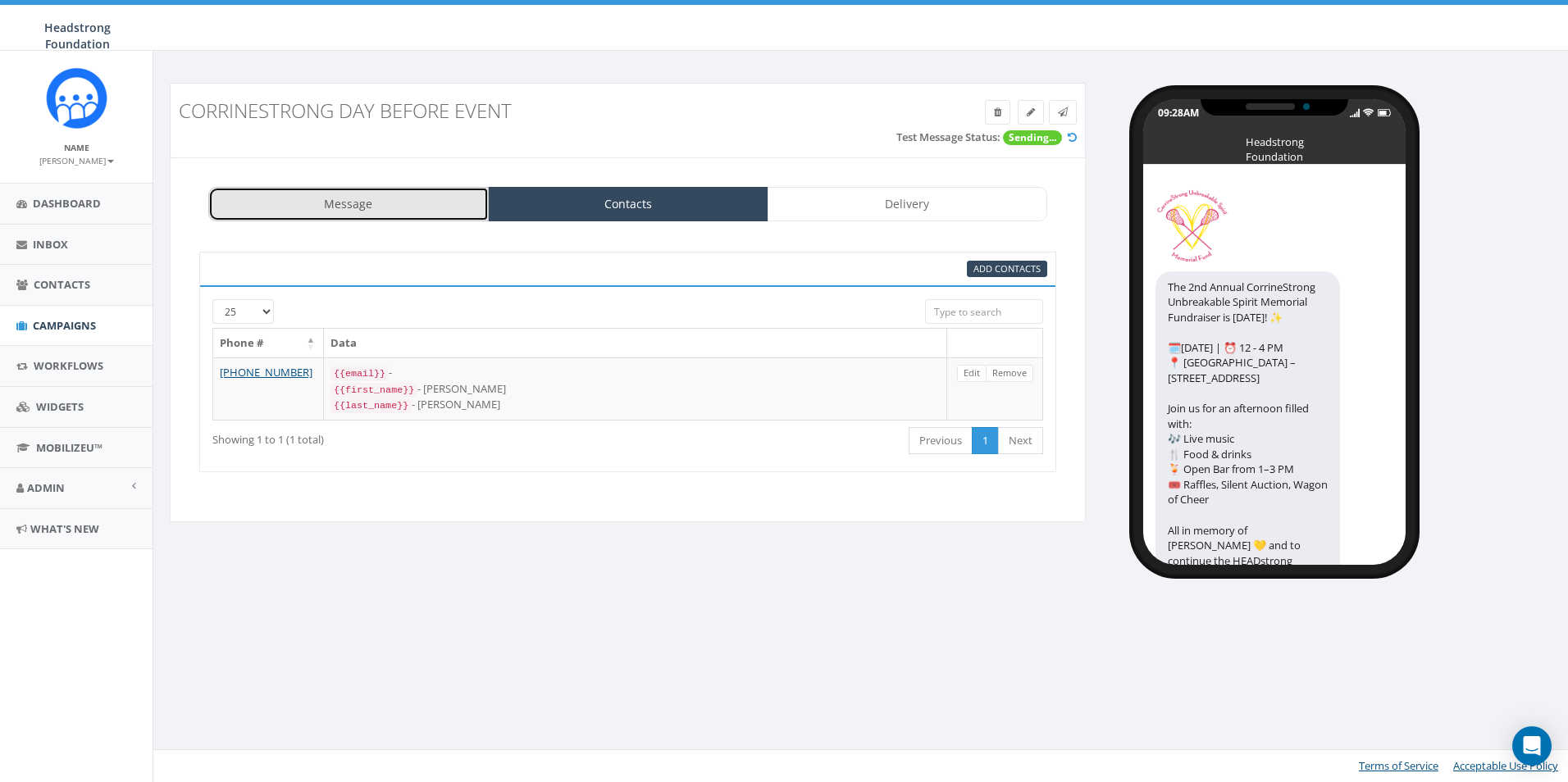
click at [349, 199] on link "Message" at bounding box center [348, 204] width 281 height 34
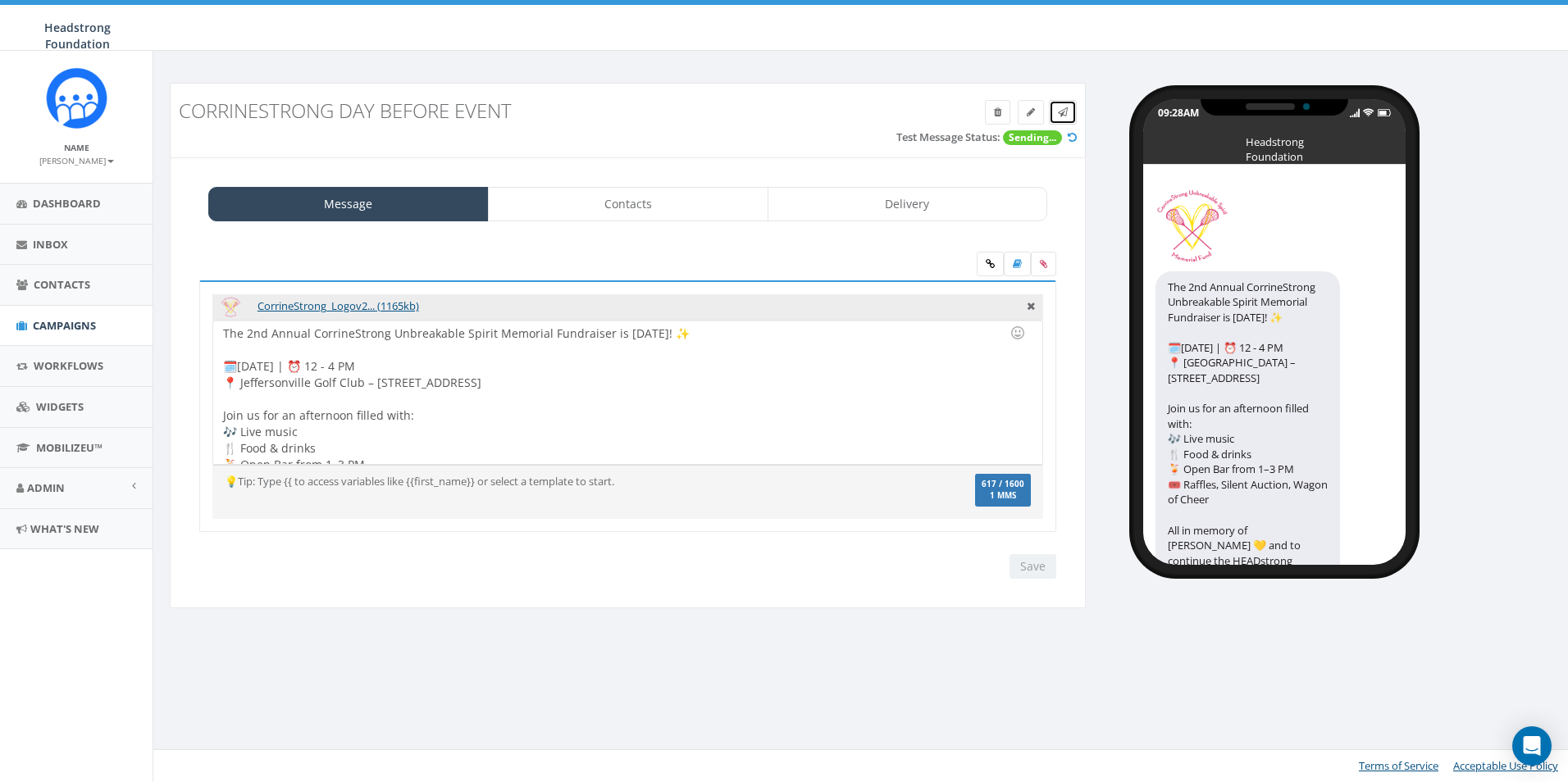
click at [1059, 115] on icon at bounding box center [1062, 112] width 10 height 10
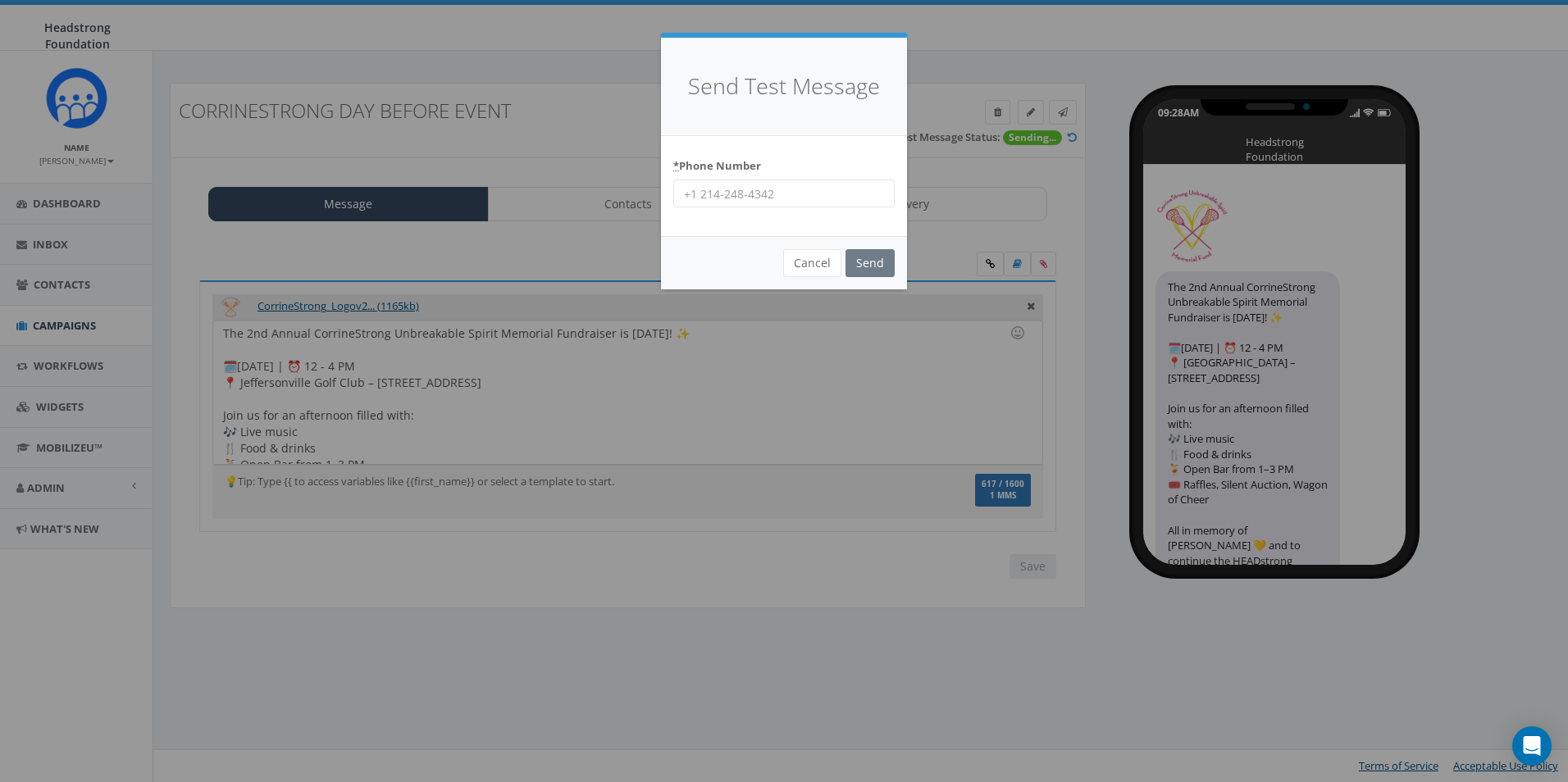
click at [780, 198] on input "* Phone Number" at bounding box center [784, 193] width 221 height 28
type input "6098022576"
click at [856, 142] on div "* Phone Number 6098022576" at bounding box center [784, 186] width 246 height 101
click at [879, 265] on input "Send" at bounding box center [871, 263] width 49 height 28
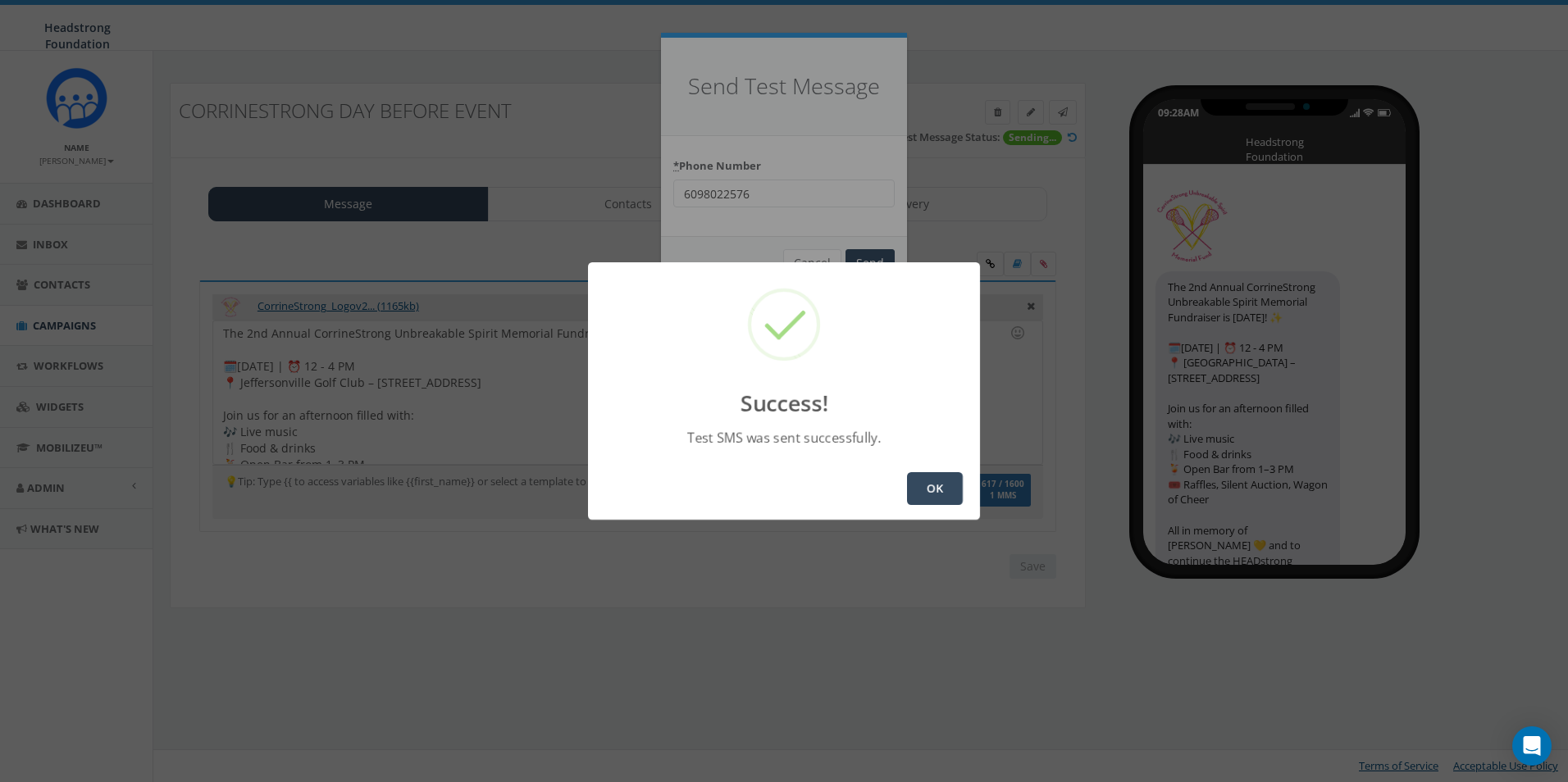
click at [920, 492] on button "OK" at bounding box center [935, 488] width 56 height 32
